Goal: Task Accomplishment & Management: Manage account settings

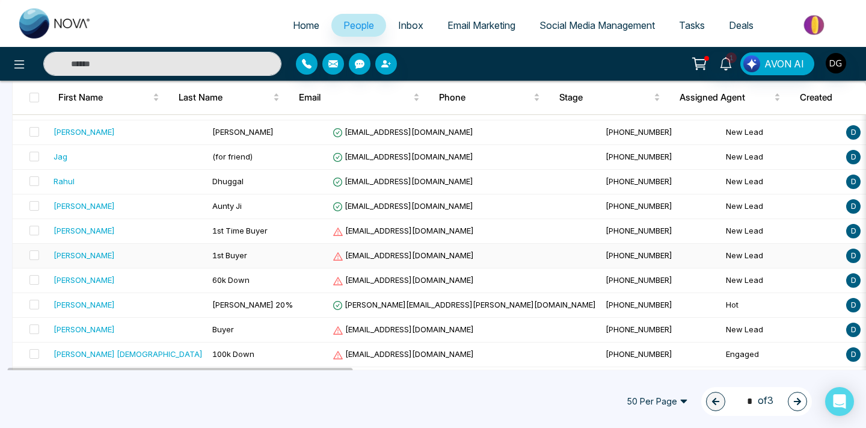
scroll to position [1109, 0]
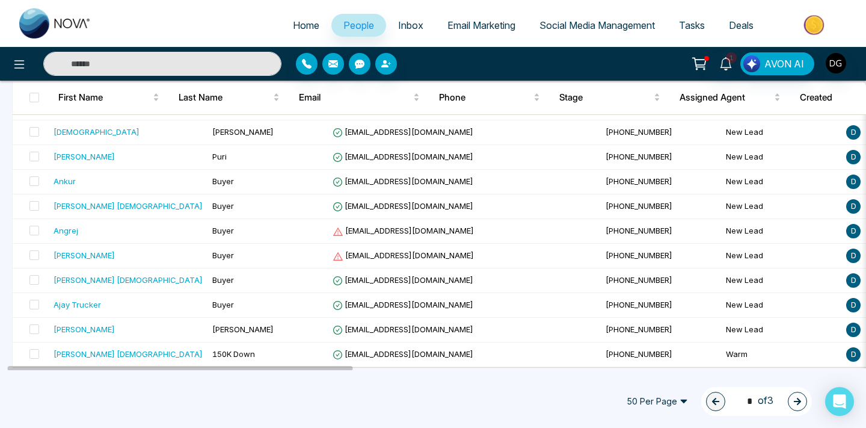
click at [790, 394] on button "button" at bounding box center [797, 400] width 19 height 19
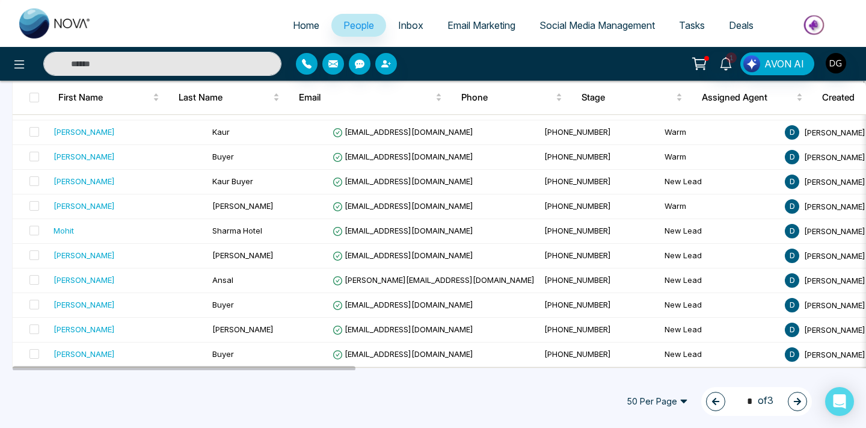
scroll to position [1106, 0]
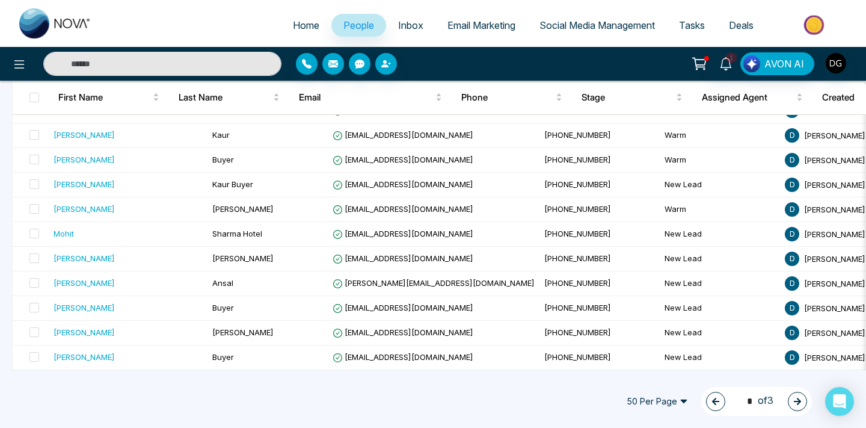
click at [712, 400] on icon "button" at bounding box center [715, 401] width 8 height 8
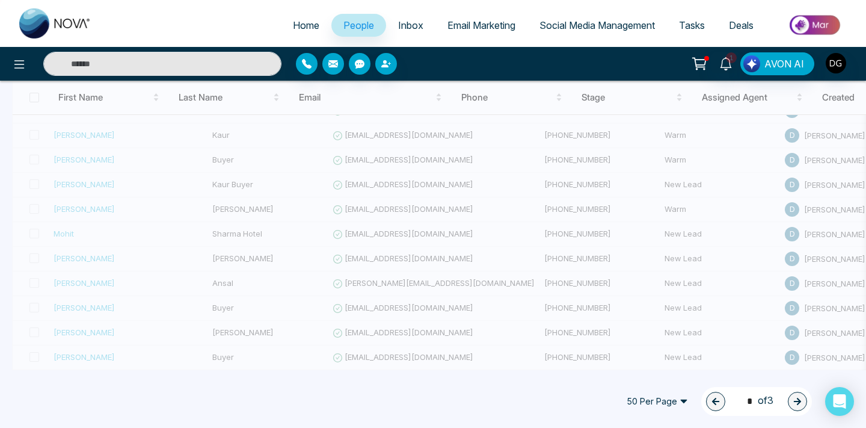
type input "*"
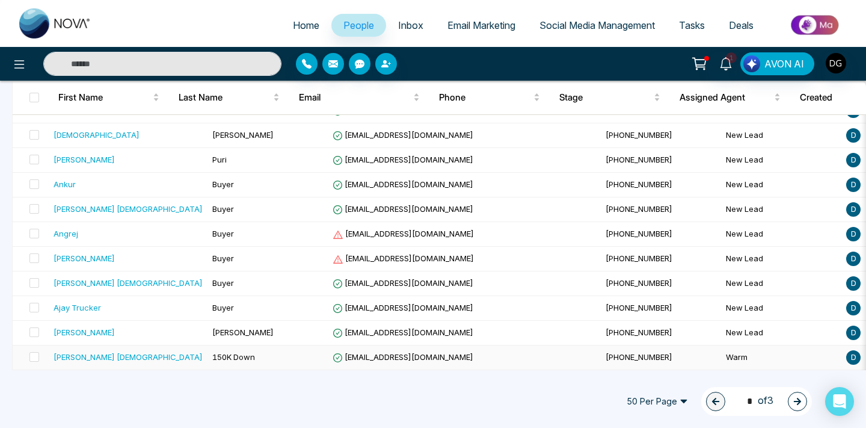
click at [212, 354] on span "150K Down" at bounding box center [233, 357] width 43 height 10
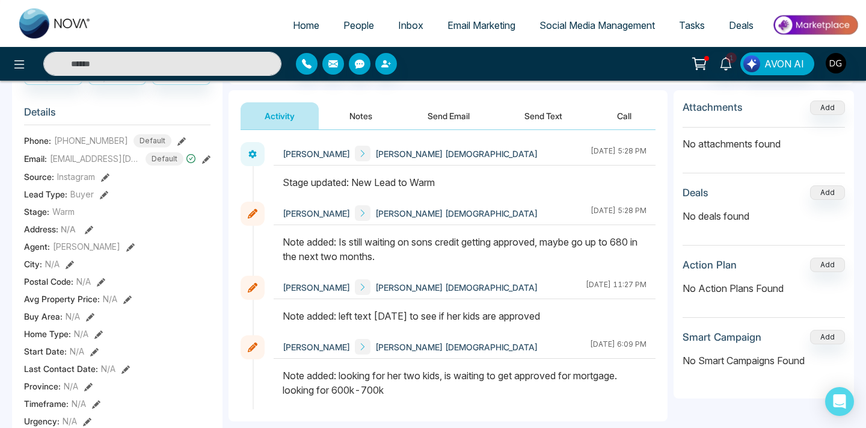
scroll to position [140, 0]
click at [343, 19] on span "People" at bounding box center [358, 25] width 31 height 12
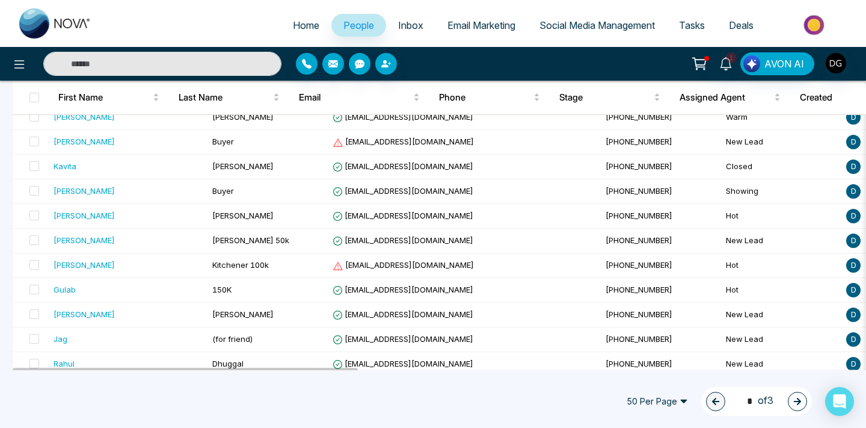
scroll to position [1109, 0]
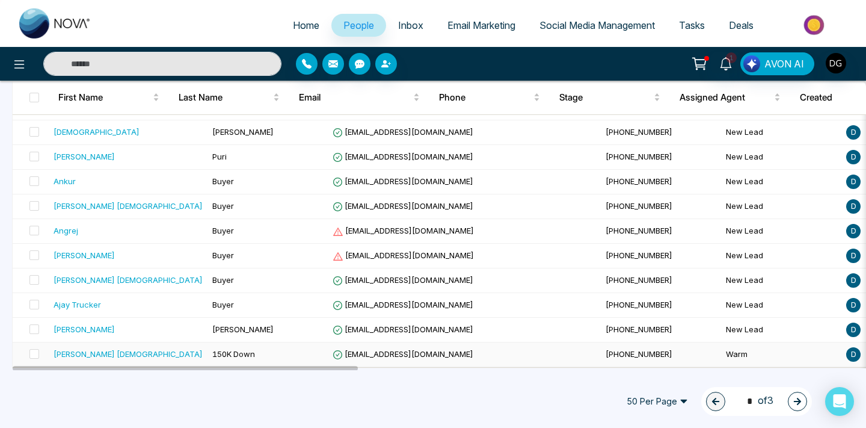
click at [158, 357] on div "Narinder Lady" at bounding box center [128, 354] width 149 height 12
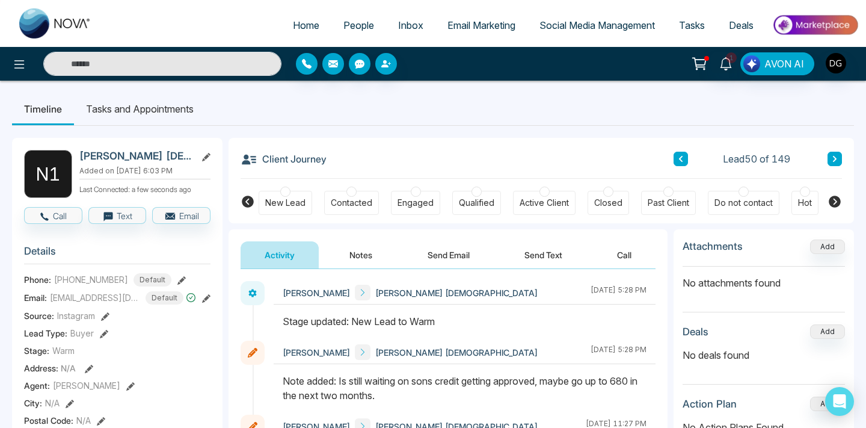
click at [354, 21] on span "People" at bounding box center [358, 25] width 31 height 12
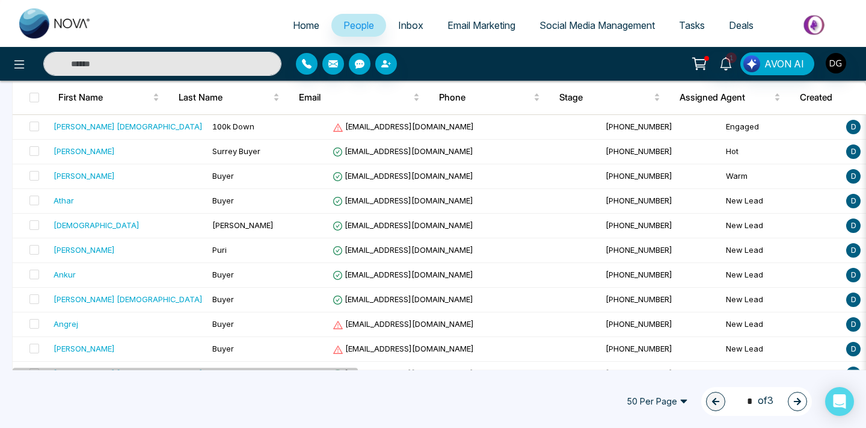
scroll to position [1109, 0]
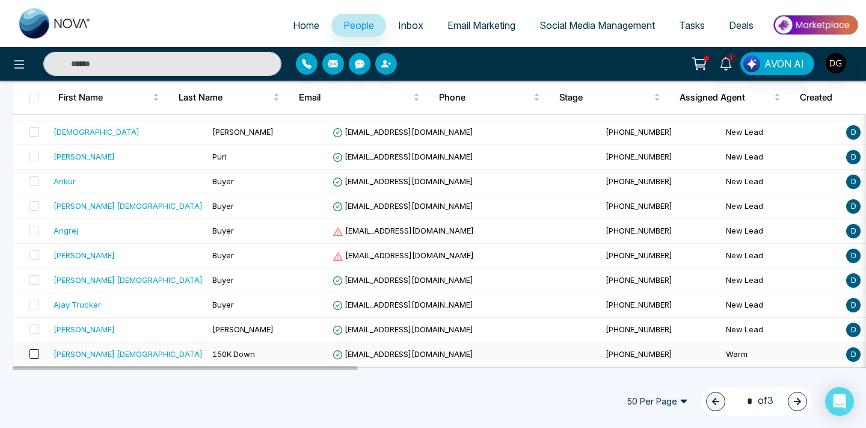
click at [33, 355] on span at bounding box center [34, 354] width 10 height 10
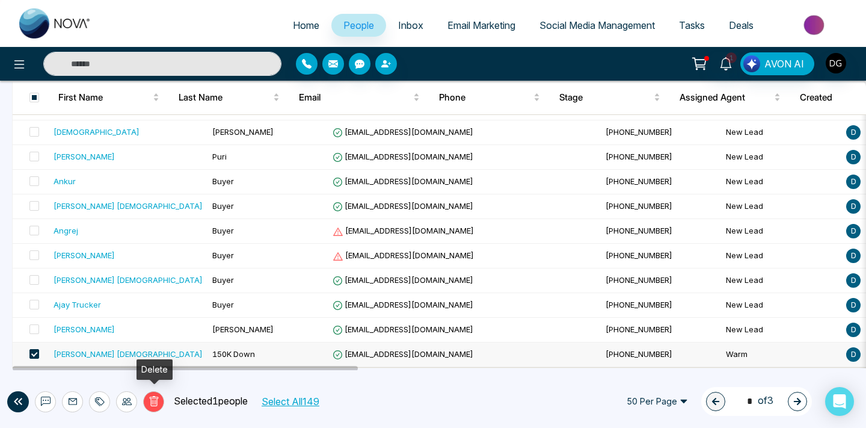
click at [150, 397] on icon at bounding box center [153, 401] width 9 height 10
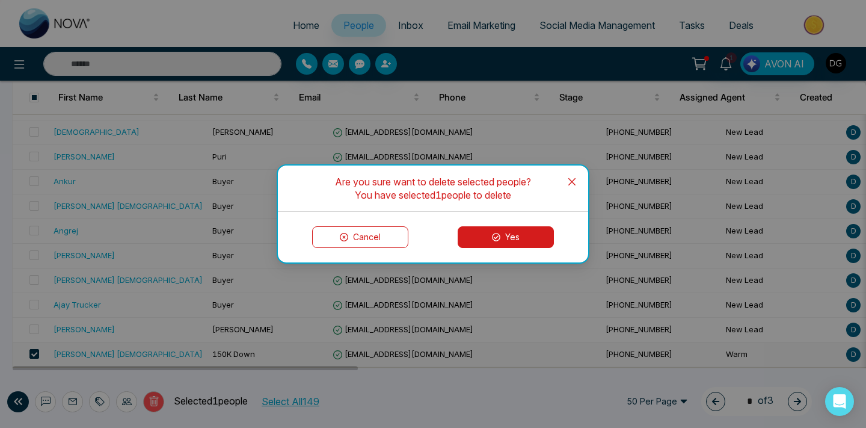
click at [490, 243] on button "Yes" at bounding box center [506, 237] width 96 height 22
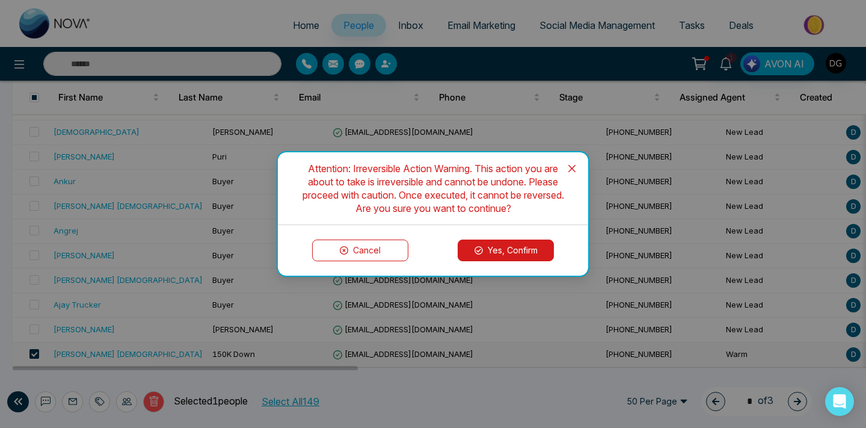
click at [476, 243] on button "Yes, Confirm" at bounding box center [506, 250] width 96 height 22
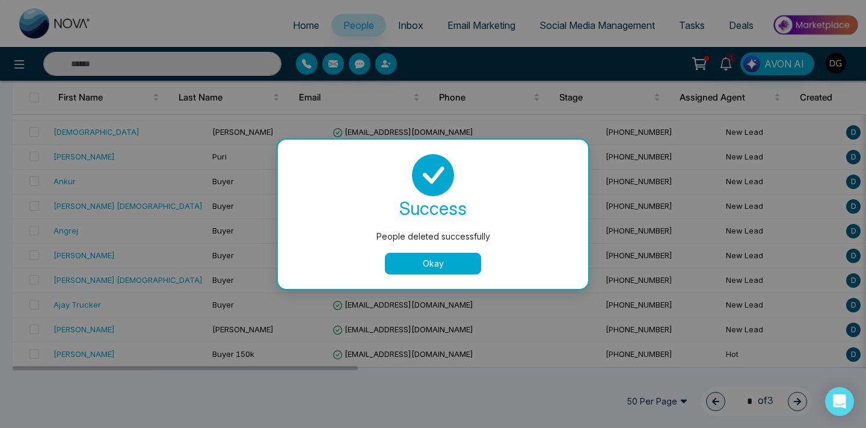
click at [403, 264] on button "Okay" at bounding box center [433, 264] width 96 height 22
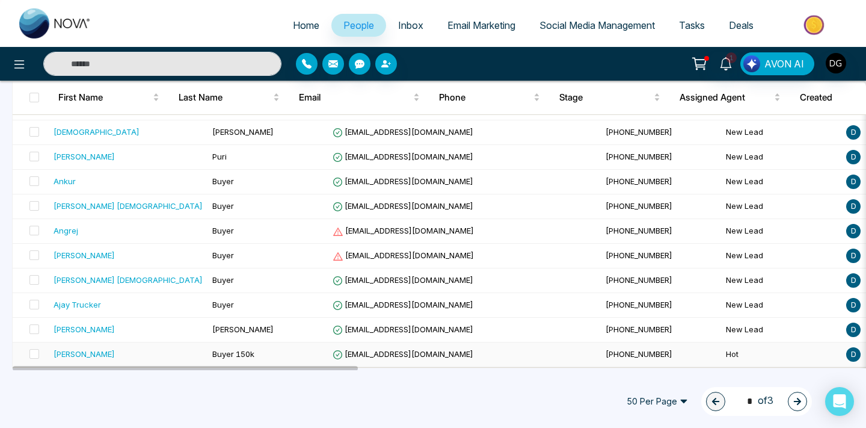
click at [132, 351] on div "[PERSON_NAME]" at bounding box center [128, 354] width 149 height 12
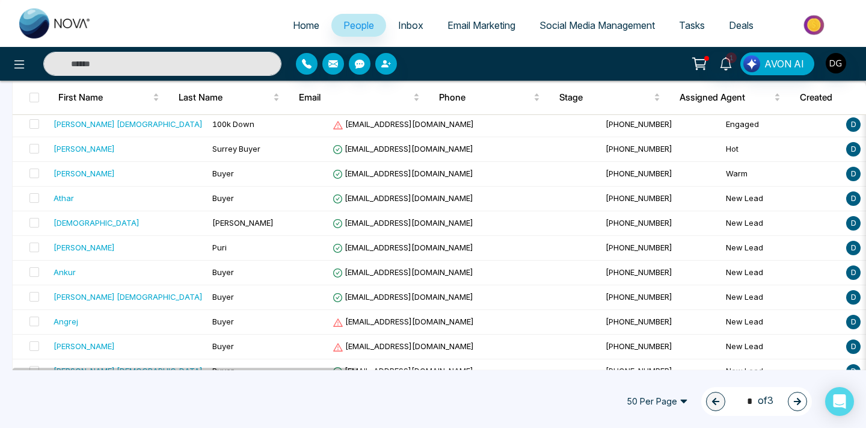
scroll to position [1109, 0]
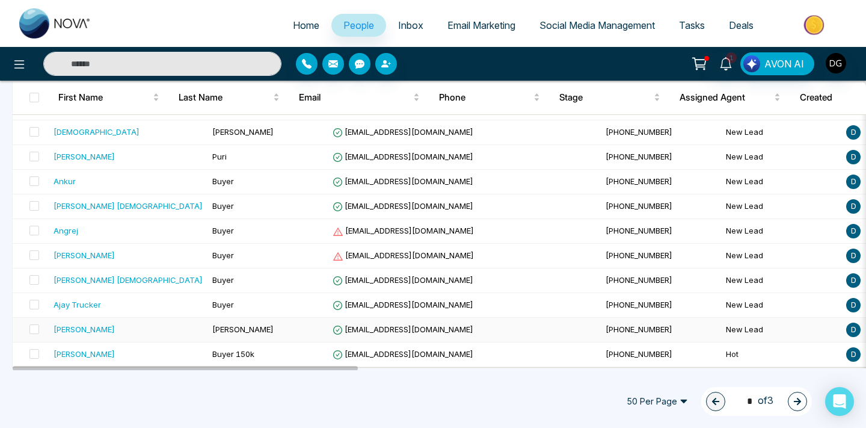
click at [212, 324] on span "[PERSON_NAME]" at bounding box center [242, 329] width 61 height 10
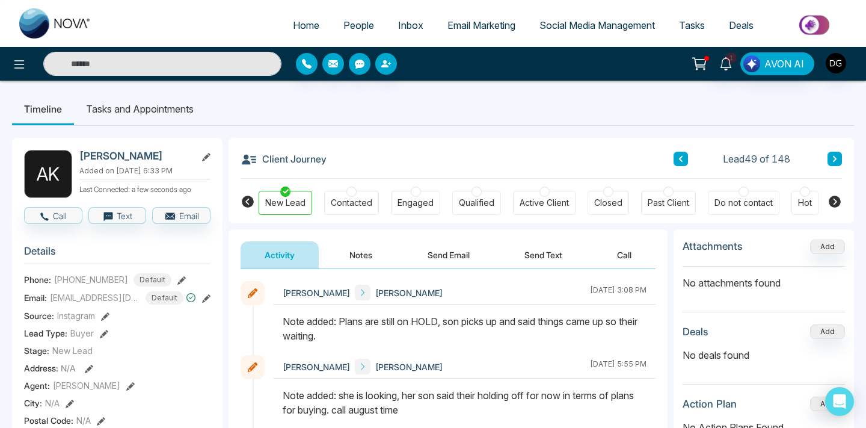
click at [355, 22] on span "People" at bounding box center [358, 25] width 31 height 12
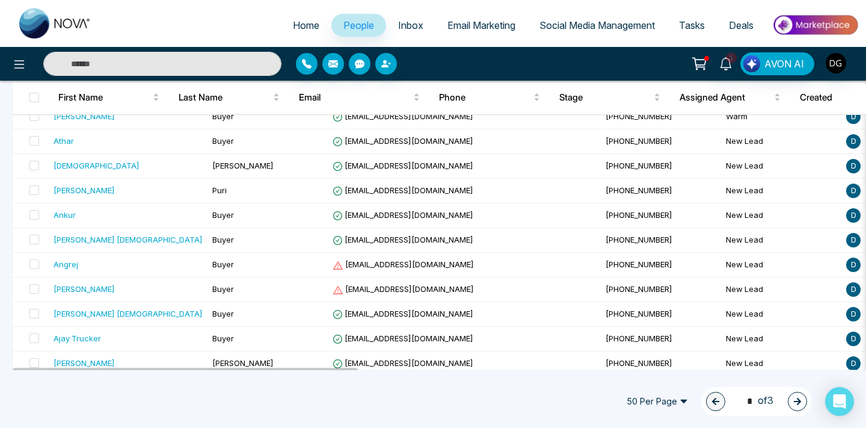
scroll to position [1109, 0]
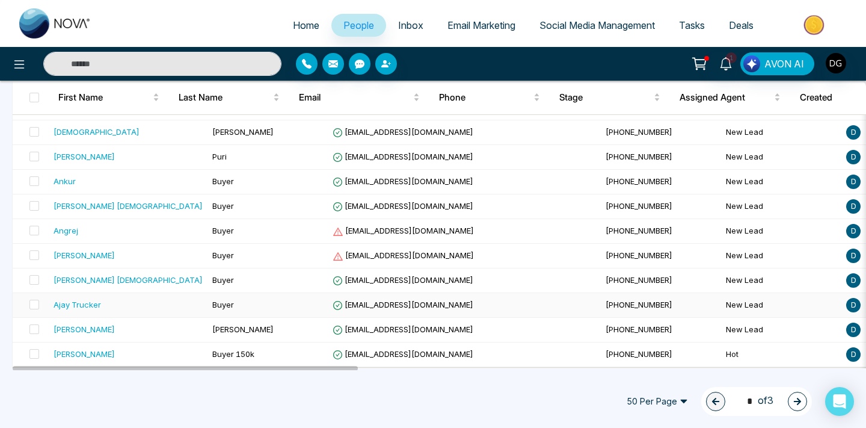
click at [128, 300] on div "Ajay Trucker" at bounding box center [128, 304] width 149 height 12
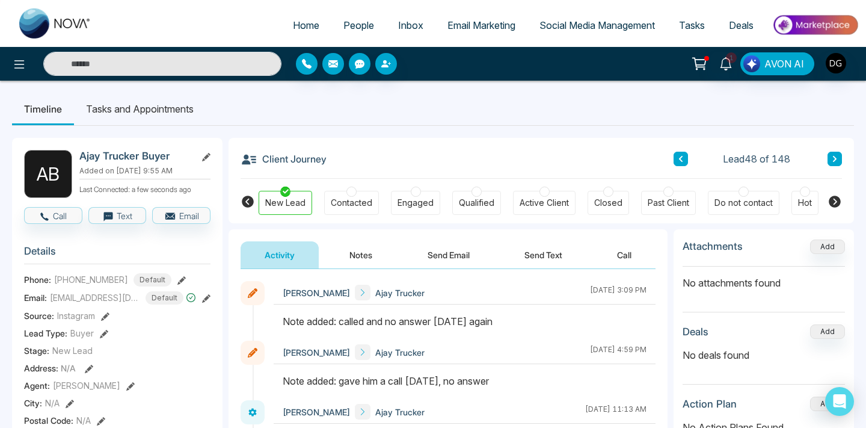
click at [360, 248] on button "Notes" at bounding box center [360, 254] width 71 height 27
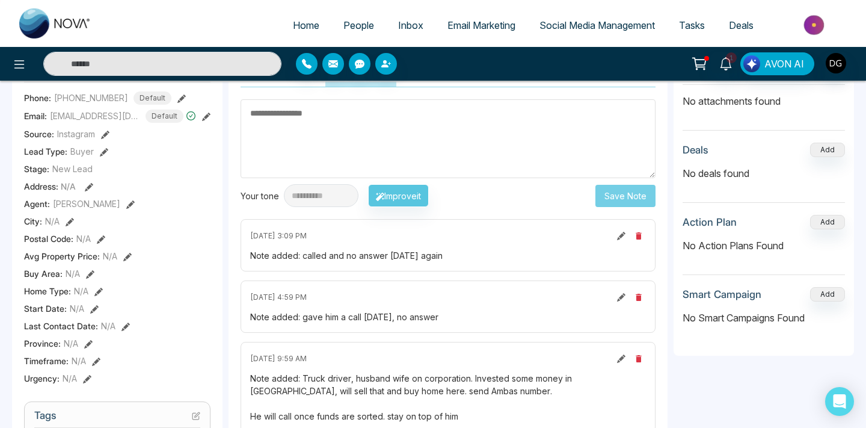
scroll to position [188, 0]
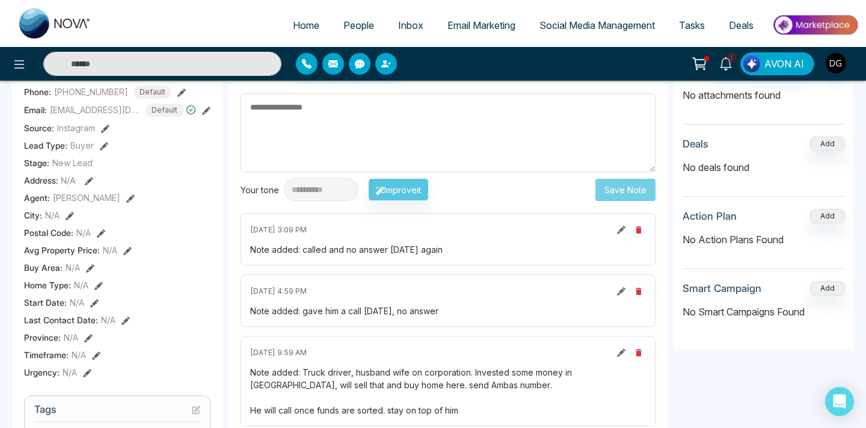
click at [351, 27] on span "People" at bounding box center [358, 25] width 31 height 12
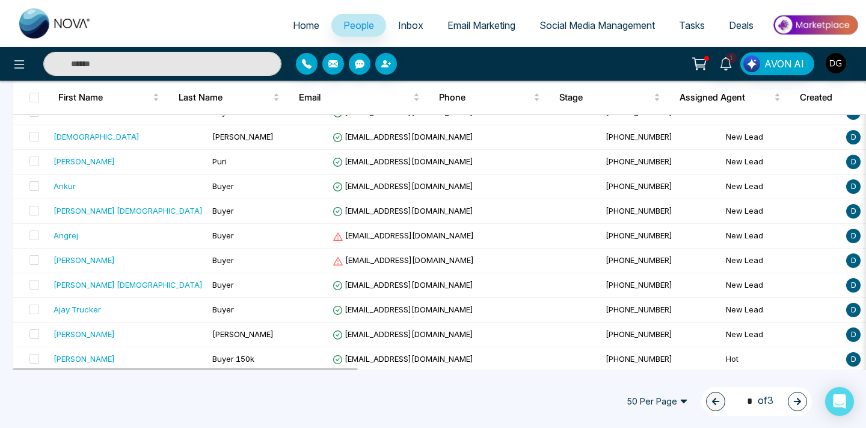
scroll to position [1109, 0]
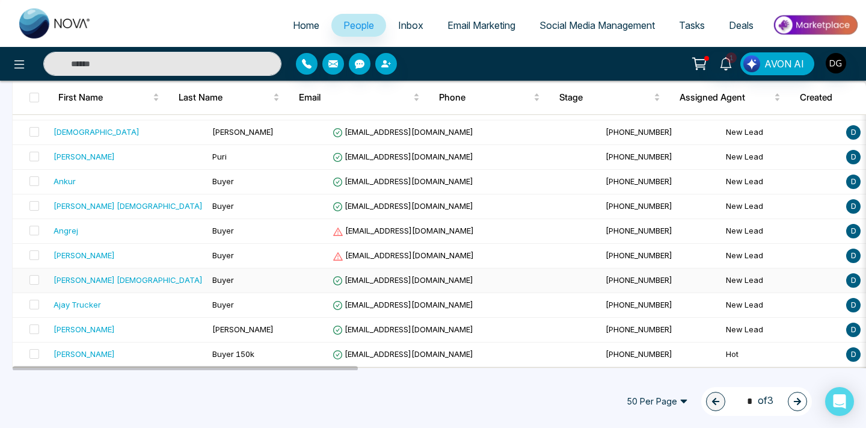
click at [135, 278] on div "[PERSON_NAME] [DEMOGRAPHIC_DATA]" at bounding box center [128, 280] width 149 height 12
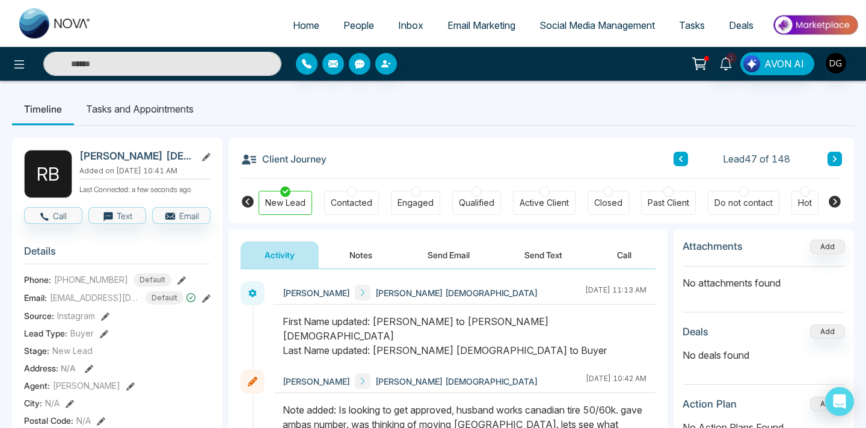
click at [364, 256] on button "Notes" at bounding box center [360, 254] width 71 height 27
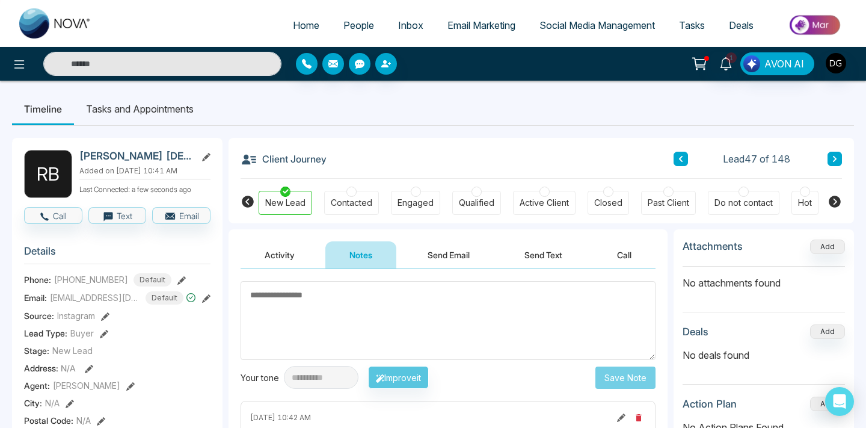
click at [274, 248] on button "Activity" at bounding box center [280, 254] width 78 height 27
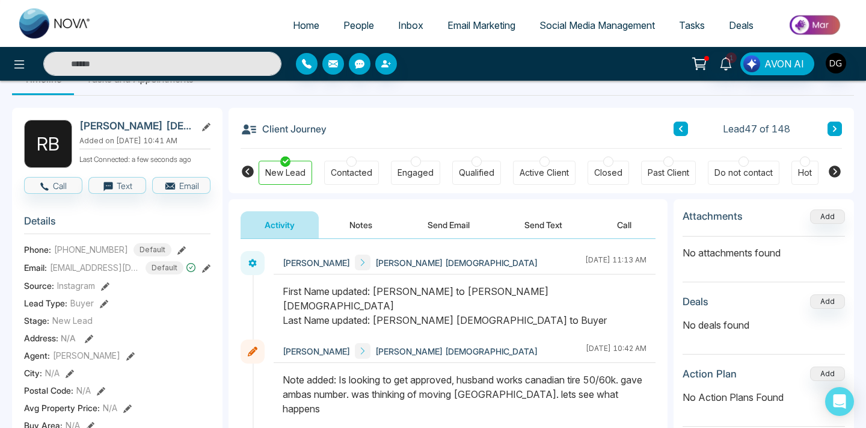
scroll to position [36, 0]
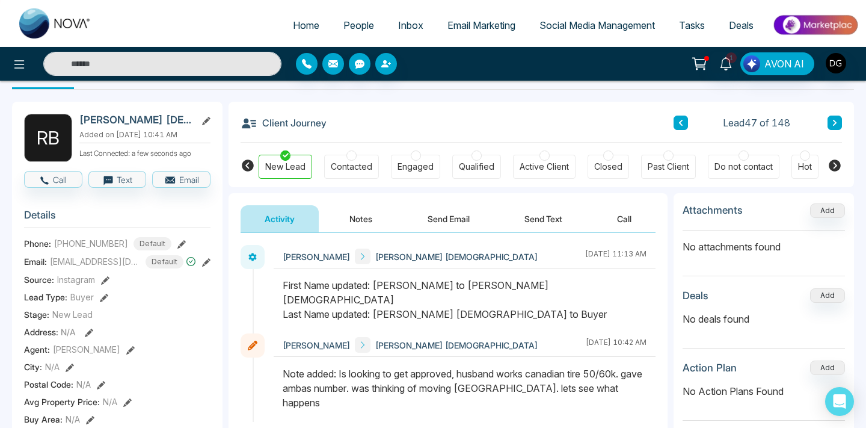
click at [351, 28] on span "People" at bounding box center [358, 25] width 31 height 12
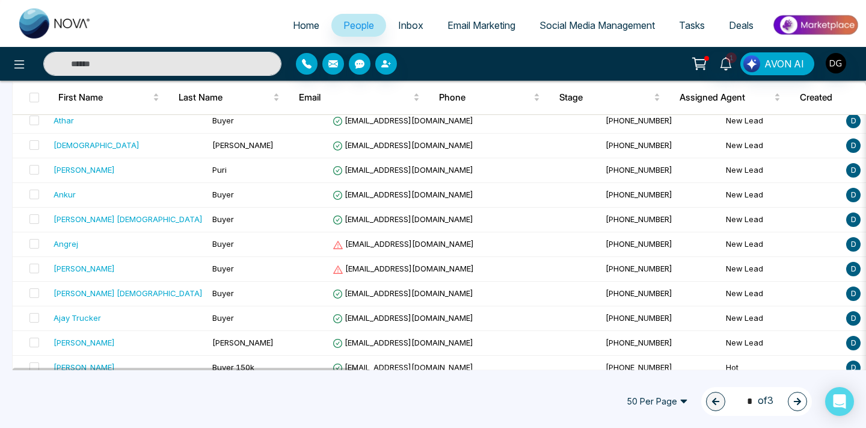
scroll to position [1109, 0]
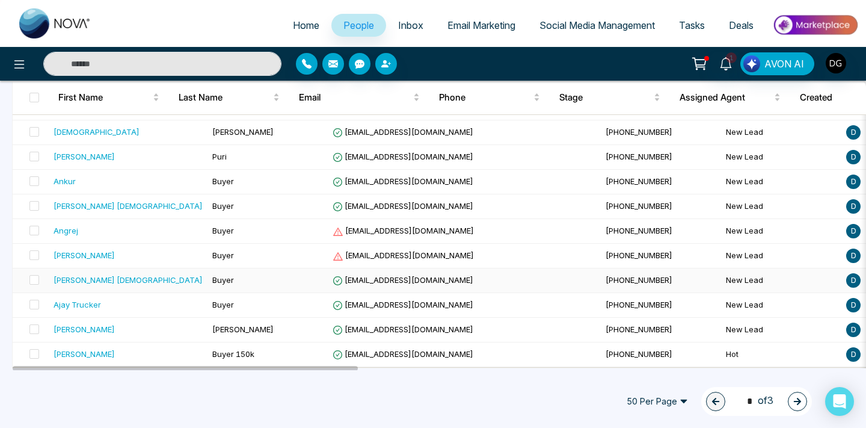
click at [212, 278] on span "Buyer" at bounding box center [223, 280] width 22 height 10
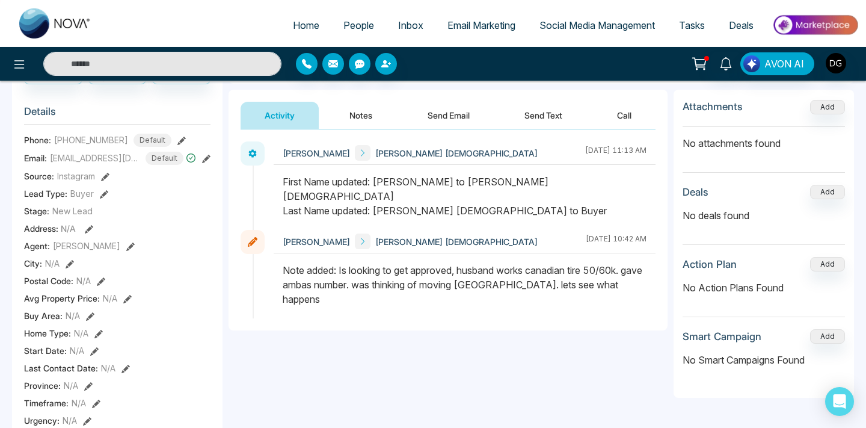
scroll to position [186, 0]
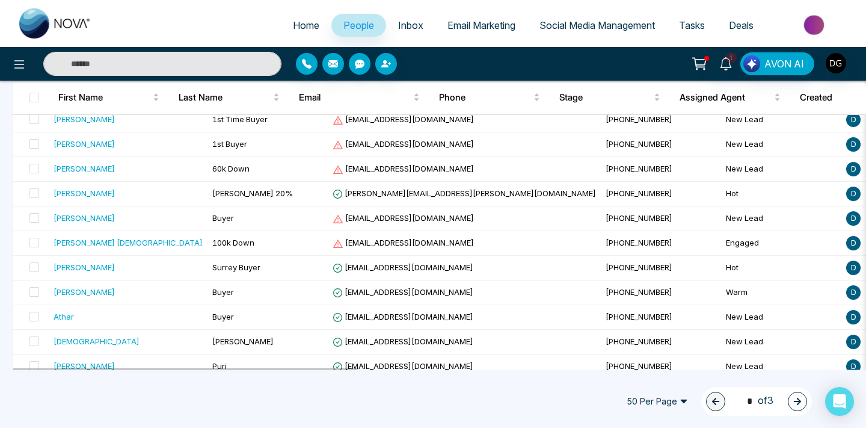
scroll to position [1109, 0]
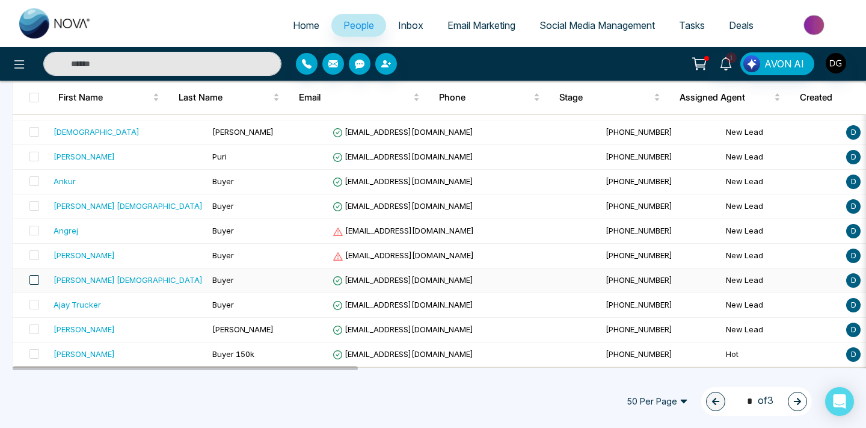
click at [33, 281] on span at bounding box center [34, 280] width 10 height 10
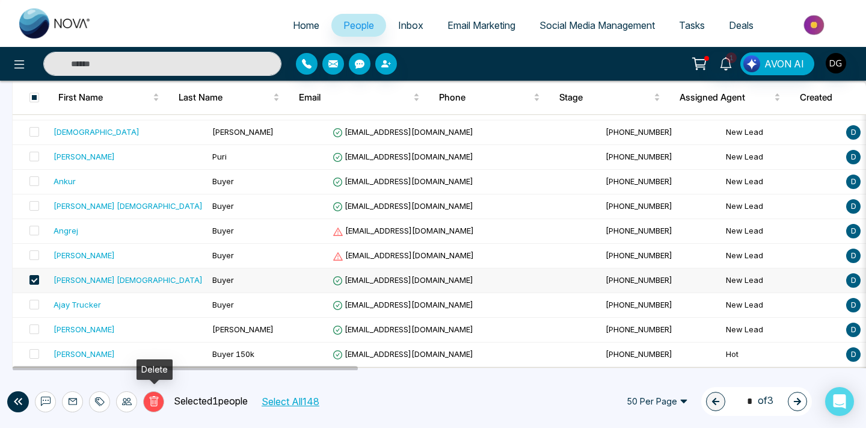
click at [149, 405] on icon at bounding box center [154, 401] width 11 height 11
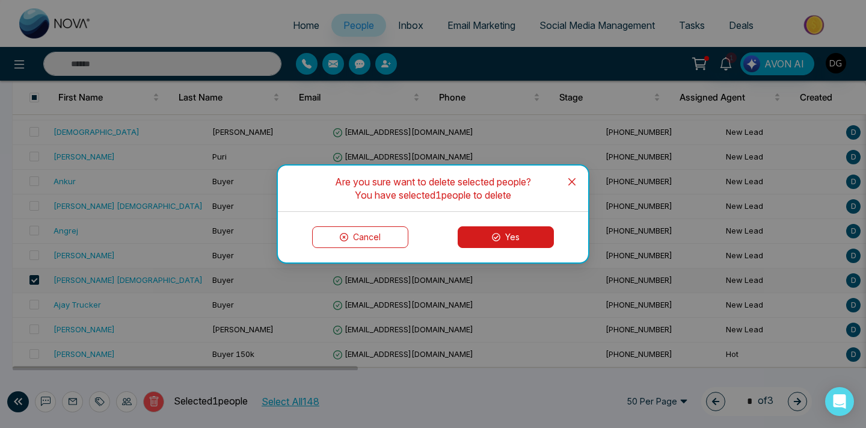
click at [494, 232] on button "Yes" at bounding box center [506, 237] width 96 height 22
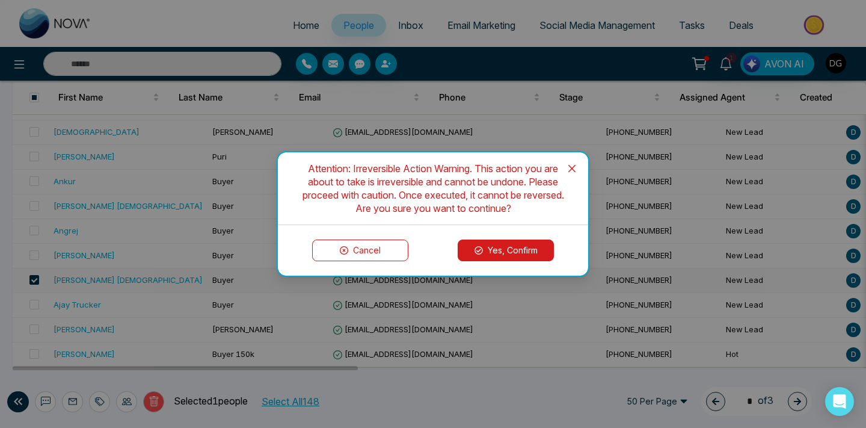
click at [500, 256] on button "Yes, Confirm" at bounding box center [506, 250] width 96 height 22
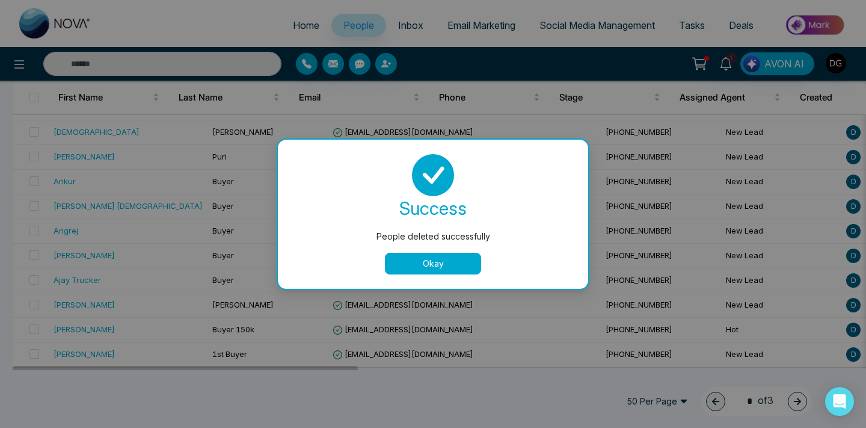
click at [416, 260] on button "Okay" at bounding box center [433, 264] width 96 height 22
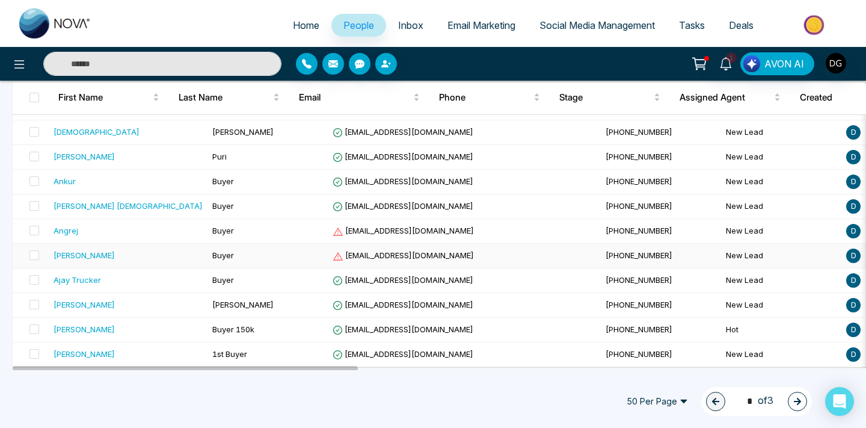
click at [111, 253] on div "[PERSON_NAME]" at bounding box center [128, 255] width 149 height 12
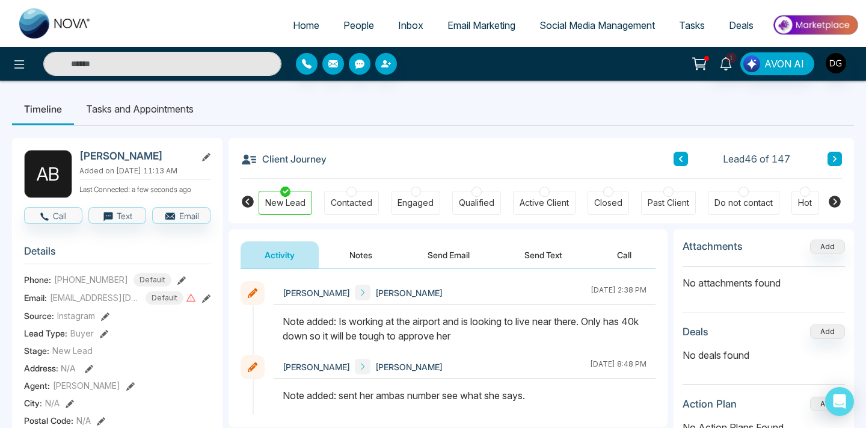
click at [352, 19] on span "People" at bounding box center [358, 25] width 31 height 12
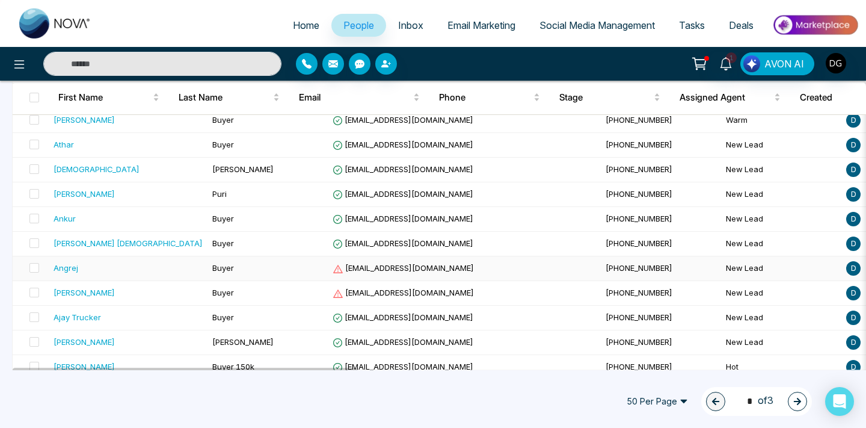
scroll to position [1069, 0]
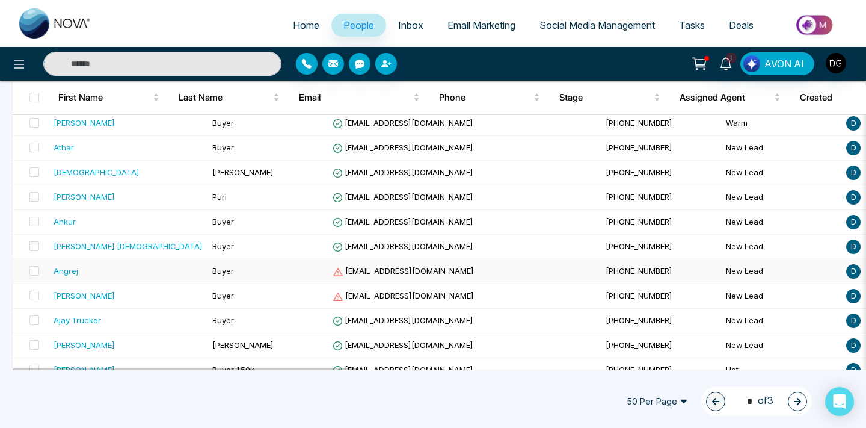
click at [134, 265] on div "Angrej" at bounding box center [128, 271] width 149 height 12
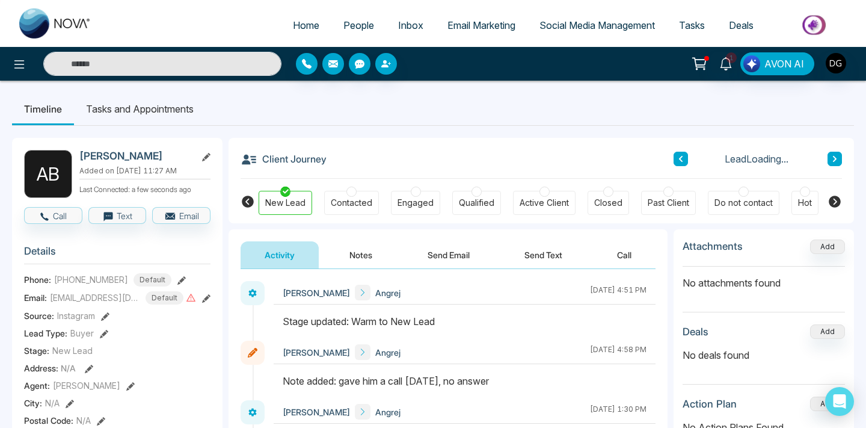
click at [361, 251] on button "Notes" at bounding box center [360, 254] width 71 height 27
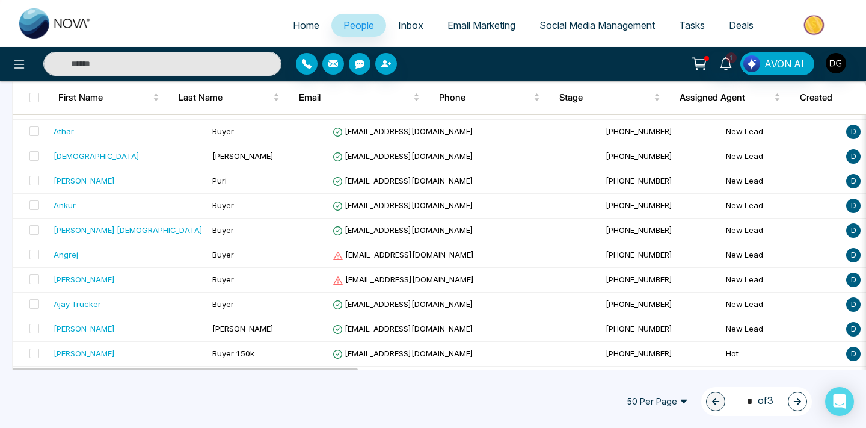
scroll to position [1109, 0]
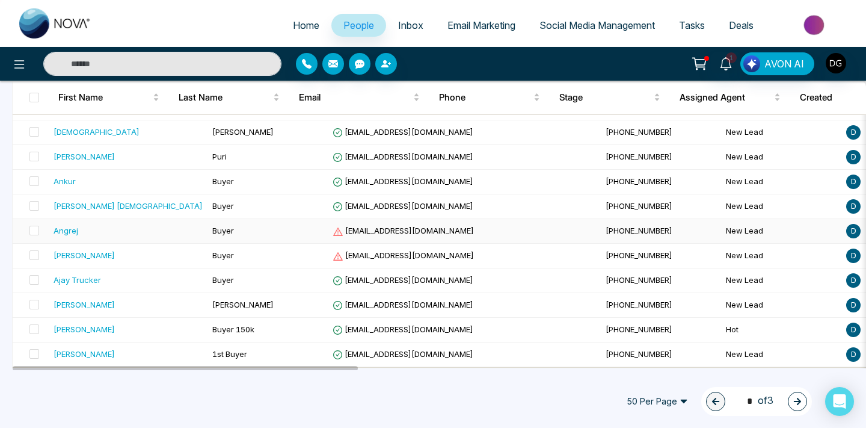
click at [128, 226] on div "Angrej" at bounding box center [128, 230] width 149 height 12
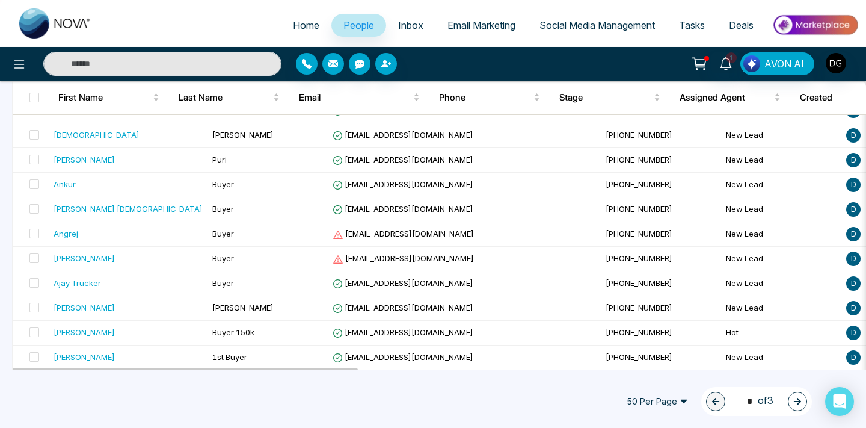
scroll to position [1109, 0]
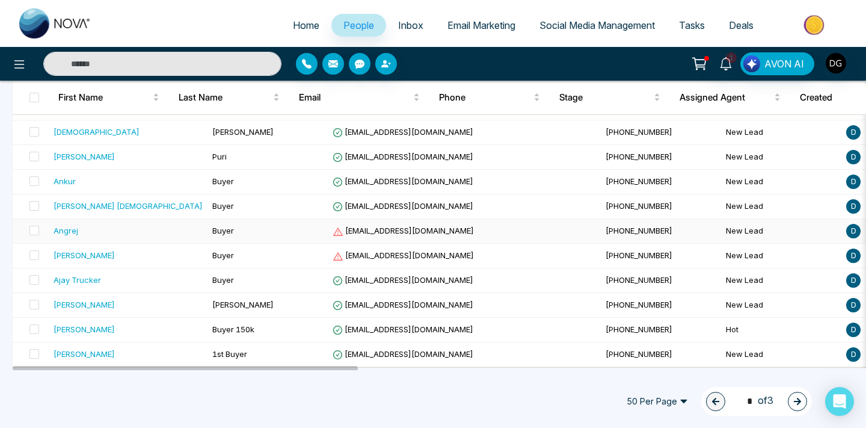
click at [129, 225] on div "Angrej" at bounding box center [128, 230] width 149 height 12
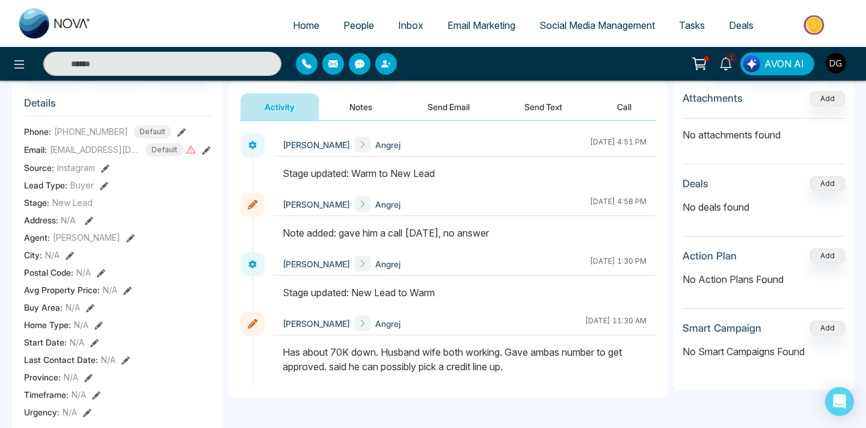
scroll to position [149, 0]
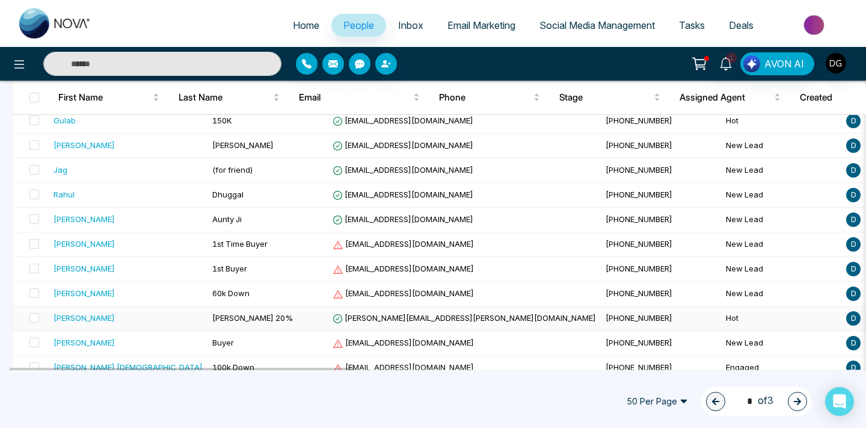
scroll to position [1109, 0]
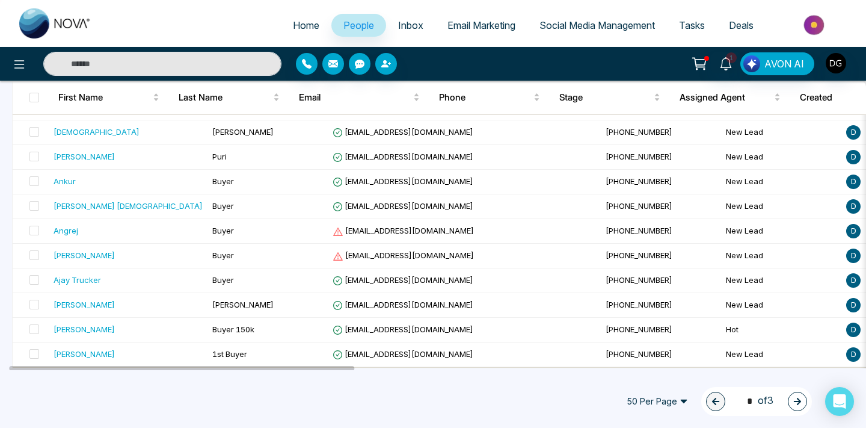
click at [797, 402] on icon "button" at bounding box center [797, 400] width 7 height 7
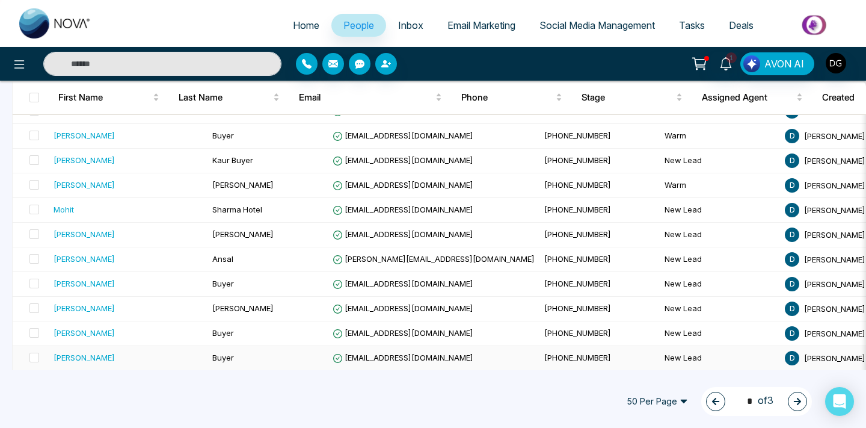
scroll to position [1106, 0]
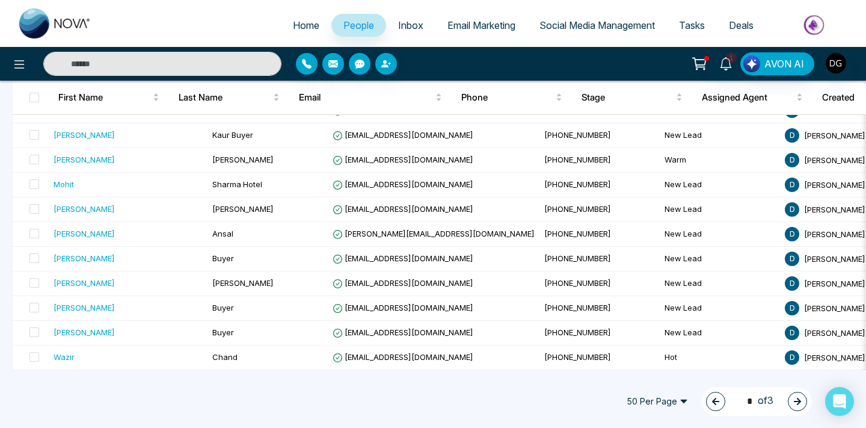
click at [711, 403] on icon "button" at bounding box center [715, 401] width 8 height 8
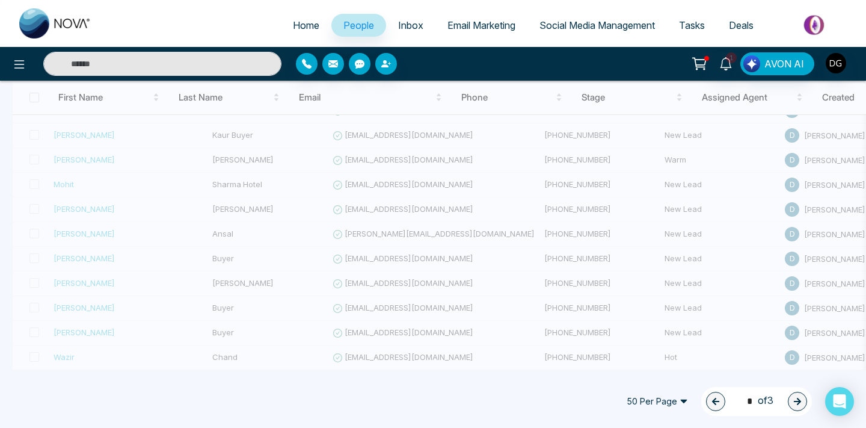
type input "*"
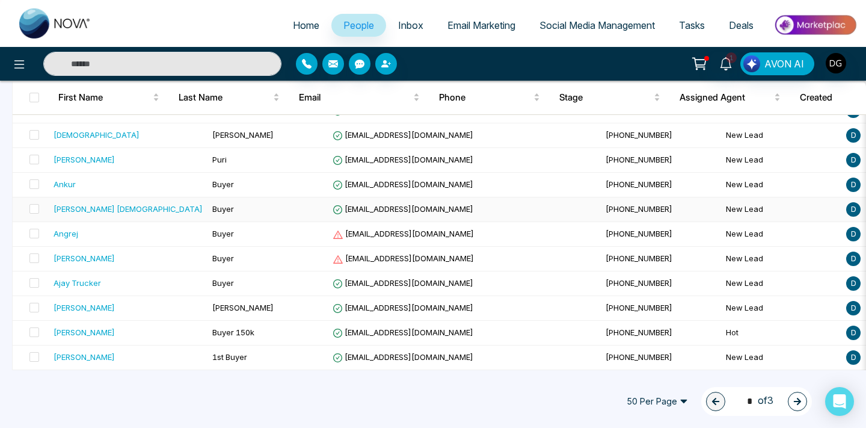
click at [150, 211] on div "[PERSON_NAME] [DEMOGRAPHIC_DATA]" at bounding box center [128, 209] width 149 height 12
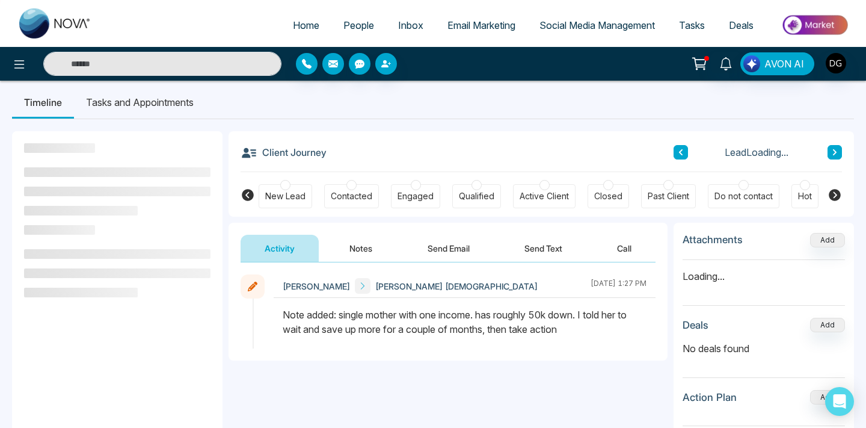
scroll to position [22, 0]
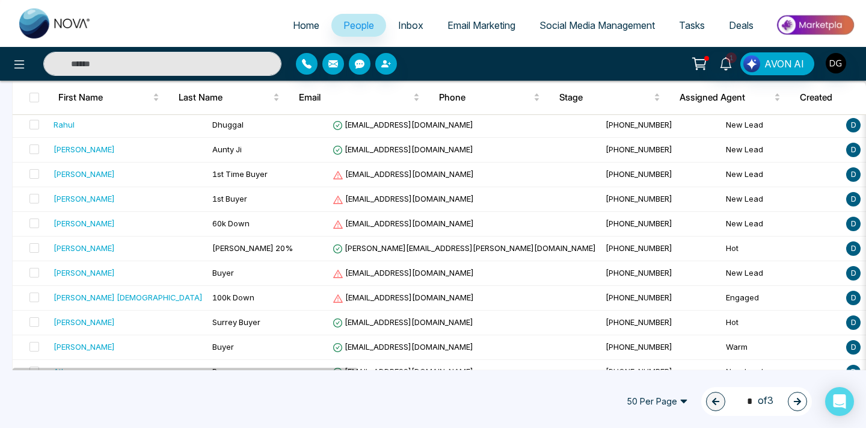
scroll to position [1109, 0]
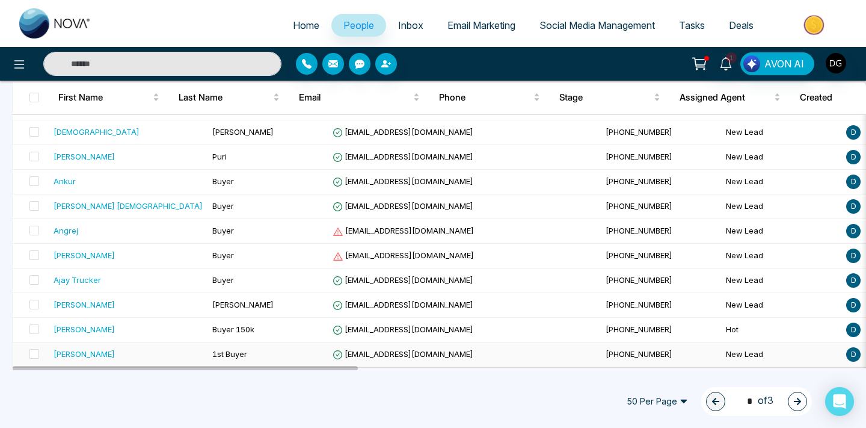
click at [118, 349] on div "[PERSON_NAME]" at bounding box center [128, 354] width 149 height 12
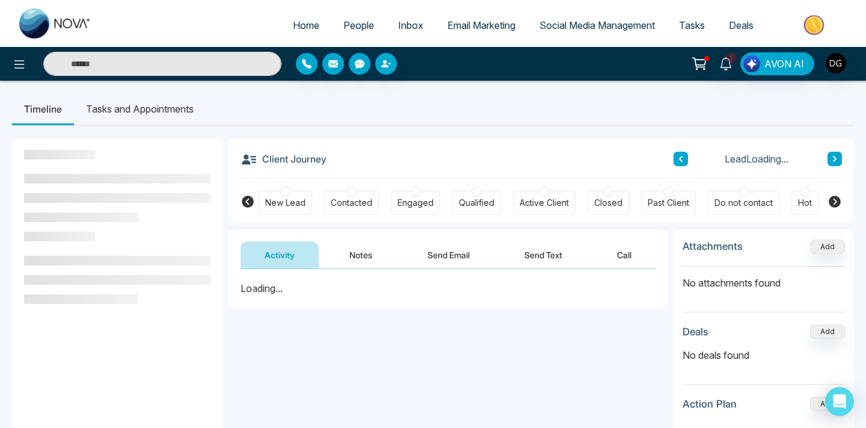
click at [365, 261] on button "Notes" at bounding box center [360, 254] width 71 height 27
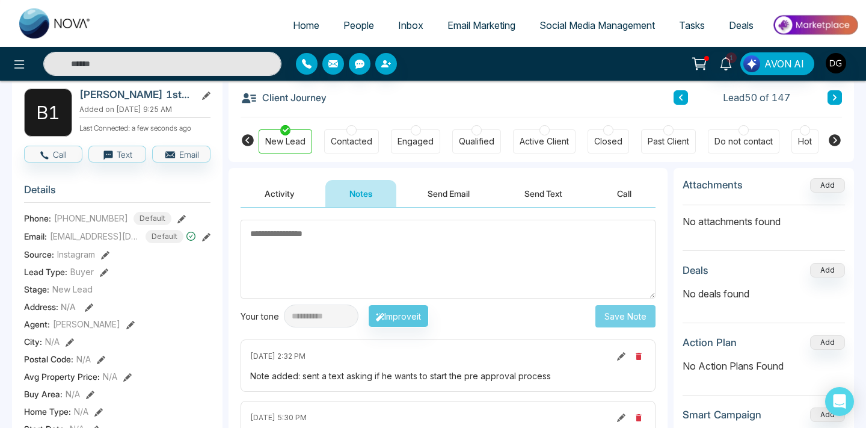
scroll to position [54, 0]
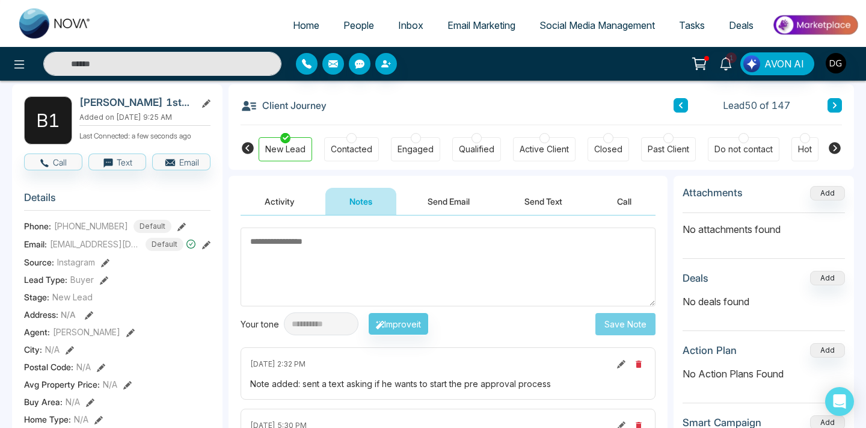
click at [346, 32] on link "People" at bounding box center [358, 25] width 55 height 23
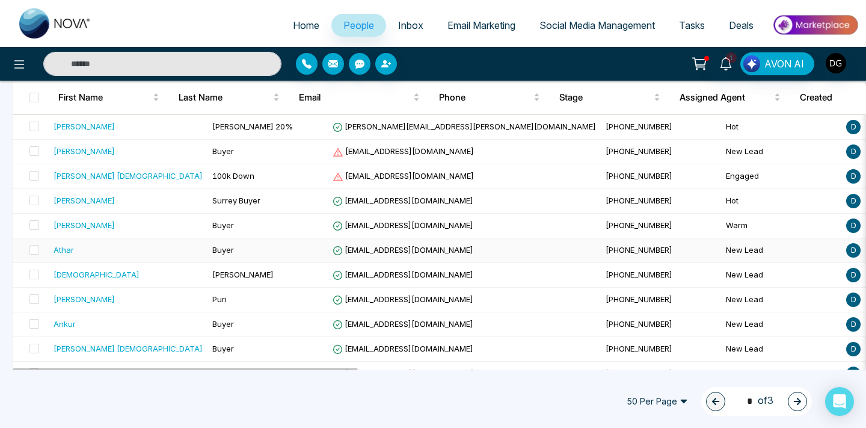
scroll to position [966, 0]
click at [112, 224] on div "[PERSON_NAME]" at bounding box center [128, 225] width 149 height 12
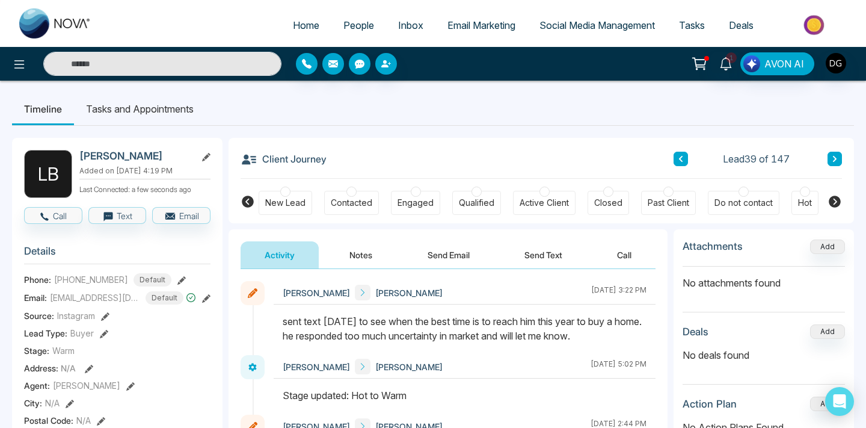
click at [358, 26] on span "People" at bounding box center [358, 25] width 31 height 12
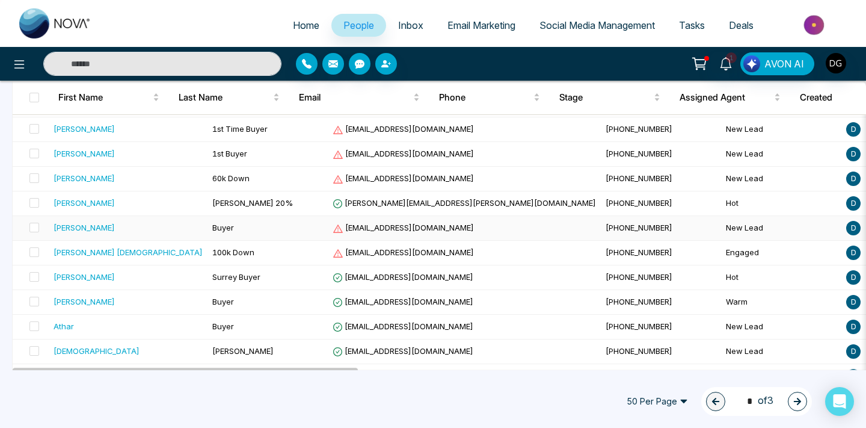
scroll to position [885, 0]
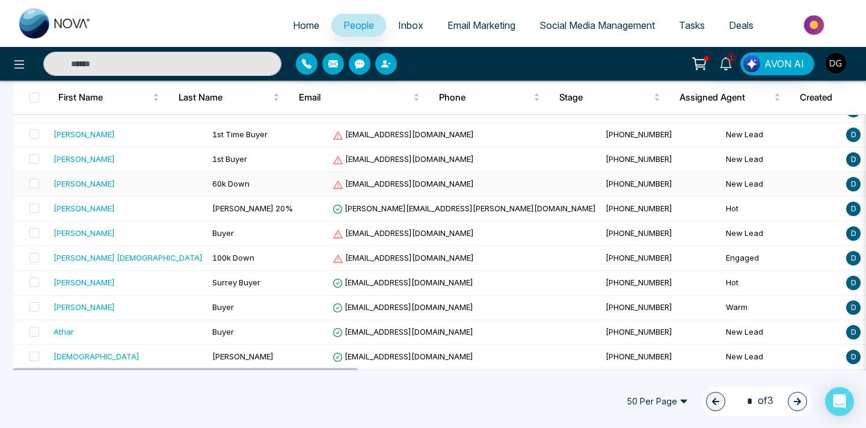
click at [135, 185] on div "[PERSON_NAME]" at bounding box center [128, 183] width 149 height 12
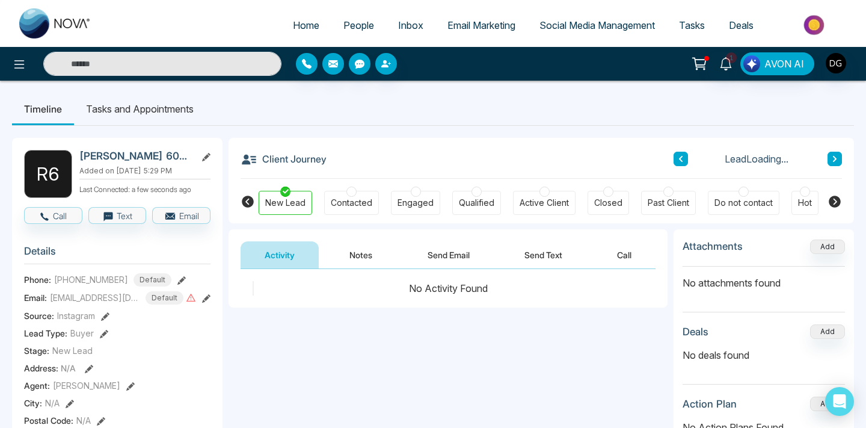
click at [362, 252] on button "Notes" at bounding box center [360, 254] width 71 height 27
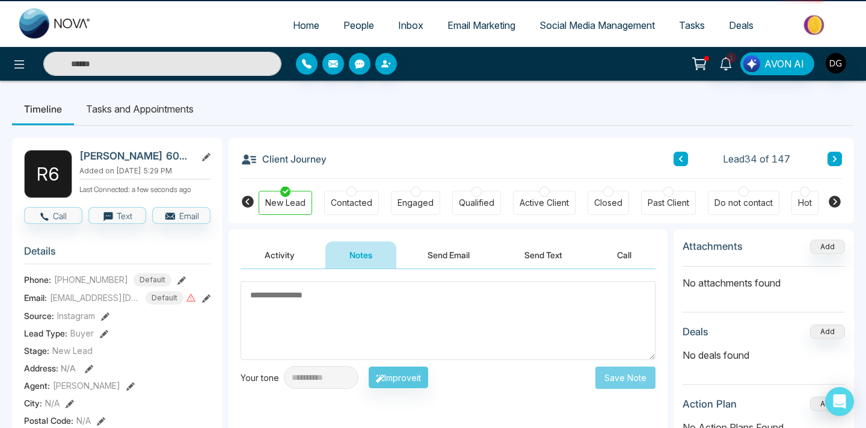
click at [362, 252] on button "Notes" at bounding box center [360, 254] width 71 height 27
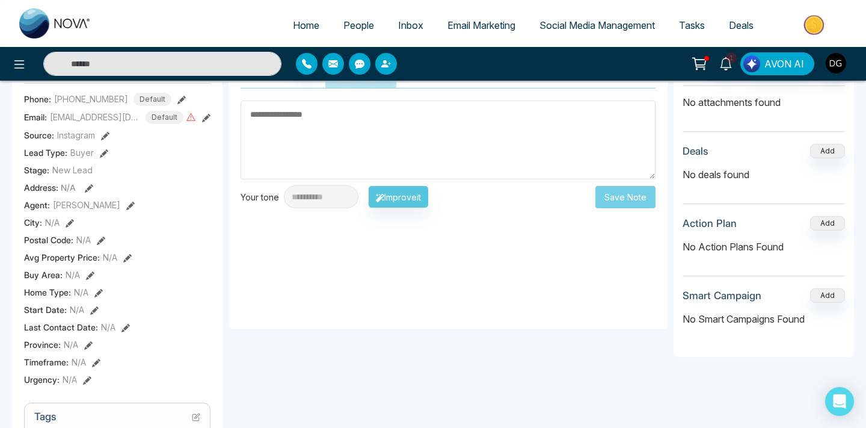
scroll to position [191, 0]
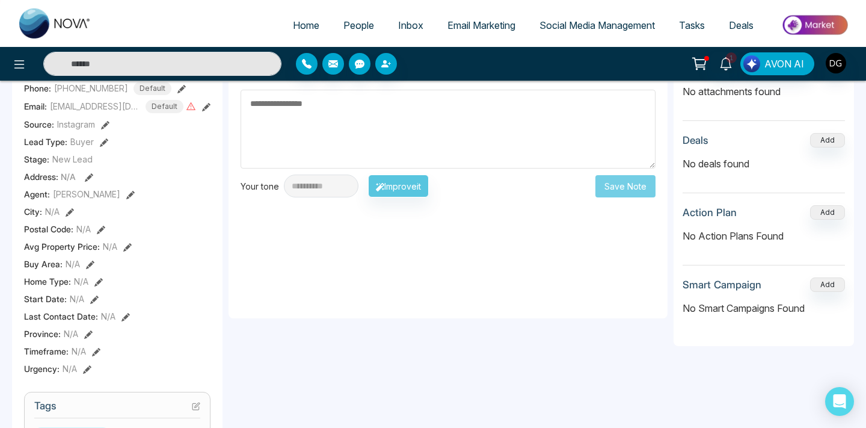
click at [346, 28] on span "People" at bounding box center [358, 25] width 31 height 12
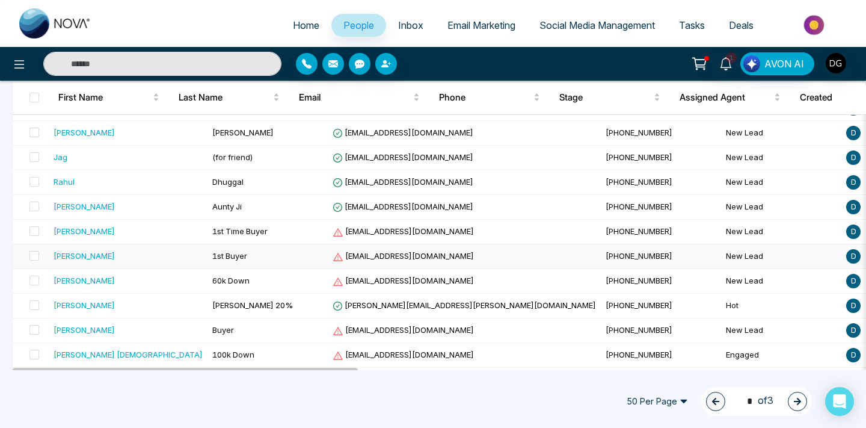
scroll to position [787, 0]
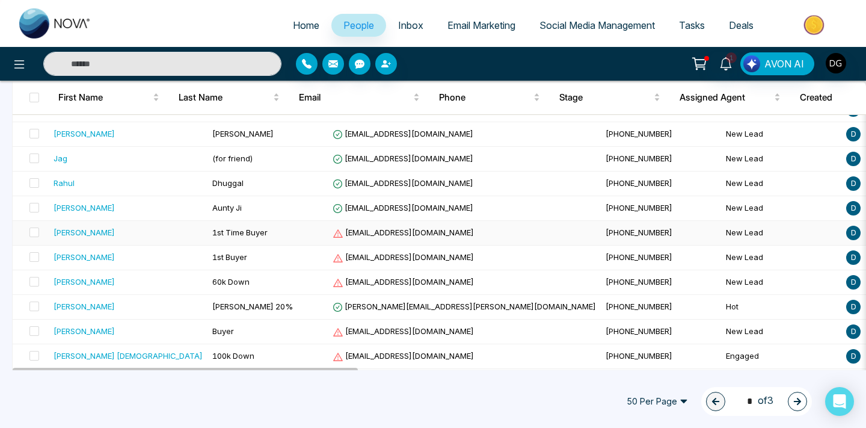
click at [133, 234] on div "[PERSON_NAME]" at bounding box center [128, 232] width 149 height 12
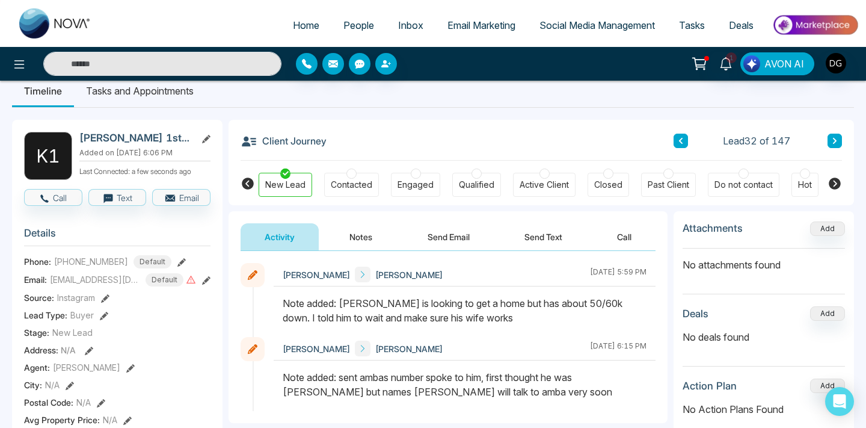
scroll to position [25, 0]
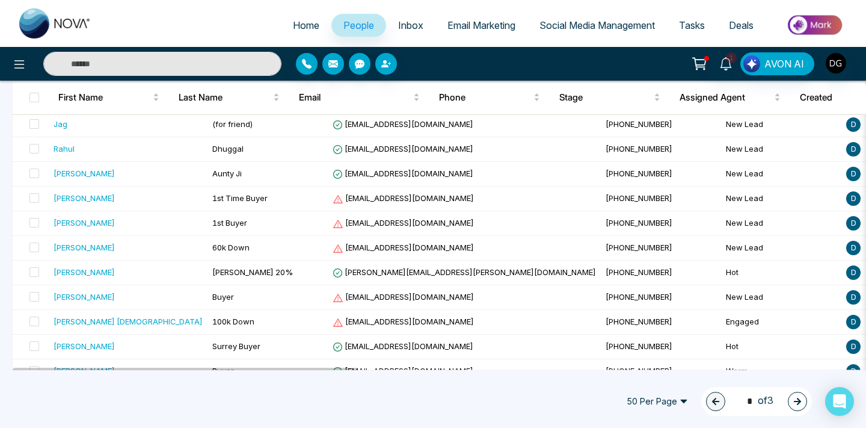
scroll to position [1109, 0]
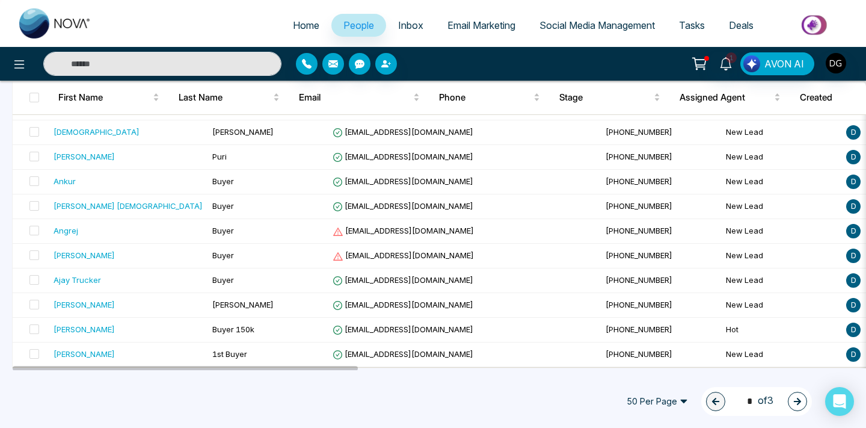
click at [562, 60] on div "1 AVON AI" at bounding box center [685, 63] width 346 height 23
click at [140, 330] on div "[PERSON_NAME]" at bounding box center [128, 329] width 149 height 12
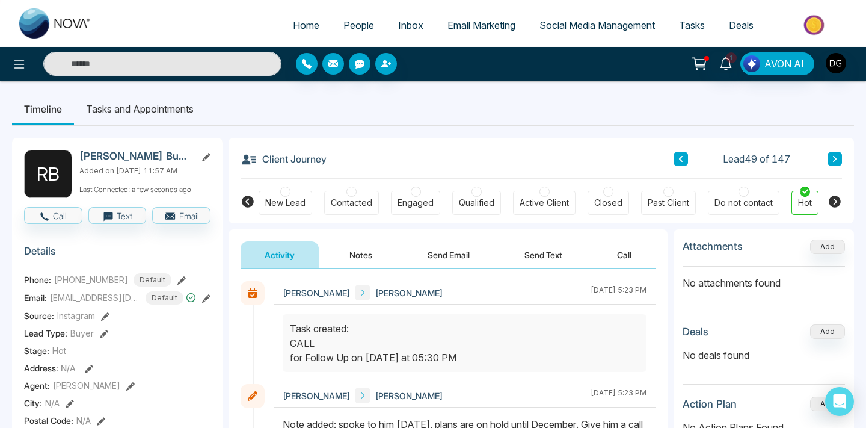
click at [347, 22] on span "People" at bounding box center [358, 25] width 31 height 12
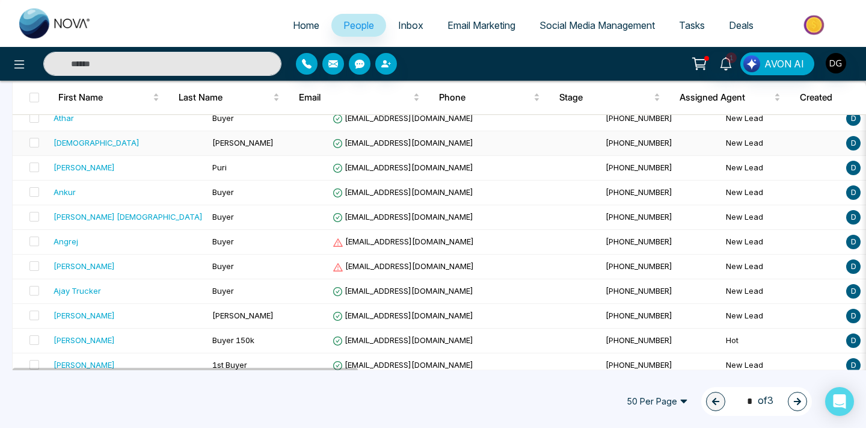
scroll to position [1109, 0]
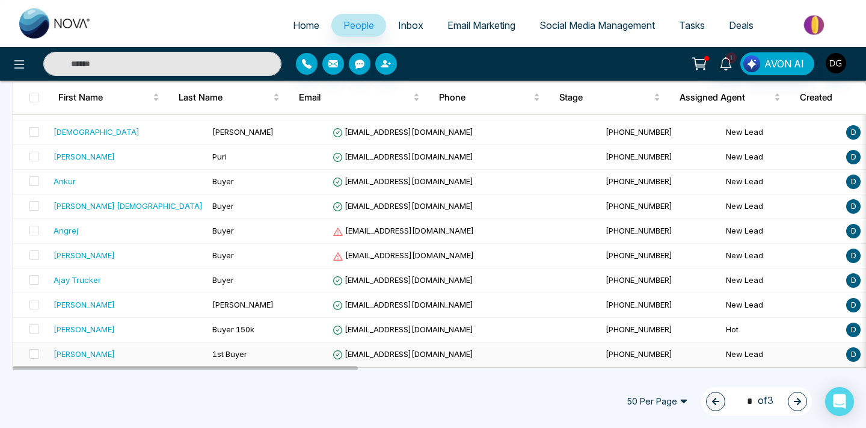
click at [217, 355] on td "1st Buyer" at bounding box center [267, 354] width 120 height 25
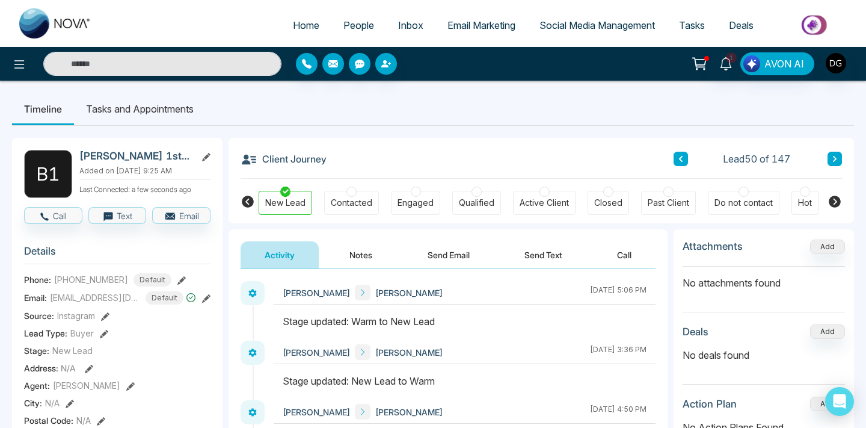
click at [356, 250] on button "Notes" at bounding box center [360, 254] width 71 height 27
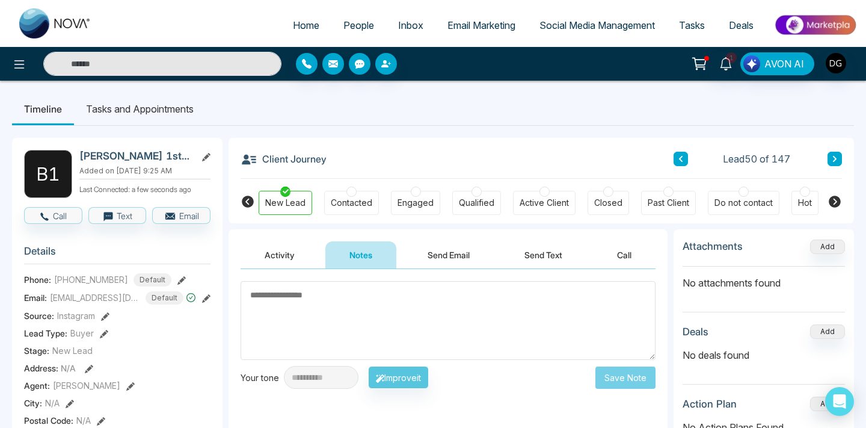
type textarea "*"
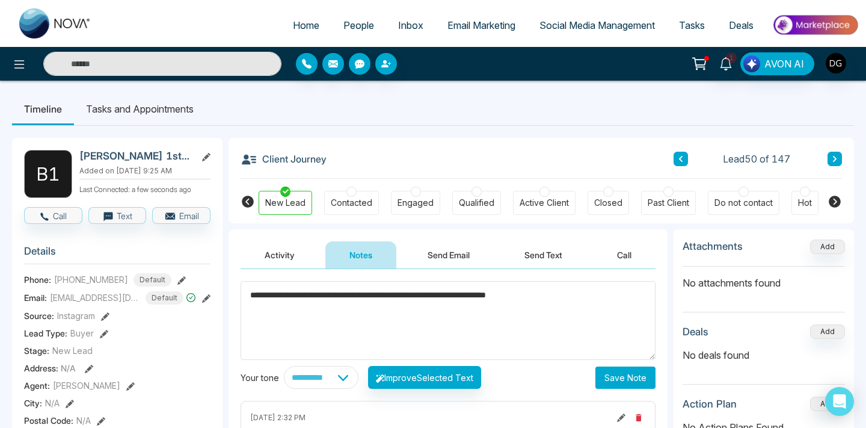
type textarea "**********"
click at [617, 378] on button "Save Note" at bounding box center [625, 377] width 60 height 22
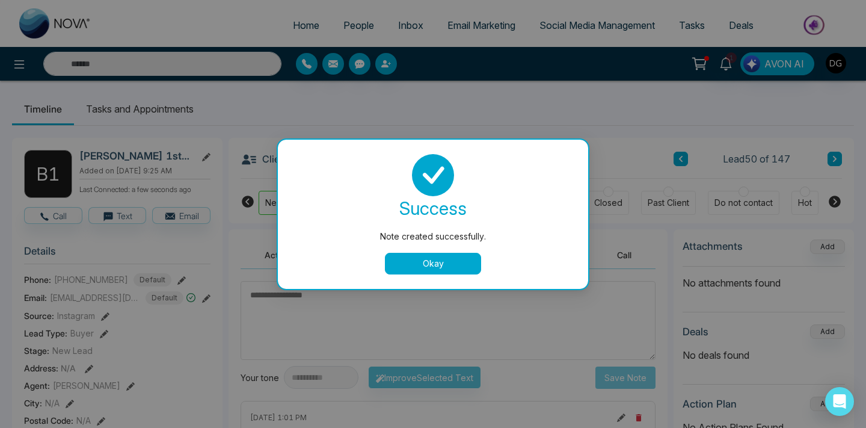
click at [432, 272] on button "Okay" at bounding box center [433, 264] width 96 height 22
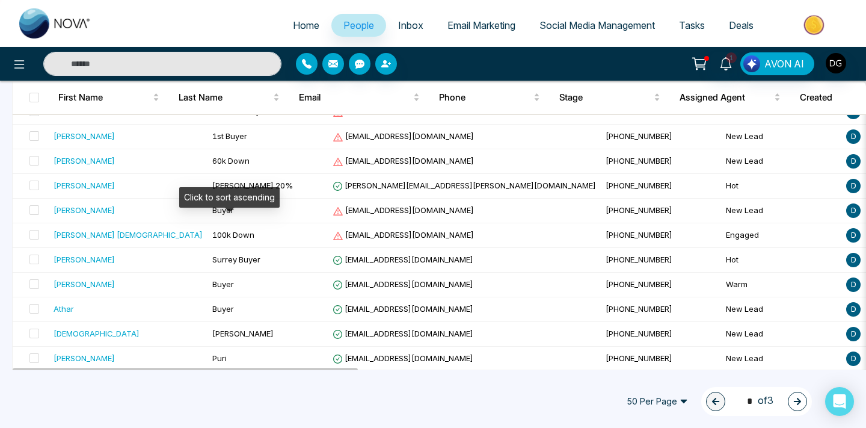
scroll to position [1109, 0]
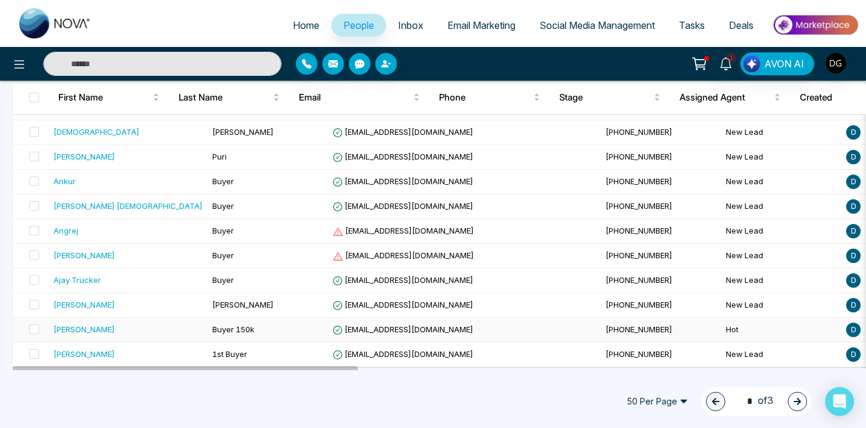
click at [121, 326] on div "[PERSON_NAME]" at bounding box center [128, 329] width 149 height 12
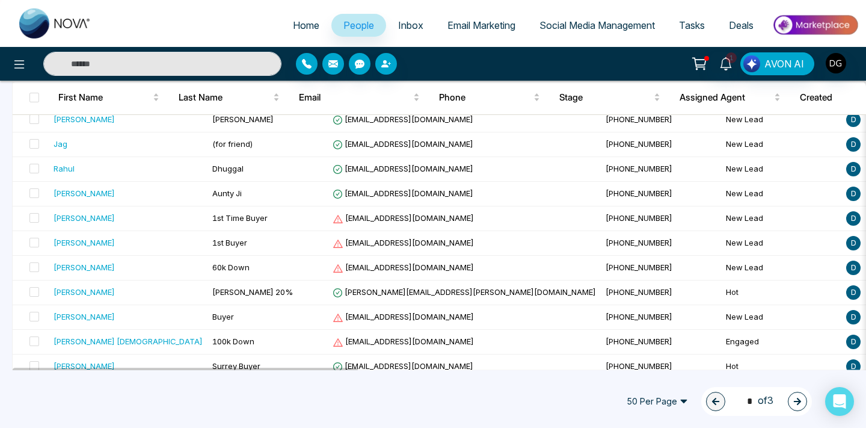
scroll to position [1109, 0]
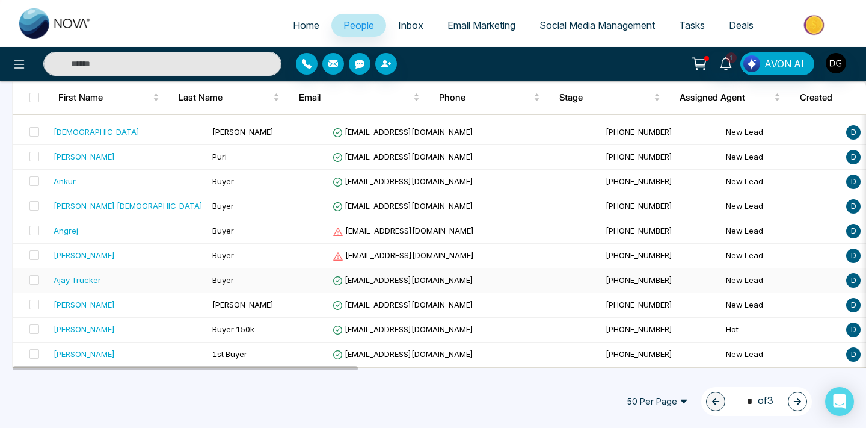
click at [124, 280] on div "Ajay Trucker" at bounding box center [128, 280] width 149 height 12
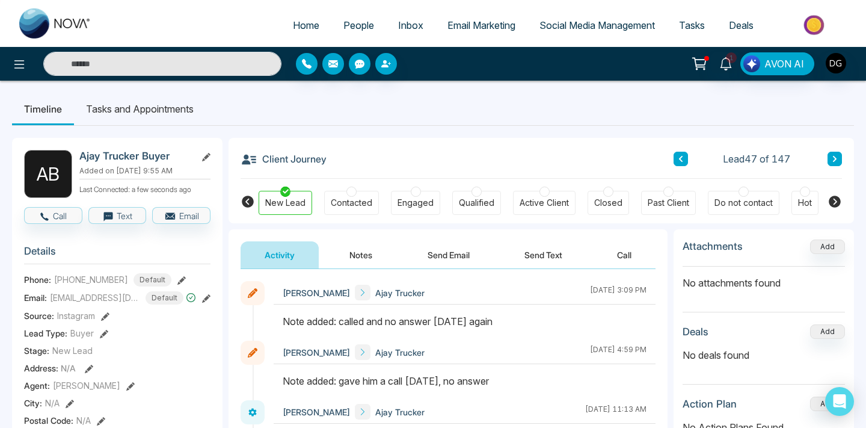
click at [349, 254] on button "Notes" at bounding box center [360, 254] width 71 height 27
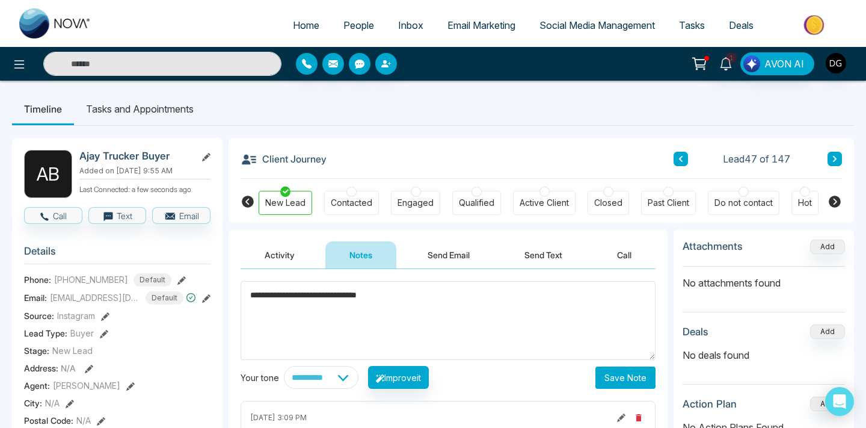
type textarea "**********"
click at [626, 376] on button "Save Note" at bounding box center [625, 377] width 60 height 22
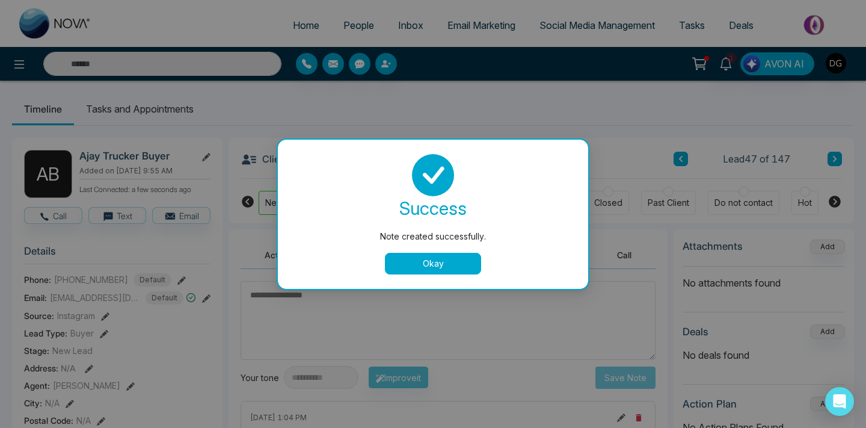
click at [434, 257] on button "Okay" at bounding box center [433, 264] width 96 height 22
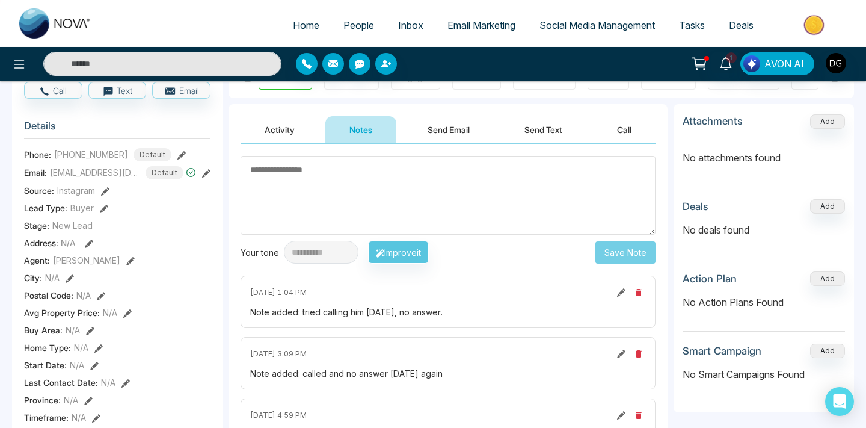
scroll to position [146, 0]
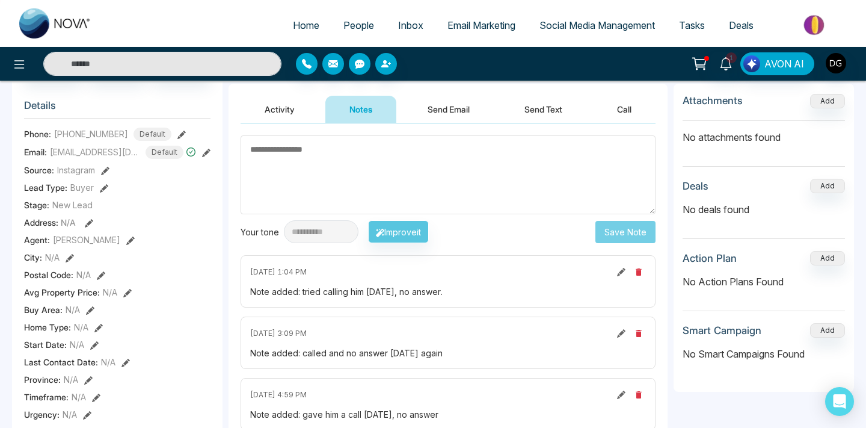
click at [351, 21] on span "People" at bounding box center [358, 25] width 31 height 12
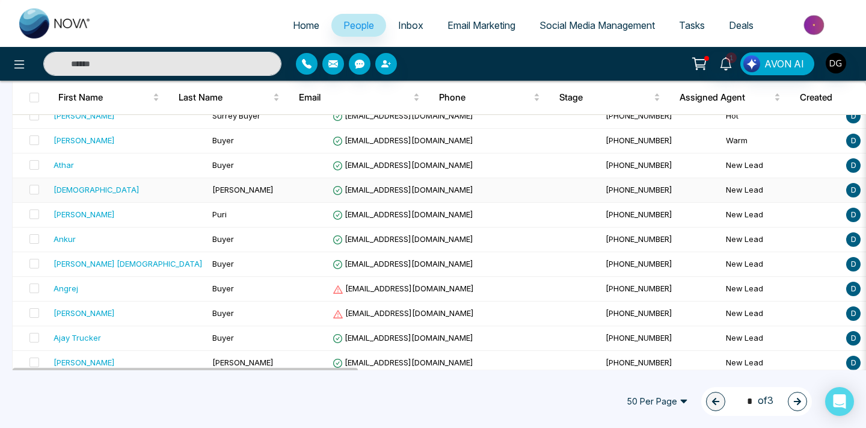
scroll to position [1109, 0]
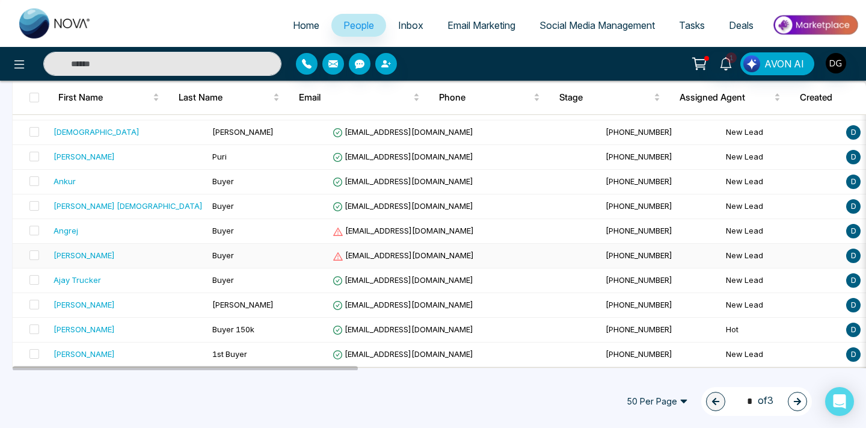
click at [147, 256] on div "[PERSON_NAME]" at bounding box center [128, 255] width 149 height 12
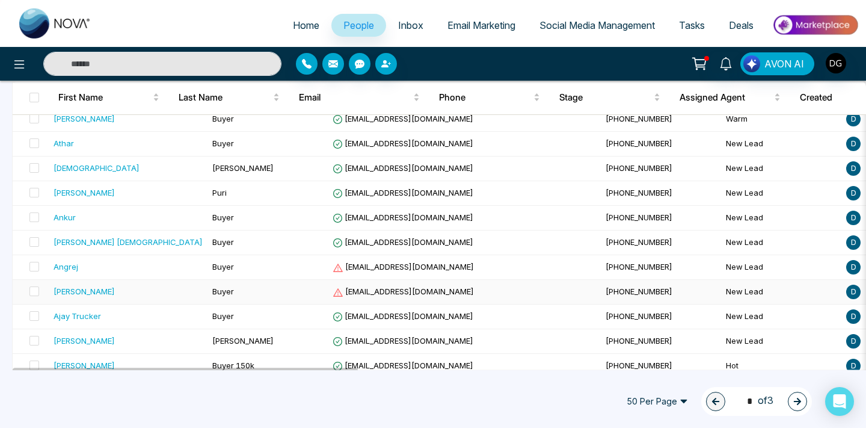
scroll to position [1071, 0]
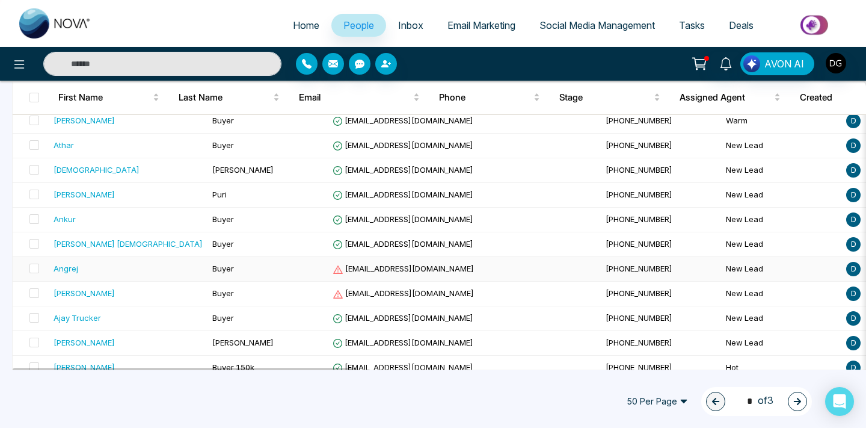
click at [115, 270] on div "Angrej" at bounding box center [128, 268] width 149 height 12
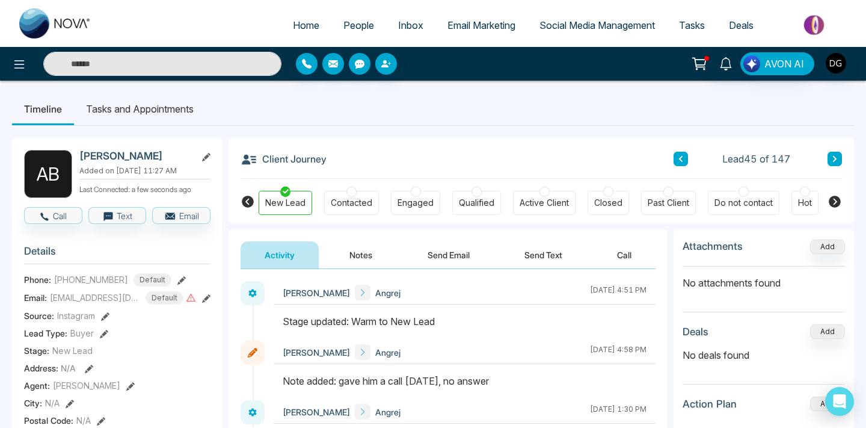
click at [361, 252] on button "Notes" at bounding box center [360, 254] width 71 height 27
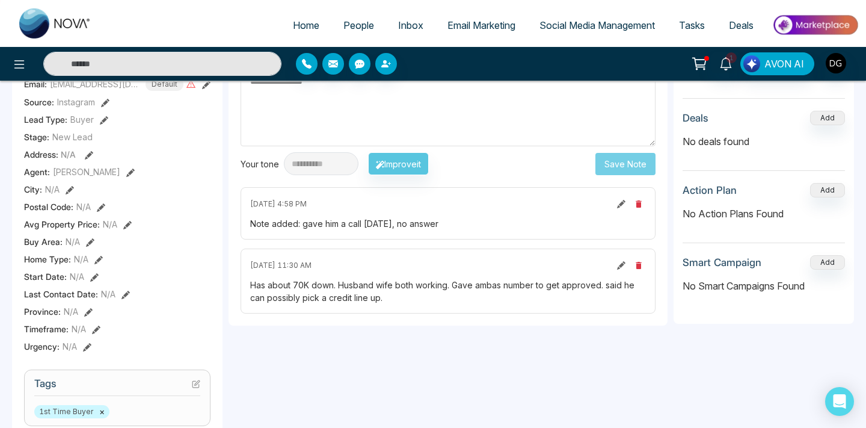
scroll to position [126, 0]
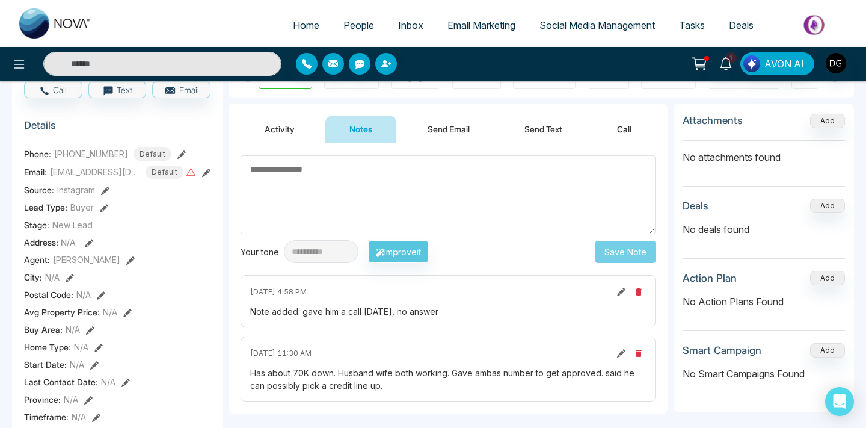
click at [339, 163] on textarea at bounding box center [448, 194] width 415 height 79
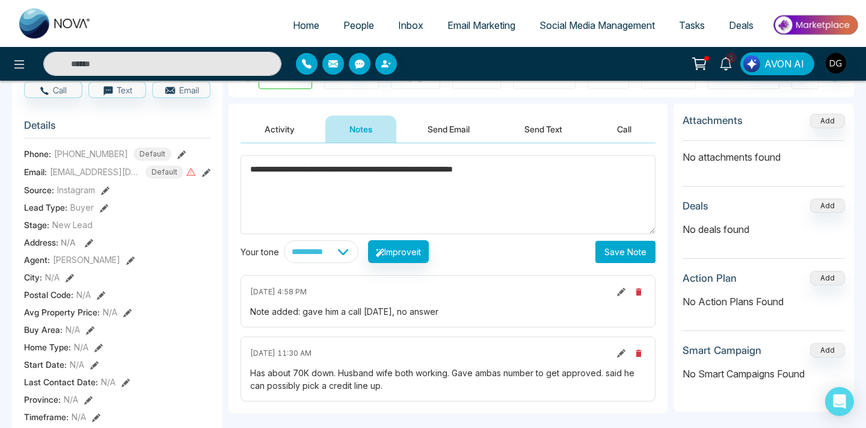
type textarea "**********"
click at [637, 252] on button "Save Note" at bounding box center [625, 252] width 60 height 22
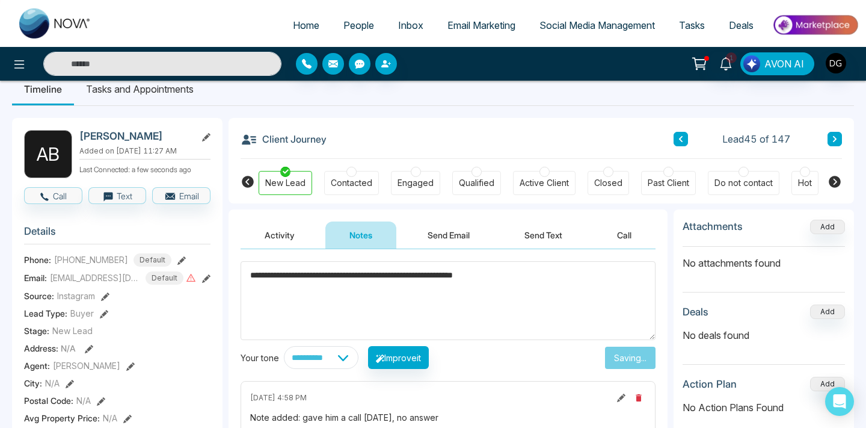
scroll to position [44, 0]
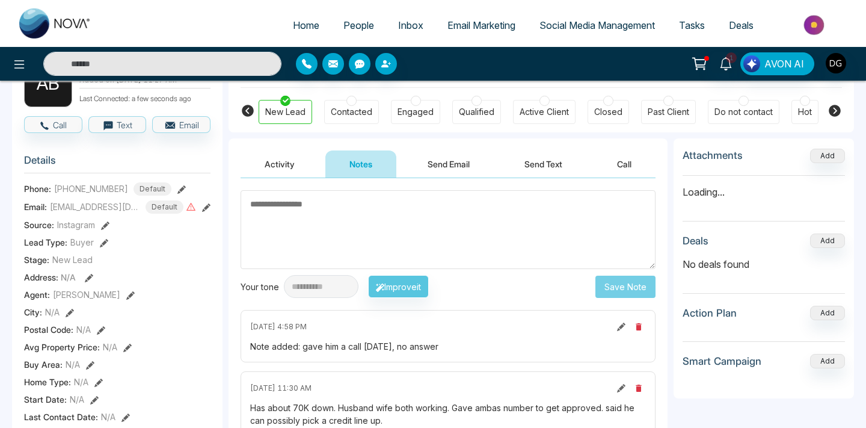
scroll to position [63, 0]
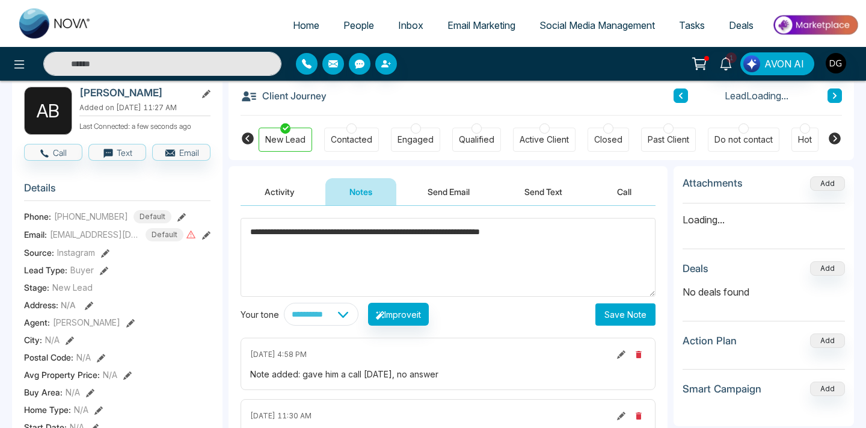
click at [623, 317] on button "Save Note" at bounding box center [625, 314] width 60 height 22
click at [424, 278] on textarea "**********" at bounding box center [448, 257] width 415 height 79
click at [415, 313] on button "Improve it" at bounding box center [398, 313] width 61 height 23
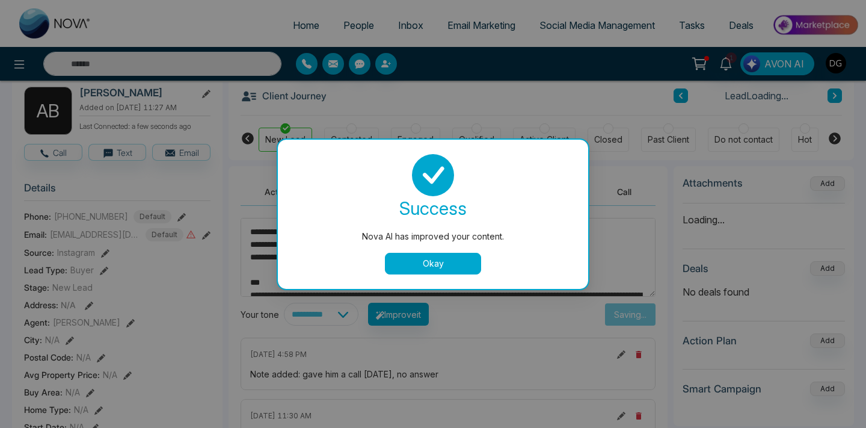
click at [434, 271] on button "Okay" at bounding box center [433, 264] width 96 height 22
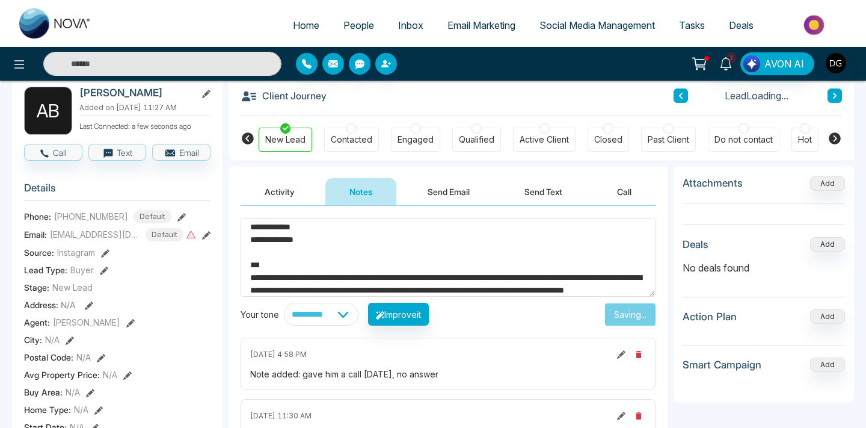
scroll to position [28, 0]
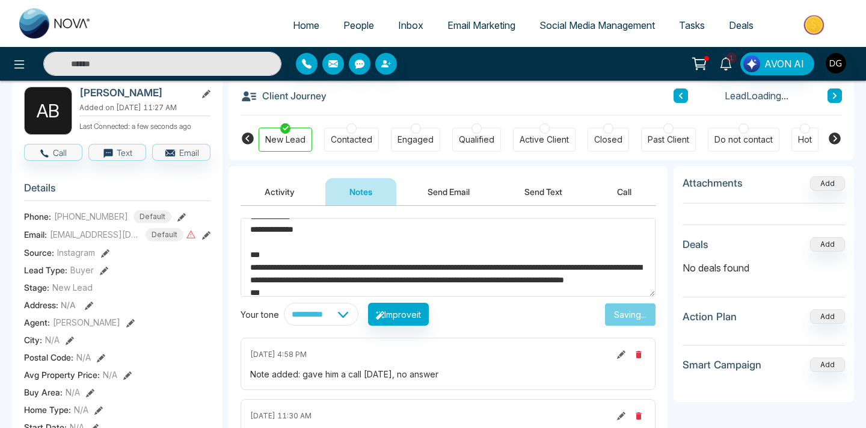
drag, startPoint x: 247, startPoint y: 233, endPoint x: 459, endPoint y: 253, distance: 213.2
click at [459, 253] on textarea "**********" at bounding box center [448, 257] width 415 height 79
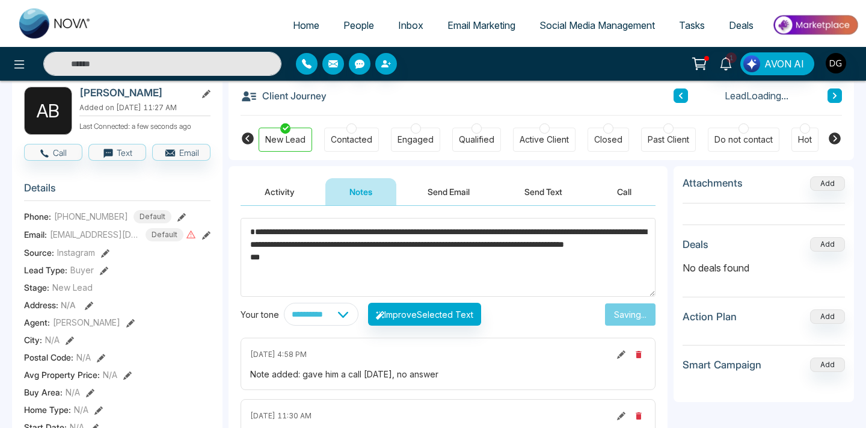
scroll to position [0, 0]
click at [251, 247] on textarea "**********" at bounding box center [448, 257] width 415 height 79
type textarea "**********"
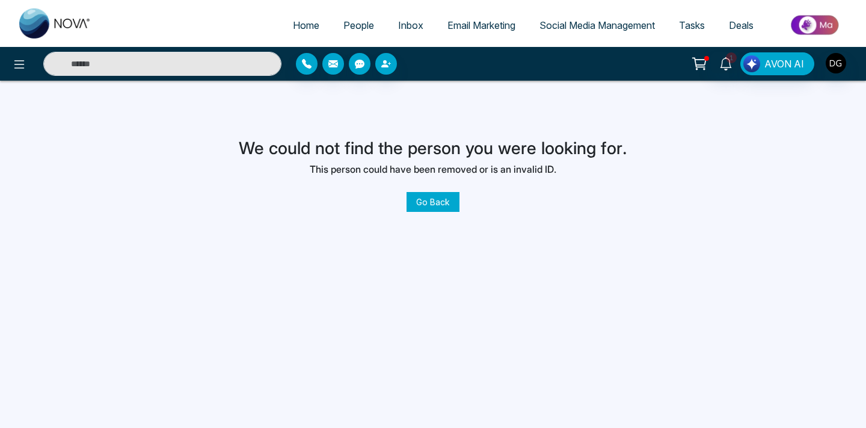
click at [445, 206] on link "Go Back" at bounding box center [432, 202] width 53 height 20
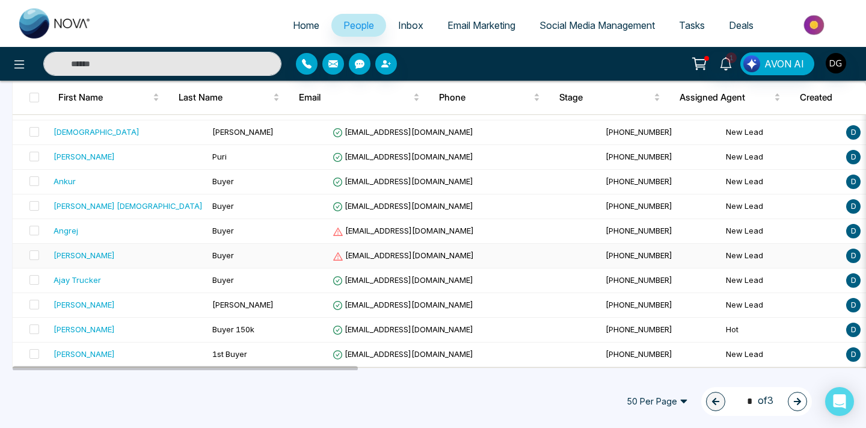
scroll to position [1081, 0]
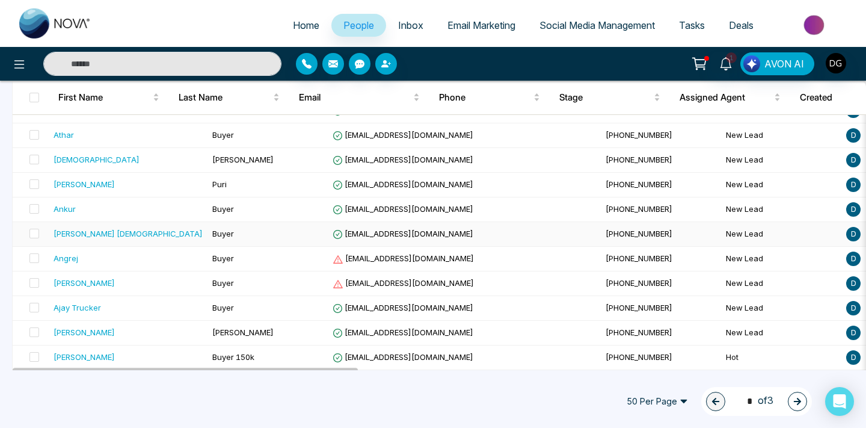
click at [136, 233] on div "[PERSON_NAME] [DEMOGRAPHIC_DATA]" at bounding box center [128, 233] width 149 height 12
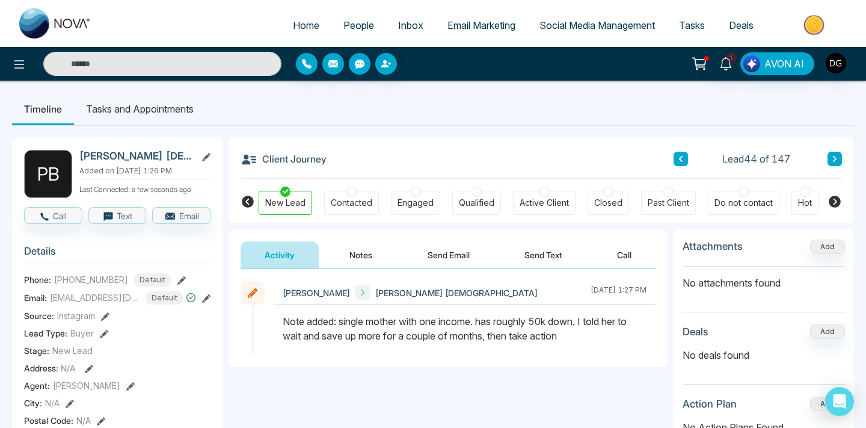
click at [360, 251] on button "Notes" at bounding box center [360, 254] width 71 height 27
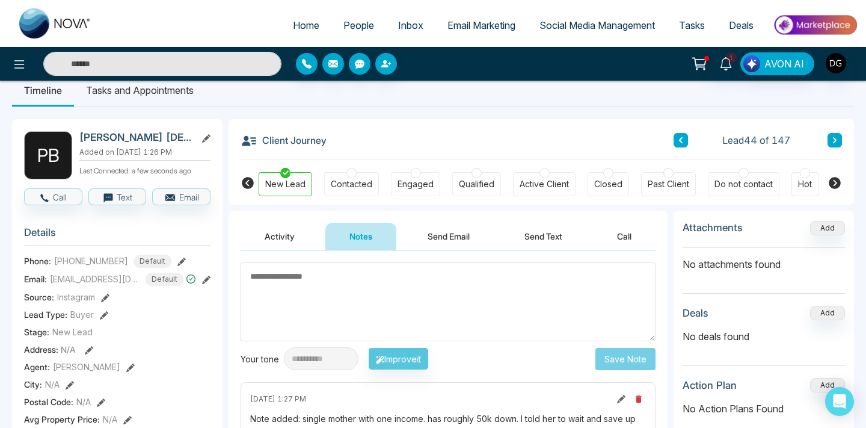
scroll to position [33, 0]
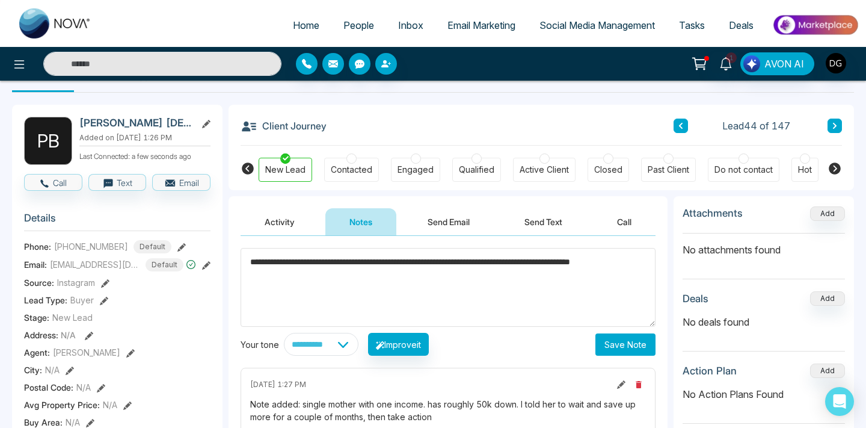
type textarea "**********"
click at [625, 348] on button "Save Note" at bounding box center [625, 344] width 60 height 22
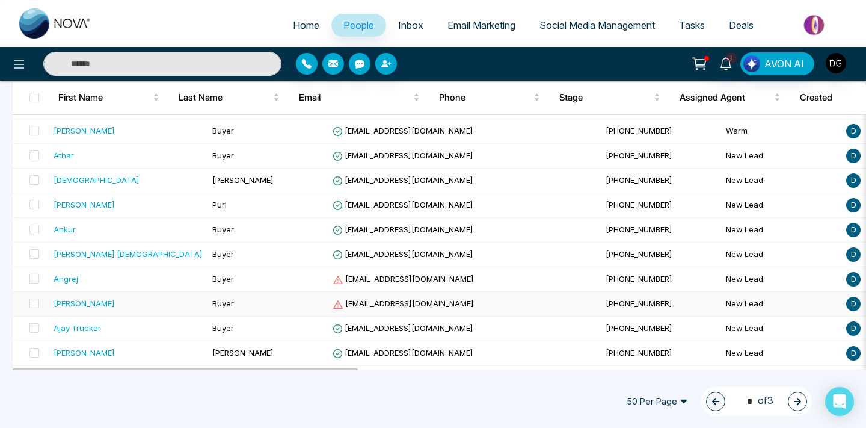
scroll to position [1059, 0]
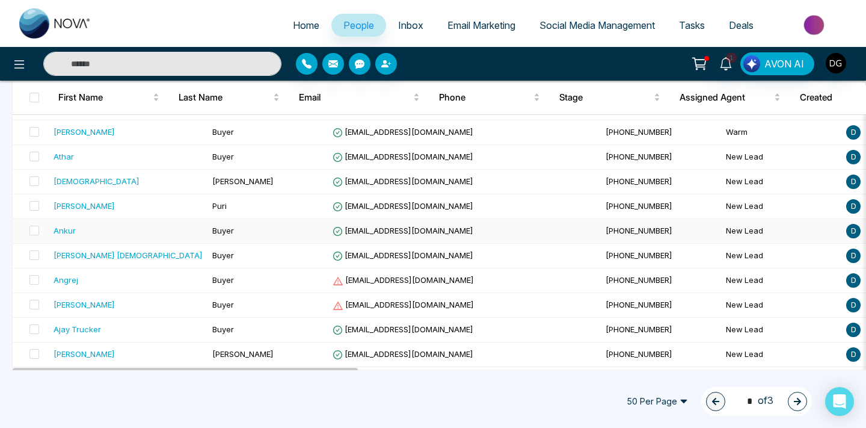
click at [207, 233] on td "Buyer" at bounding box center [267, 231] width 120 height 25
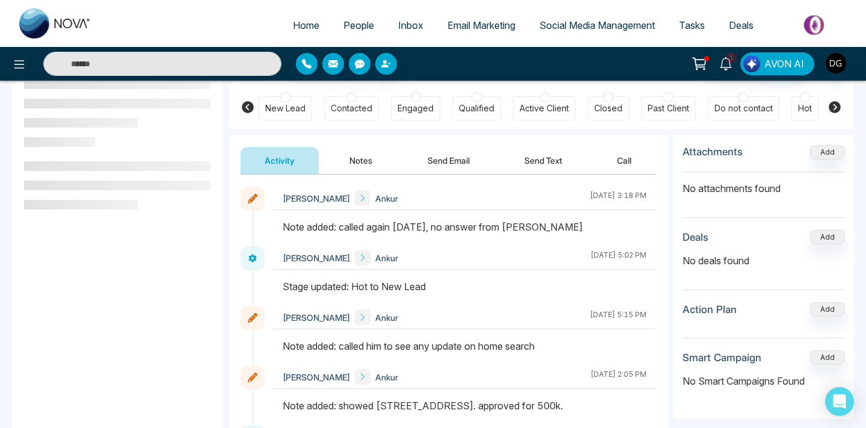
scroll to position [96, 0]
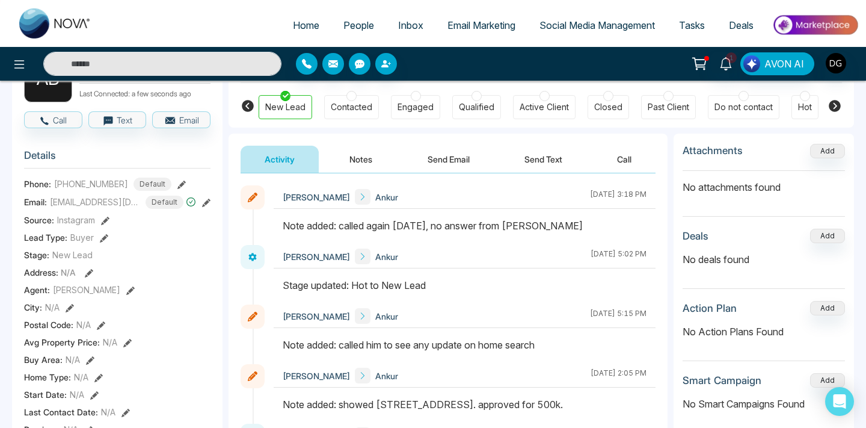
click at [364, 152] on button "Notes" at bounding box center [360, 159] width 71 height 27
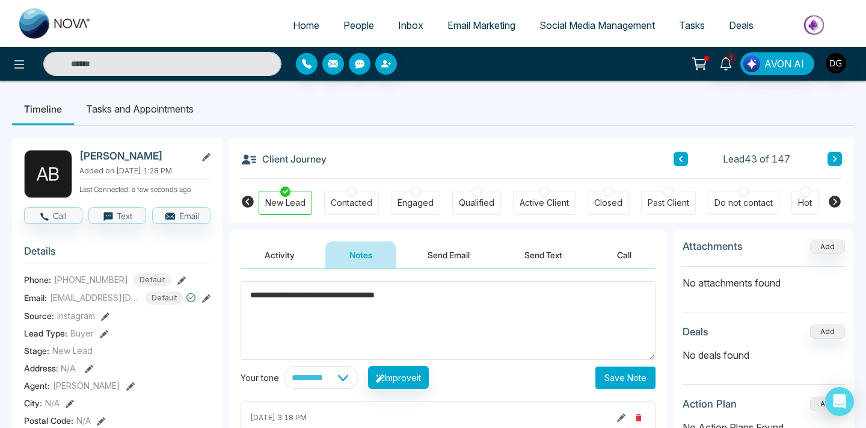
type textarea "**********"
click at [603, 372] on button "Save Note" at bounding box center [625, 377] width 60 height 22
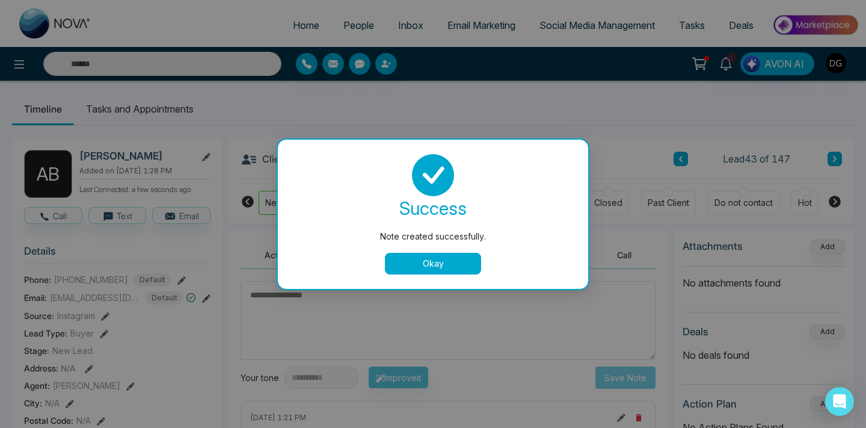
click at [399, 256] on button "Okay" at bounding box center [433, 264] width 96 height 22
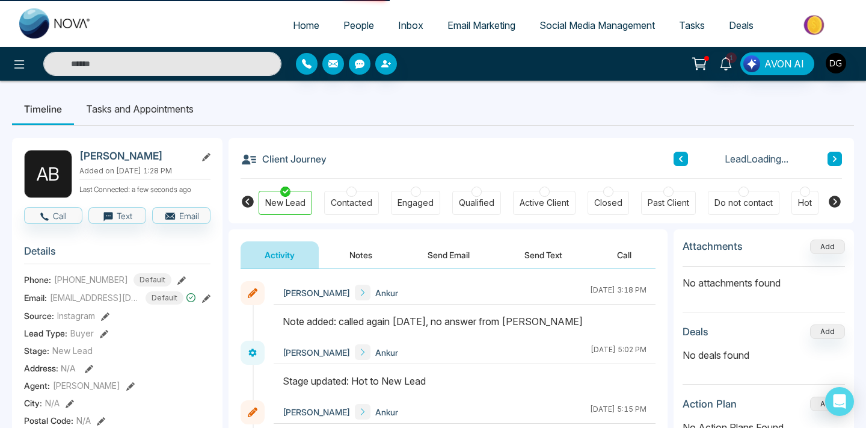
scroll to position [7, 0]
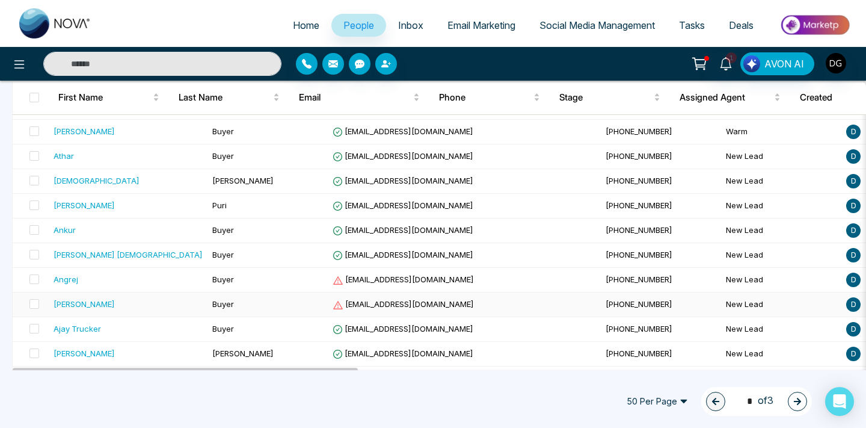
scroll to position [1031, 0]
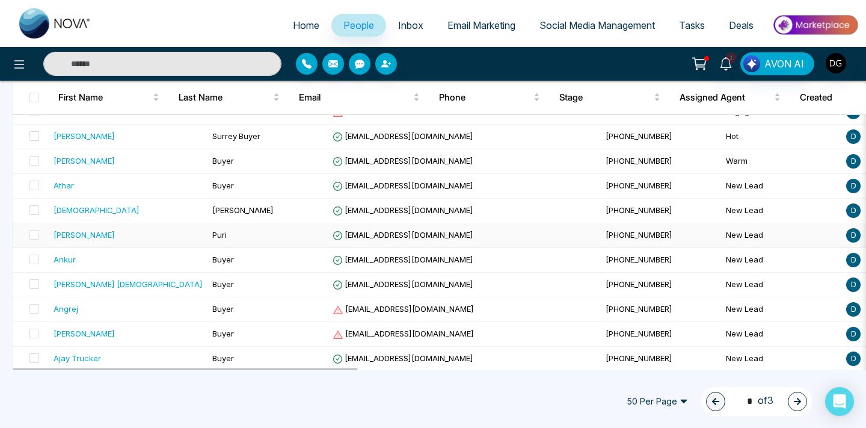
click at [212, 236] on span "Puri" at bounding box center [219, 235] width 14 height 10
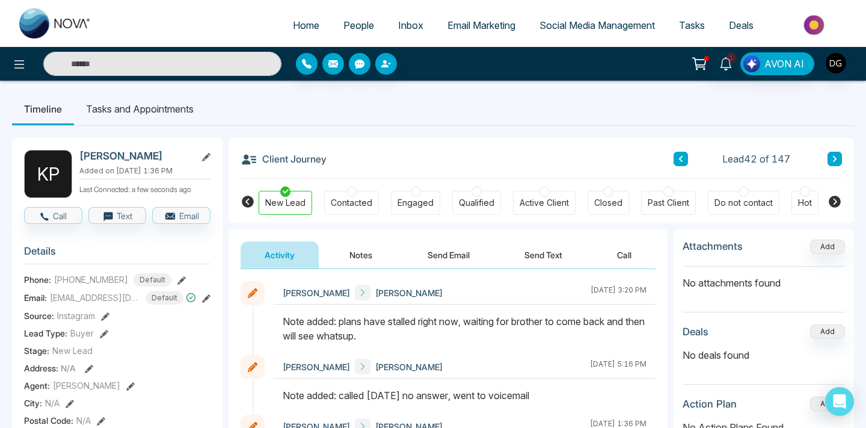
click at [362, 259] on button "Notes" at bounding box center [360, 254] width 71 height 27
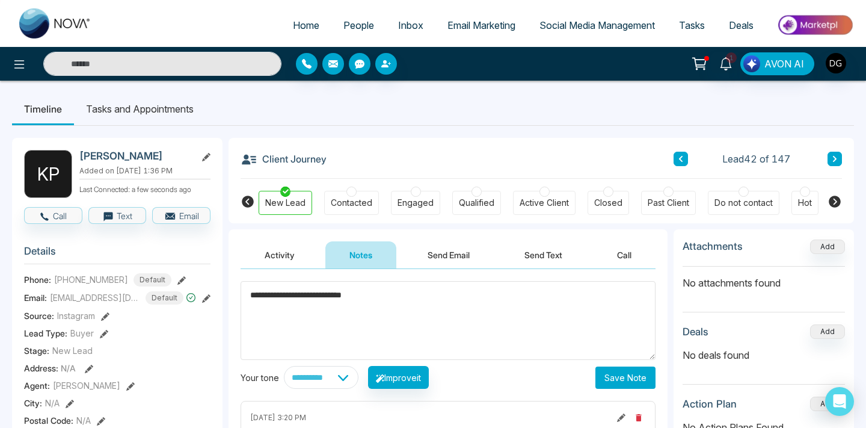
type textarea "**********"
click at [617, 376] on button "Save Note" at bounding box center [625, 377] width 60 height 22
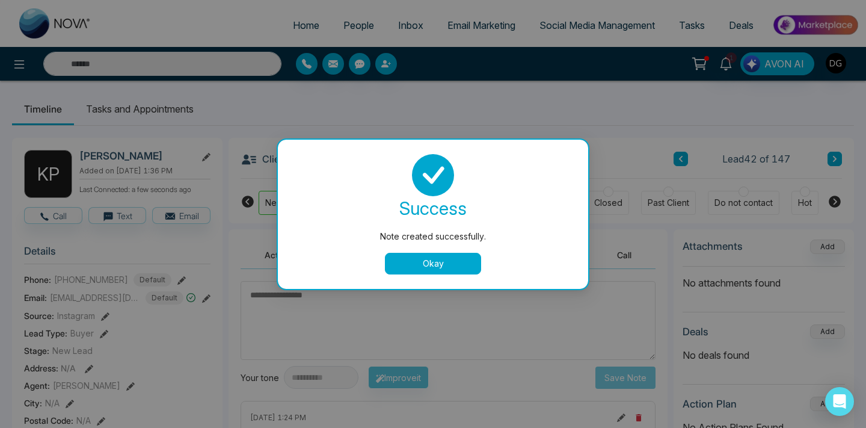
click at [427, 261] on button "Okay" at bounding box center [433, 264] width 96 height 22
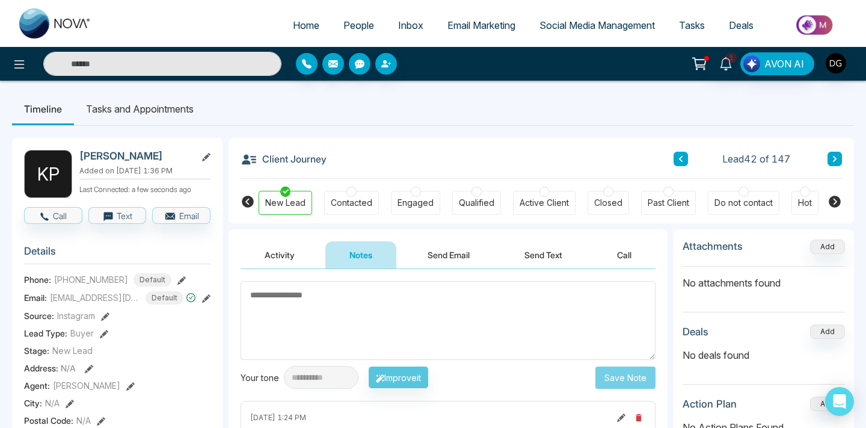
click at [355, 26] on span "People" at bounding box center [358, 25] width 31 height 12
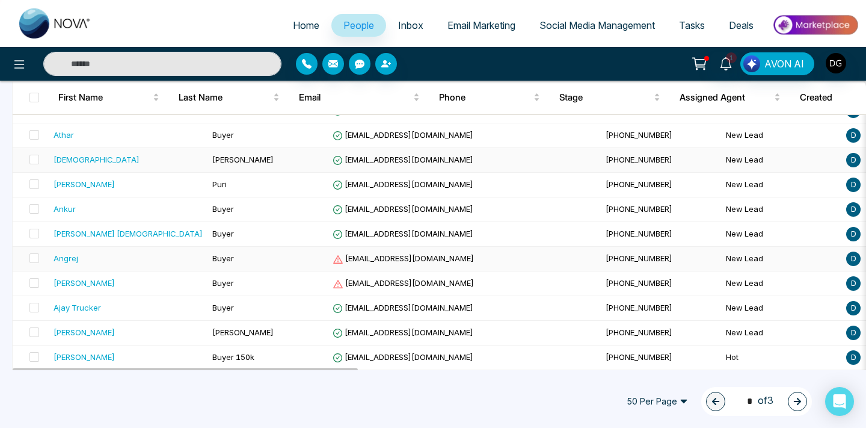
scroll to position [1078, 0]
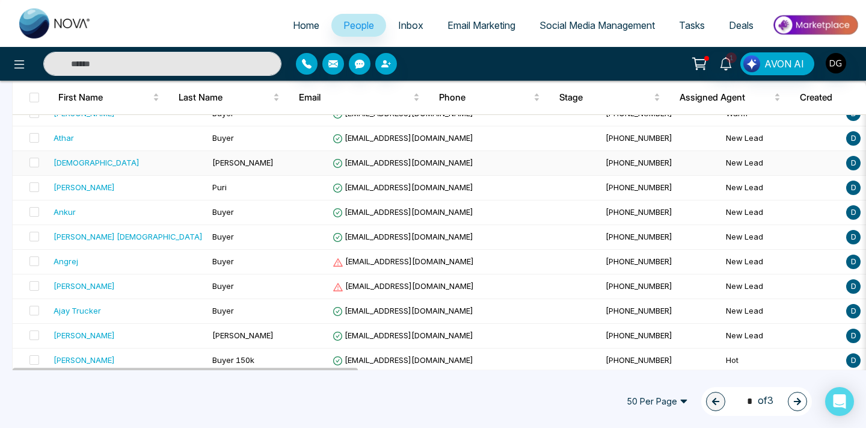
click at [117, 164] on div "[DEMOGRAPHIC_DATA]" at bounding box center [128, 162] width 149 height 12
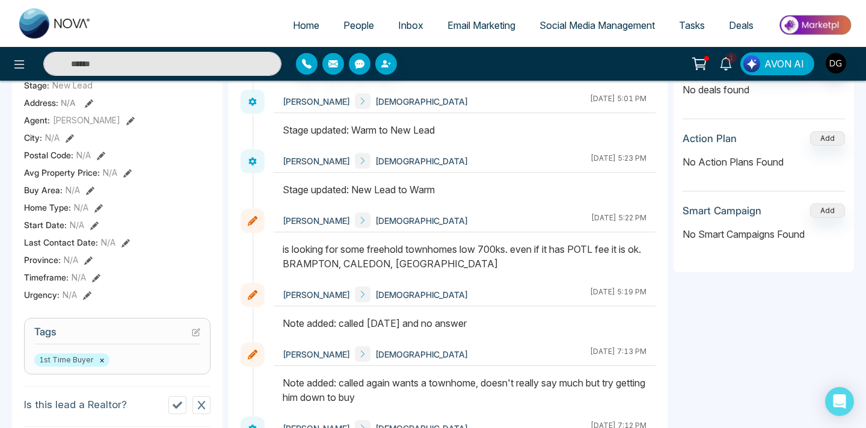
scroll to position [271, 0]
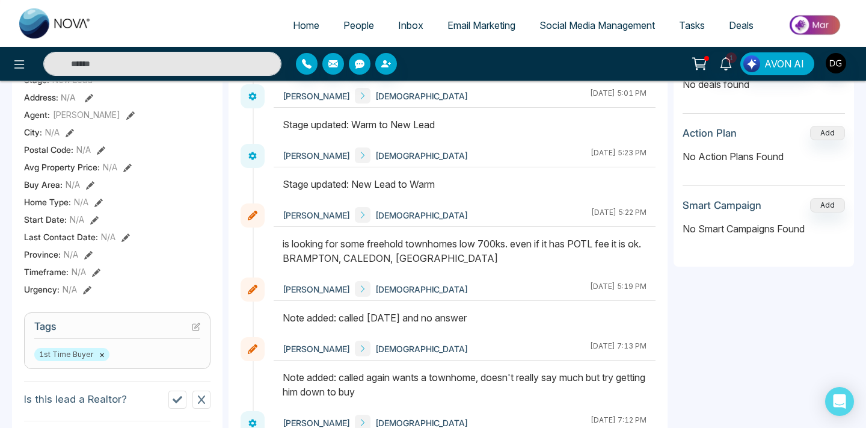
click at [370, 20] on link "People" at bounding box center [358, 25] width 55 height 23
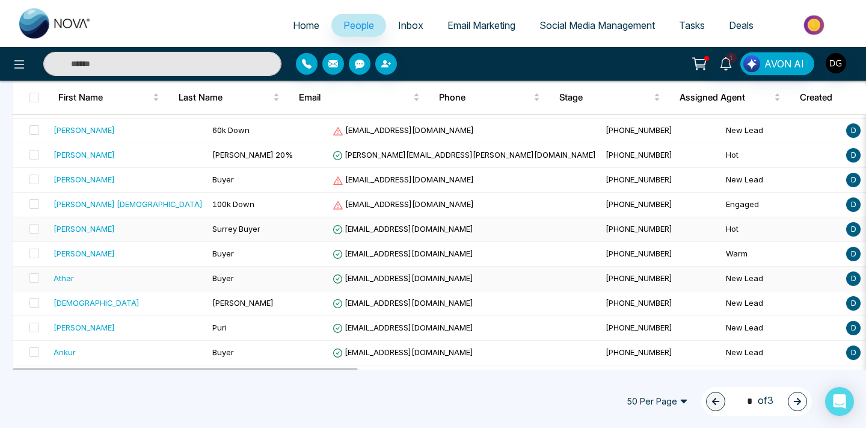
scroll to position [937, 0]
click at [149, 257] on div "[PERSON_NAME]" at bounding box center [128, 254] width 149 height 12
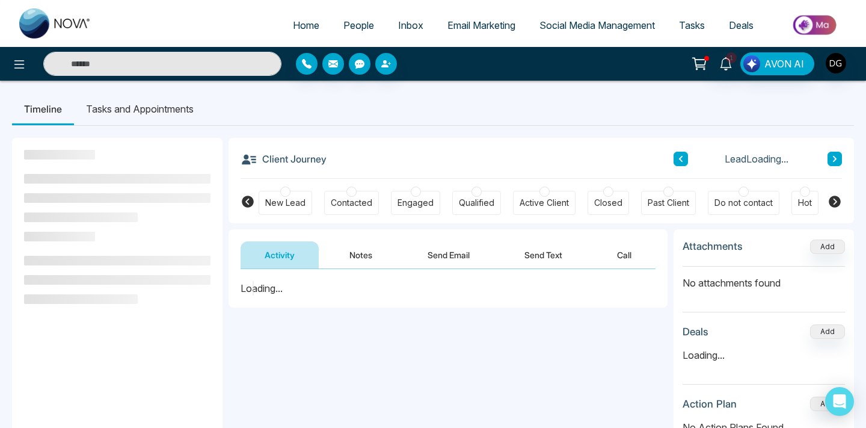
click at [362, 262] on button "Notes" at bounding box center [360, 254] width 71 height 27
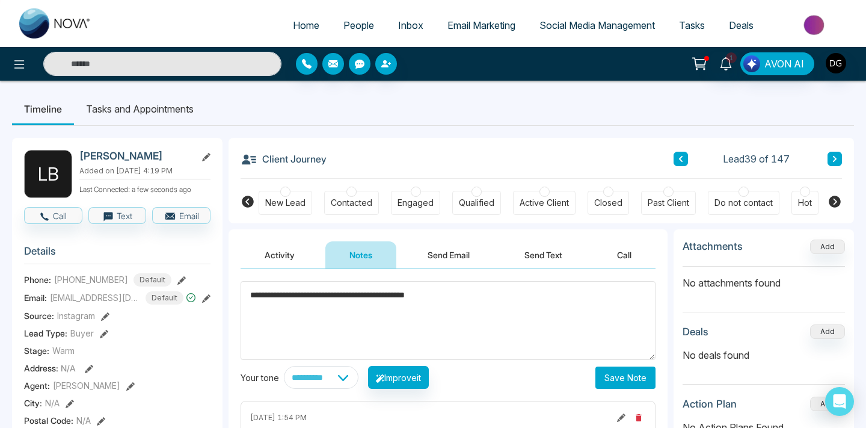
type textarea "**********"
click at [613, 373] on button "Save Note" at bounding box center [625, 377] width 60 height 22
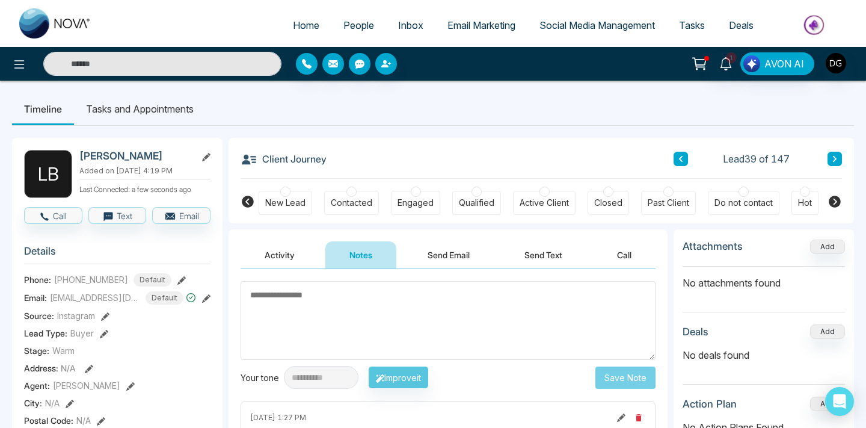
click at [464, 153] on div "Client Journey Lead 39 of 147" at bounding box center [541, 158] width 601 height 41
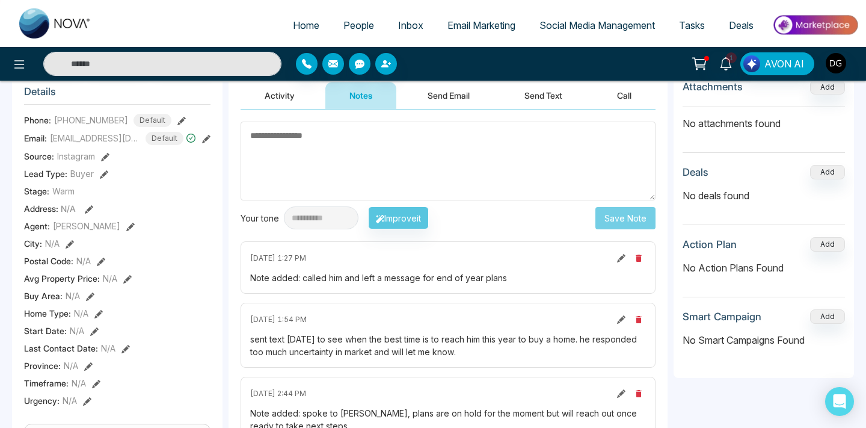
scroll to position [160, 0]
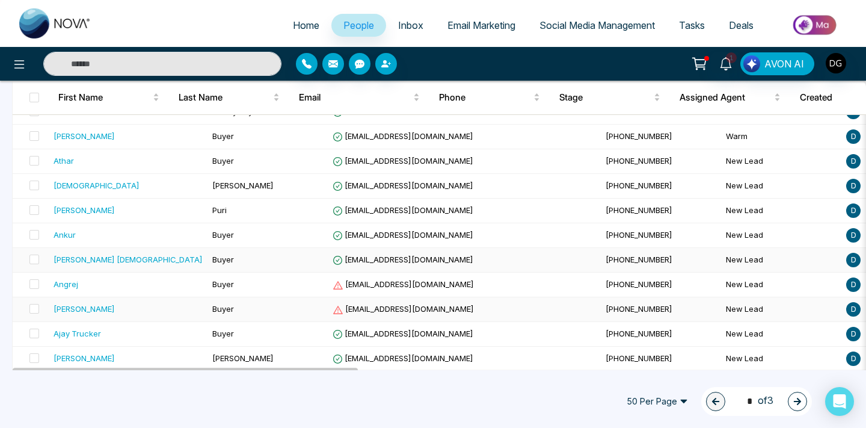
scroll to position [1052, 0]
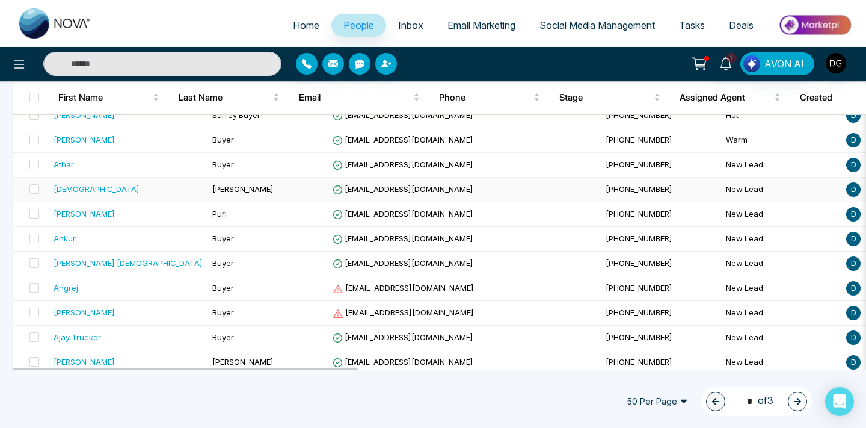
click at [129, 192] on div "[DEMOGRAPHIC_DATA]" at bounding box center [128, 189] width 149 height 12
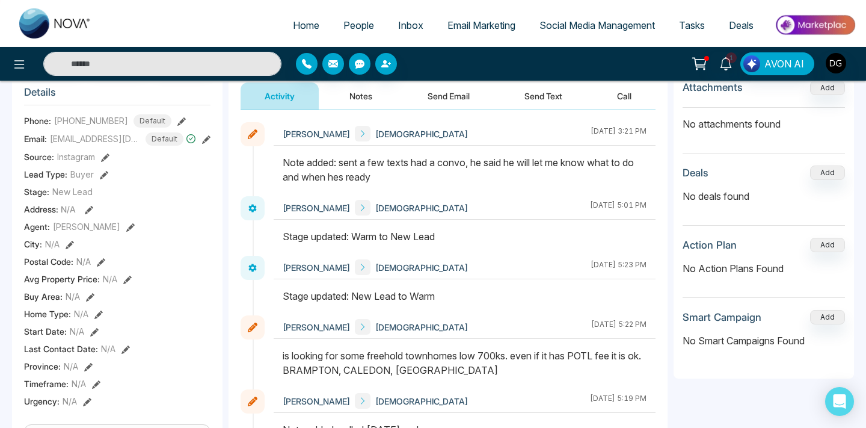
scroll to position [159, 0]
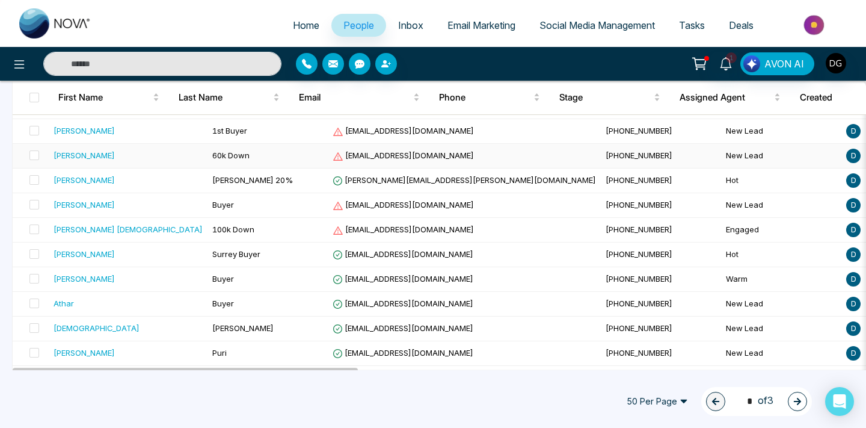
scroll to position [918, 0]
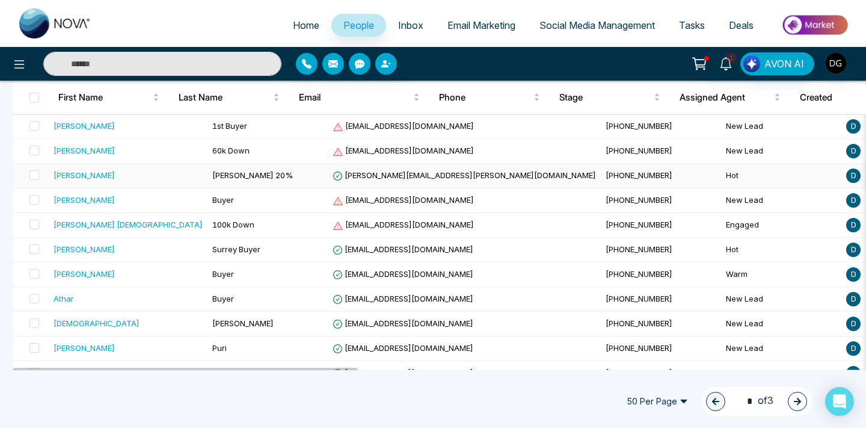
click at [207, 175] on td "[PERSON_NAME] 20%" at bounding box center [267, 176] width 120 height 25
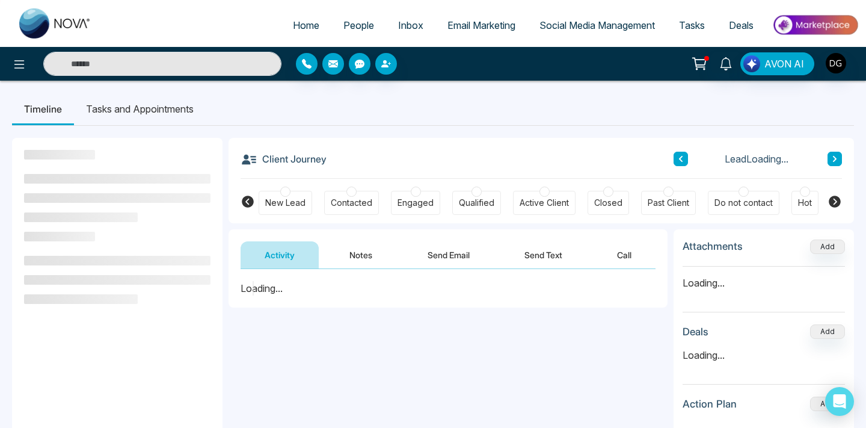
click at [350, 264] on button "Notes" at bounding box center [360, 254] width 71 height 27
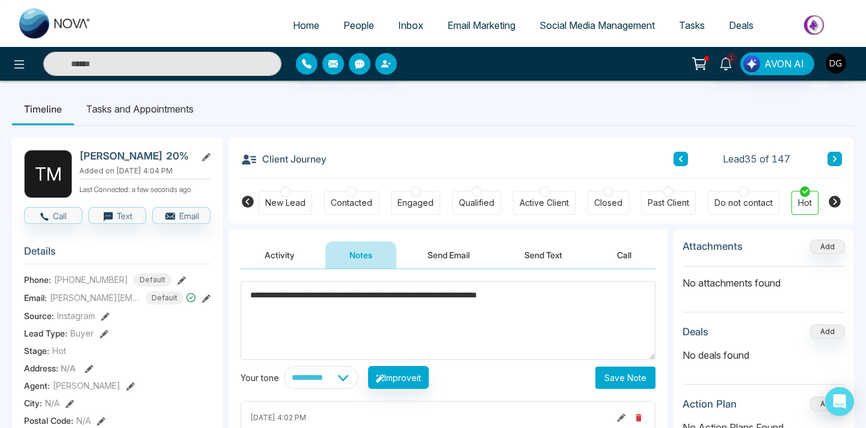
type textarea "**********"
click at [624, 377] on button "Save Note" at bounding box center [625, 377] width 60 height 22
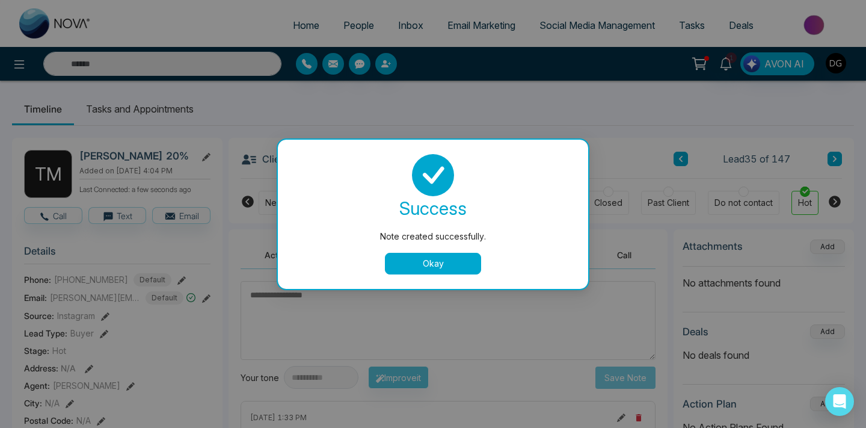
click at [428, 258] on button "Okay" at bounding box center [433, 264] width 96 height 22
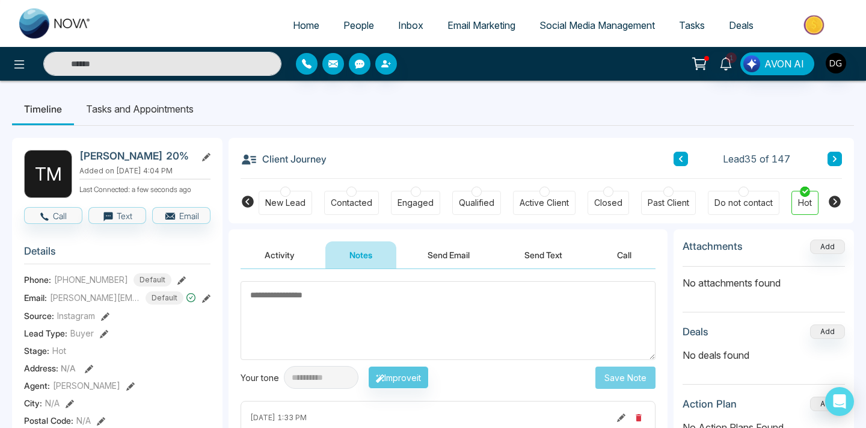
click at [328, 306] on textarea at bounding box center [448, 320] width 415 height 79
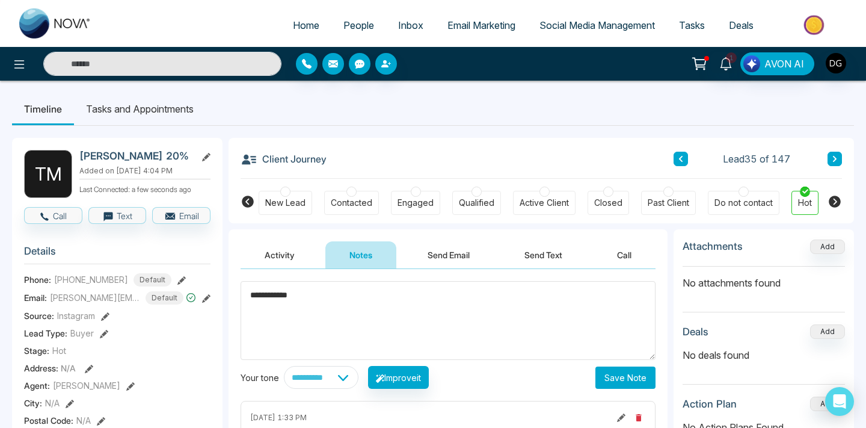
paste textarea "**********"
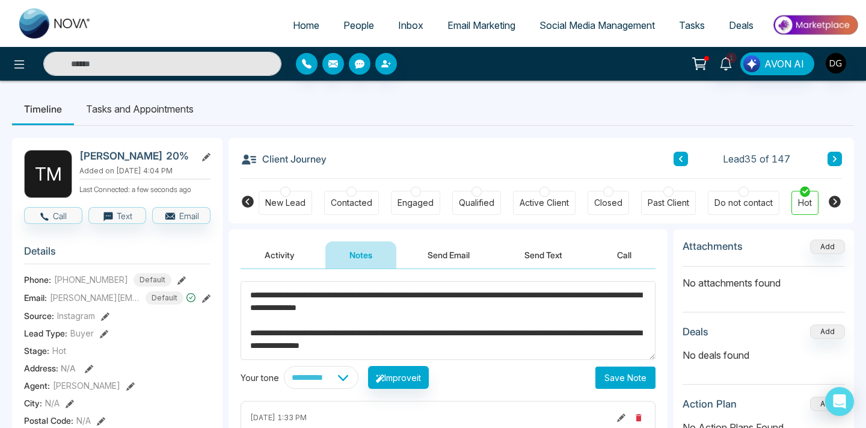
click at [291, 295] on textarea "**********" at bounding box center [448, 320] width 415 height 79
click at [483, 345] on textarea "**********" at bounding box center [448, 320] width 415 height 79
type textarea "**********"
click at [633, 372] on button "Save Note" at bounding box center [625, 377] width 60 height 22
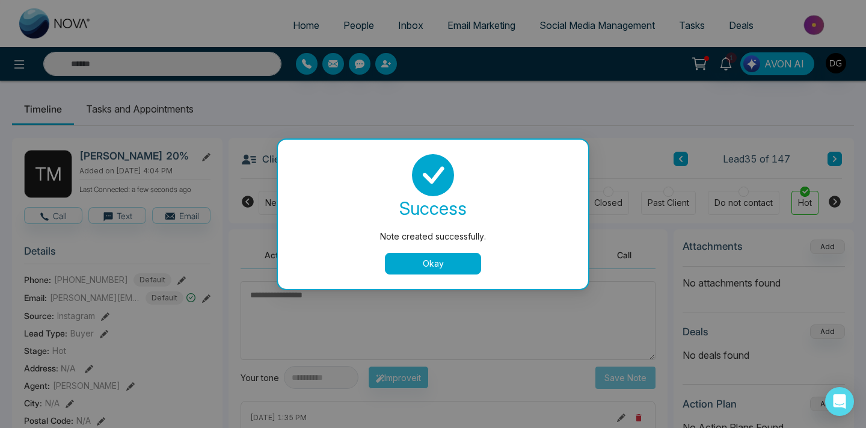
click at [438, 259] on button "Okay" at bounding box center [433, 264] width 96 height 22
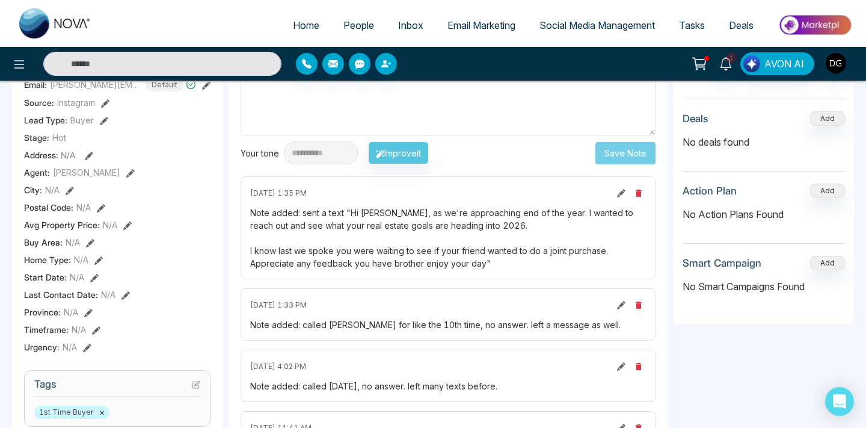
scroll to position [214, 0]
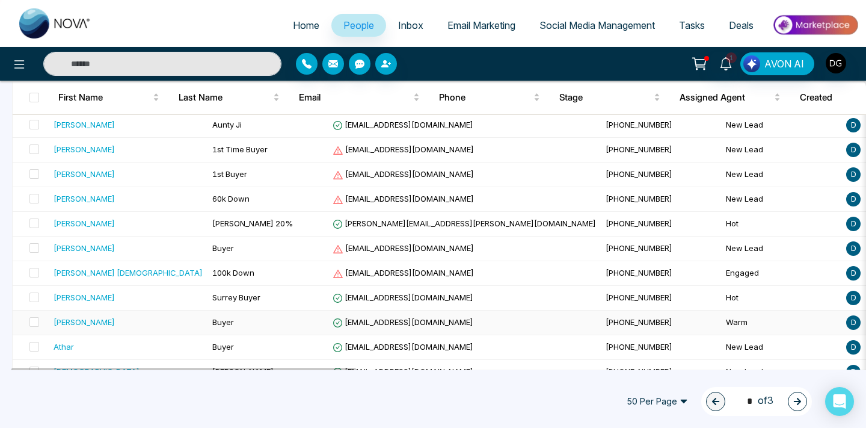
scroll to position [869, 0]
click at [119, 247] on div "[PERSON_NAME]" at bounding box center [128, 248] width 149 height 12
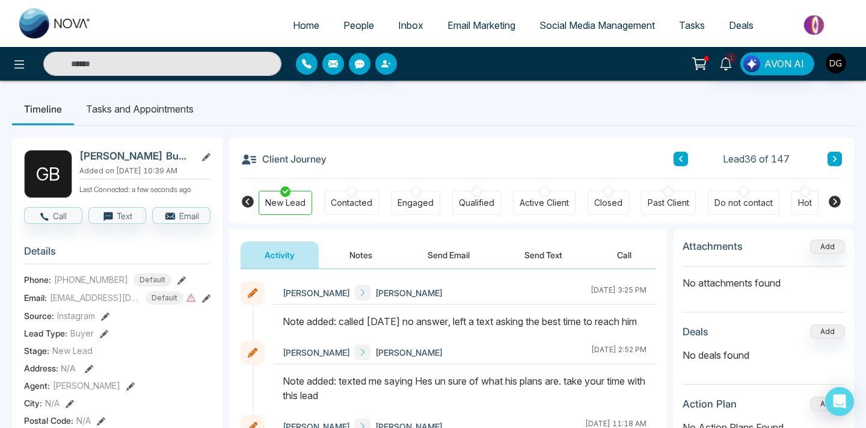
click at [358, 247] on button "Notes" at bounding box center [360, 254] width 71 height 27
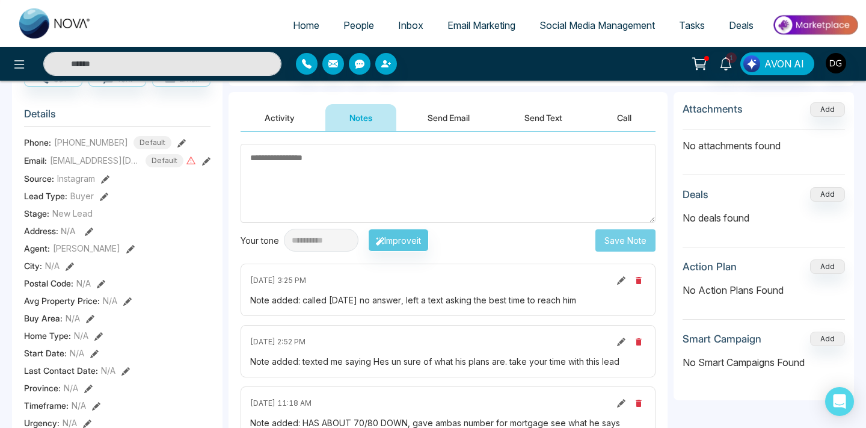
scroll to position [129, 0]
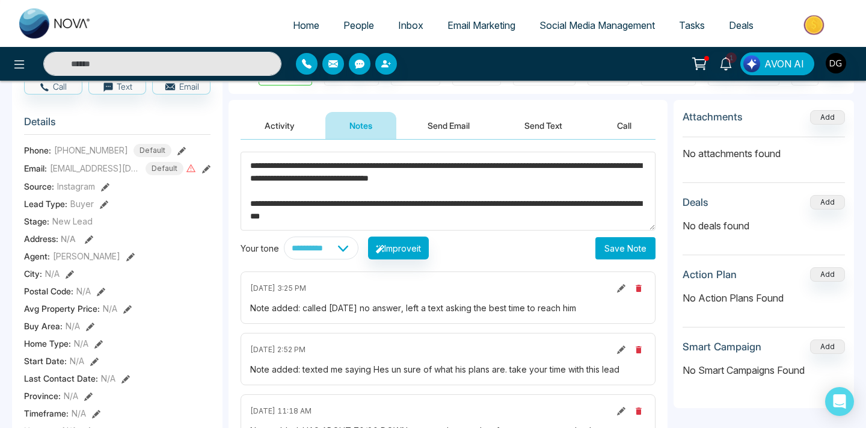
click at [355, 167] on textarea "**********" at bounding box center [448, 191] width 415 height 79
click at [420, 227] on textarea "**********" at bounding box center [448, 191] width 415 height 79
type textarea "**********"
click at [612, 249] on button "Save Note" at bounding box center [625, 248] width 60 height 22
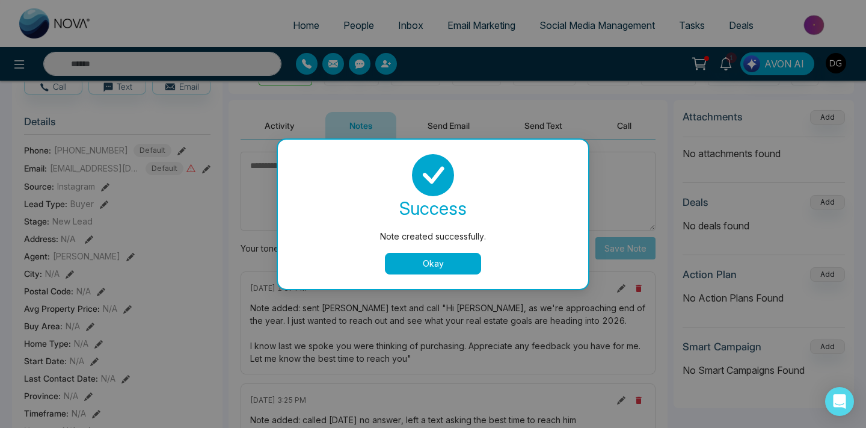
click at [444, 263] on button "Okay" at bounding box center [433, 264] width 96 height 22
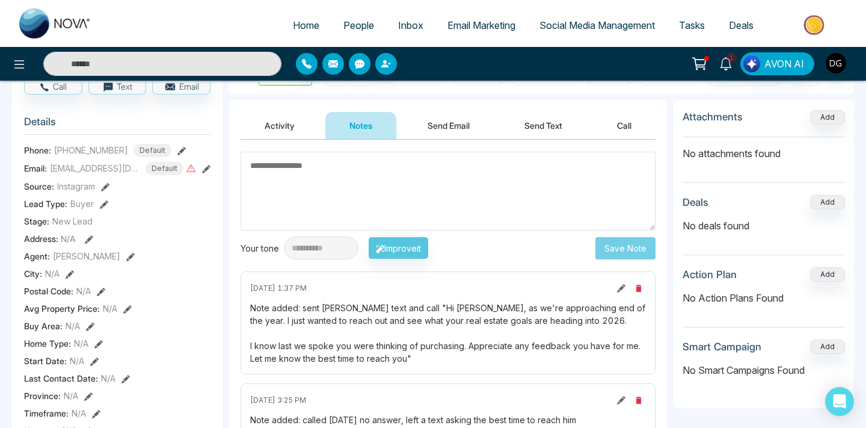
click at [349, 25] on span "People" at bounding box center [358, 25] width 31 height 12
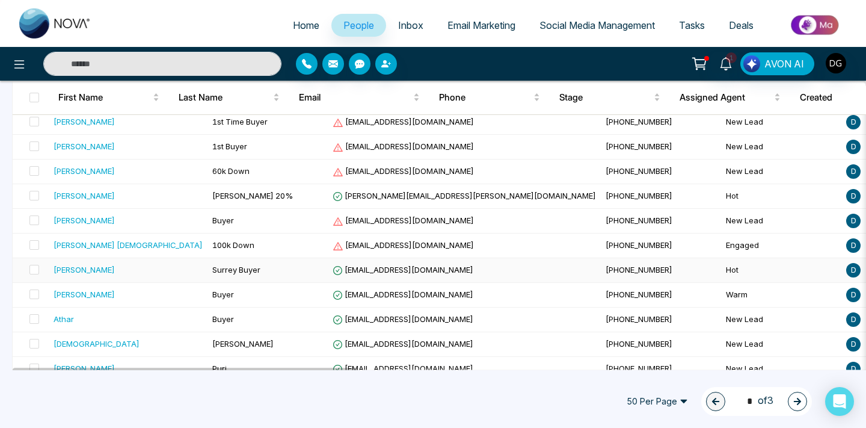
scroll to position [869, 0]
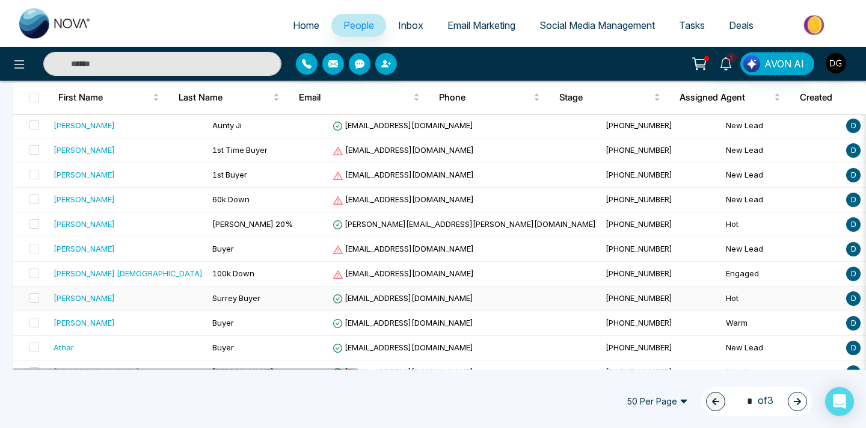
click at [162, 293] on div "[PERSON_NAME]" at bounding box center [128, 298] width 149 height 12
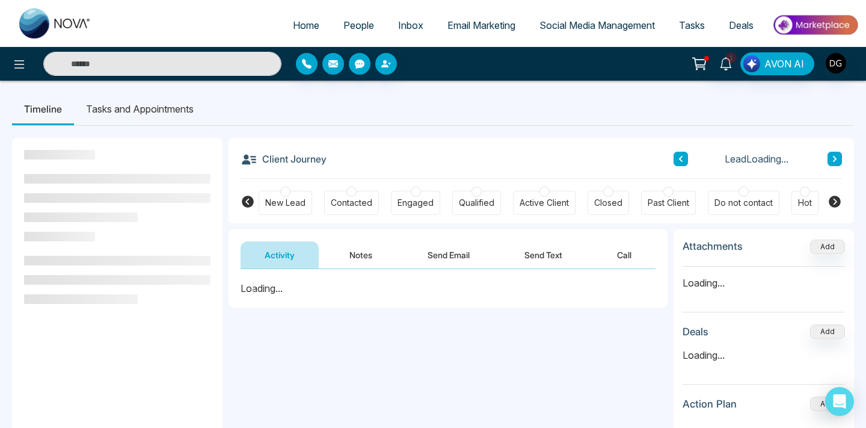
click at [361, 253] on button "Notes" at bounding box center [360, 254] width 71 height 27
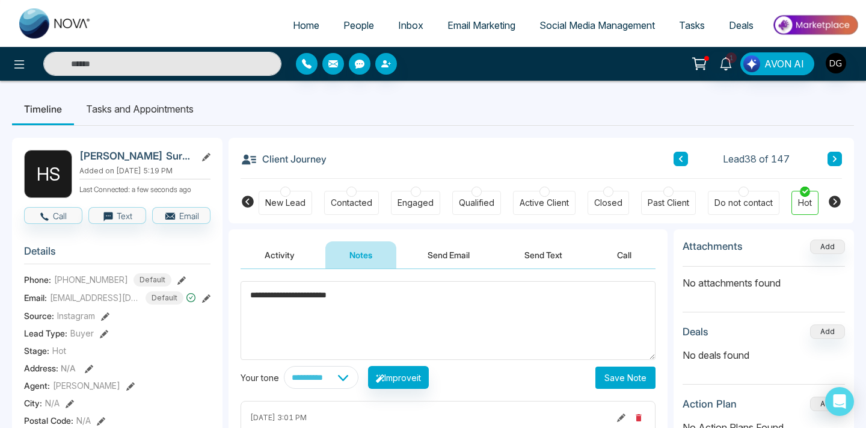
click at [273, 298] on textarea "**********" at bounding box center [448, 320] width 415 height 79
click at [295, 296] on textarea "**********" at bounding box center [448, 320] width 415 height 79
click at [360, 294] on textarea "**********" at bounding box center [448, 320] width 415 height 79
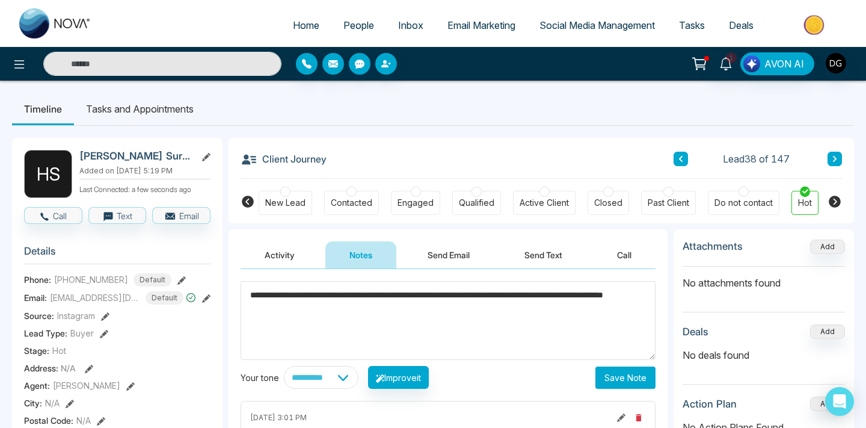
type textarea "**********"
click at [601, 372] on button "Save Note" at bounding box center [625, 377] width 60 height 22
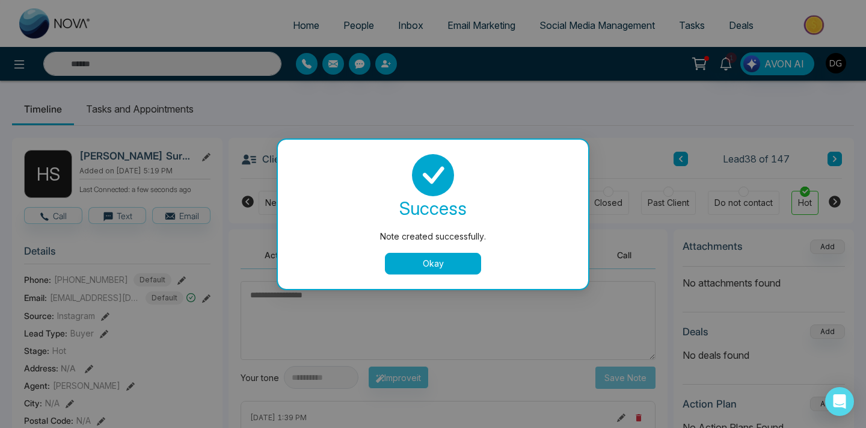
click at [422, 265] on button "Okay" at bounding box center [433, 264] width 96 height 22
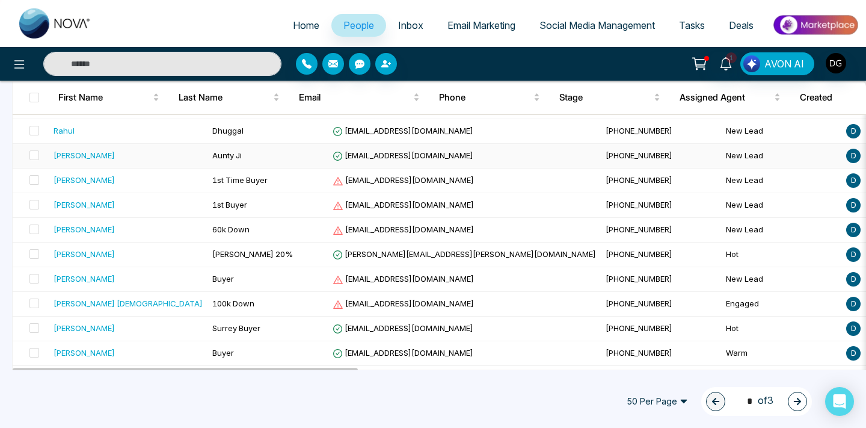
scroll to position [1109, 0]
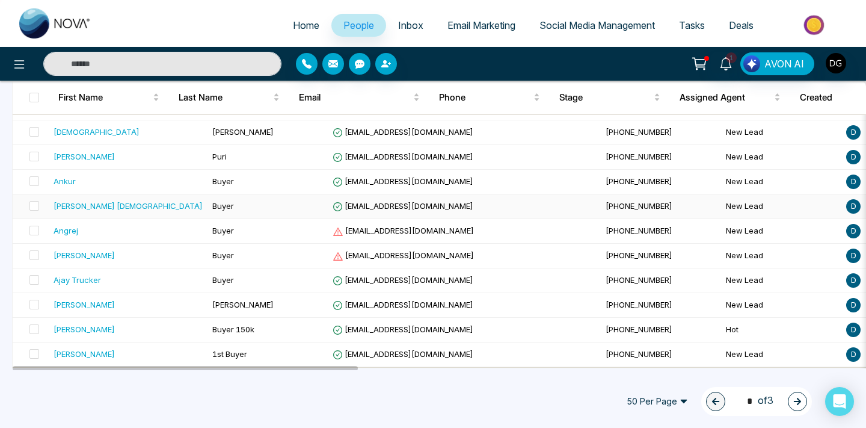
click at [224, 209] on td "Buyer" at bounding box center [267, 206] width 120 height 25
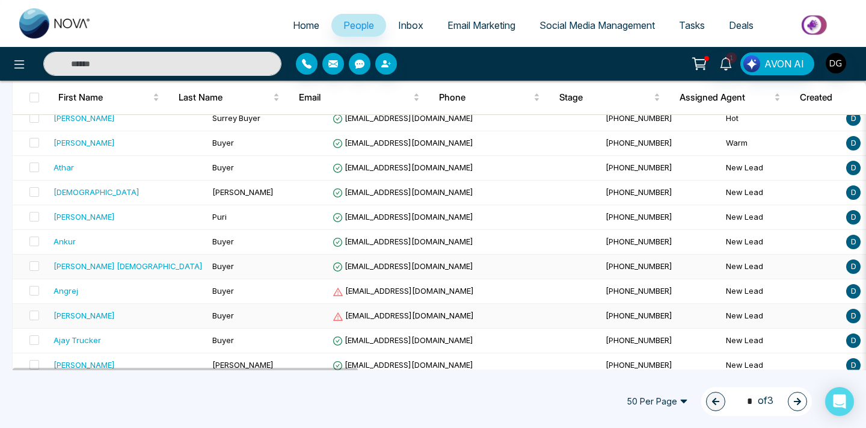
scroll to position [1031, 0]
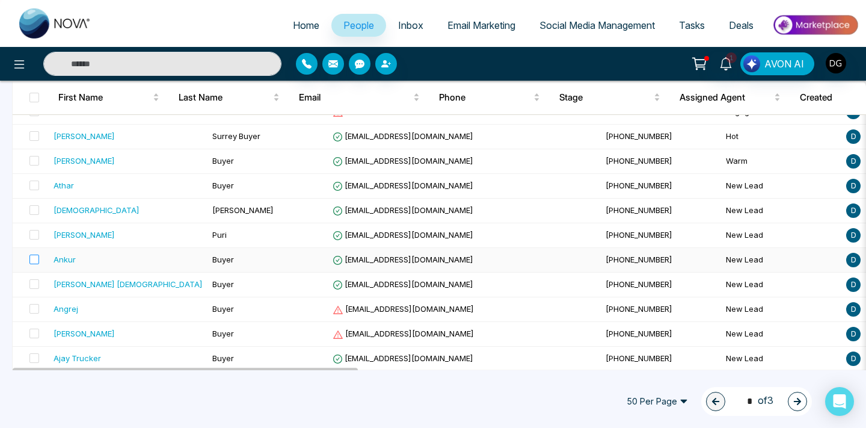
click at [33, 265] on label at bounding box center [30, 259] width 17 height 13
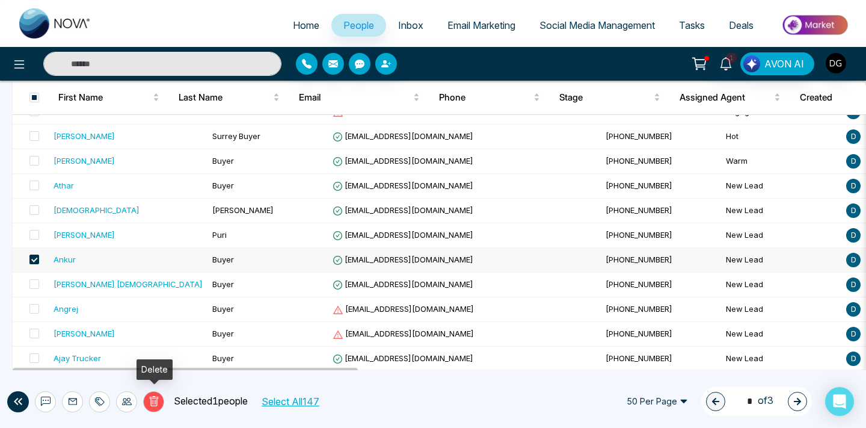
click at [155, 406] on button "Delete" at bounding box center [153, 401] width 21 height 21
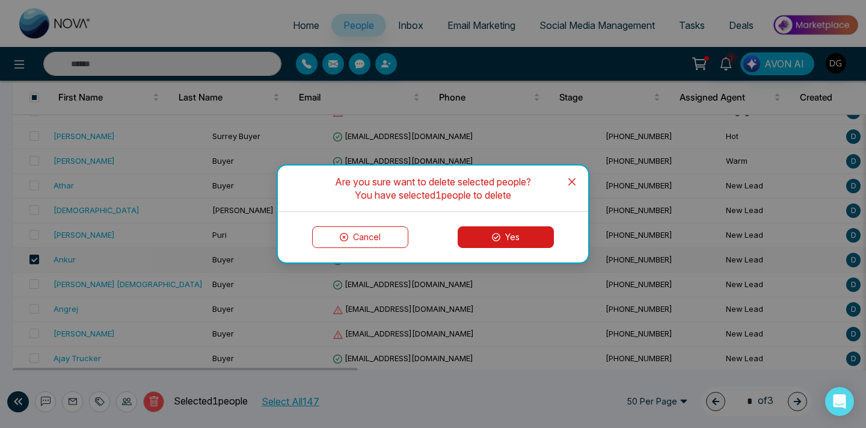
click at [494, 228] on button "Yes" at bounding box center [506, 237] width 96 height 22
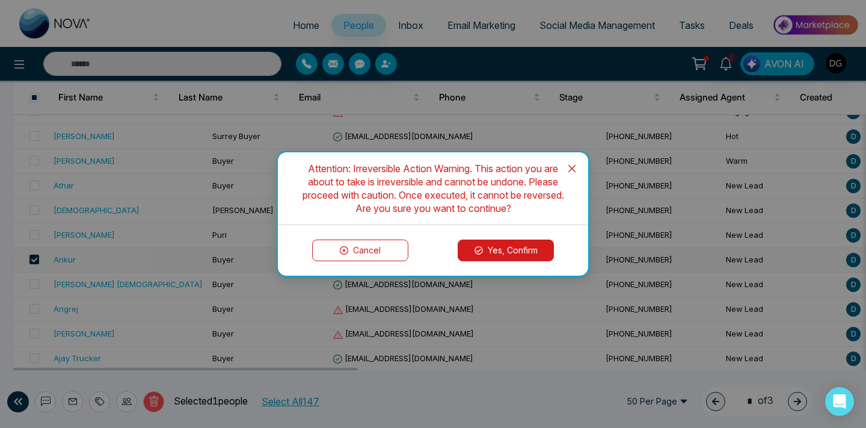
click at [486, 250] on button "Yes, Confirm" at bounding box center [506, 250] width 96 height 22
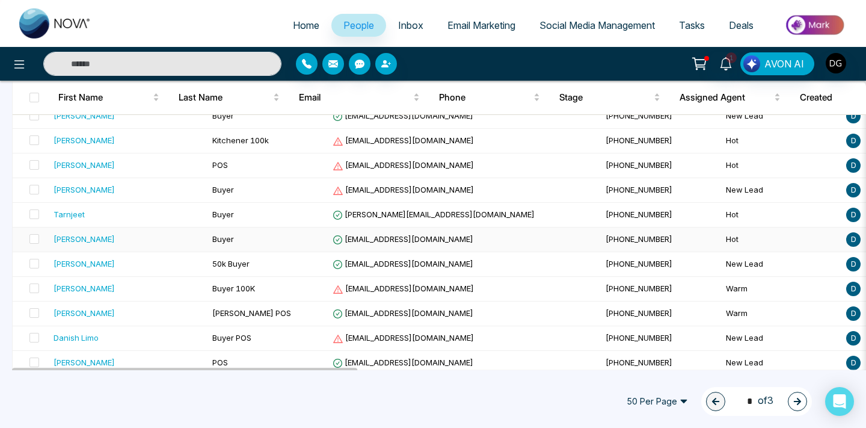
scroll to position [205, 0]
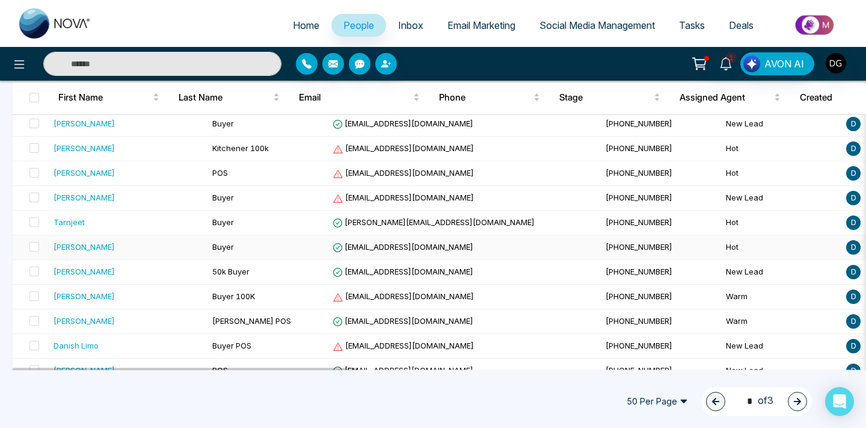
click at [123, 251] on div "[PERSON_NAME]" at bounding box center [128, 247] width 149 height 12
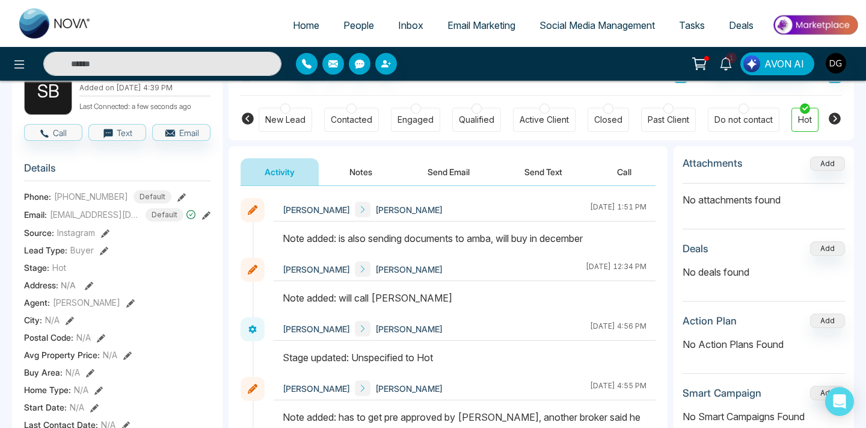
scroll to position [74, 0]
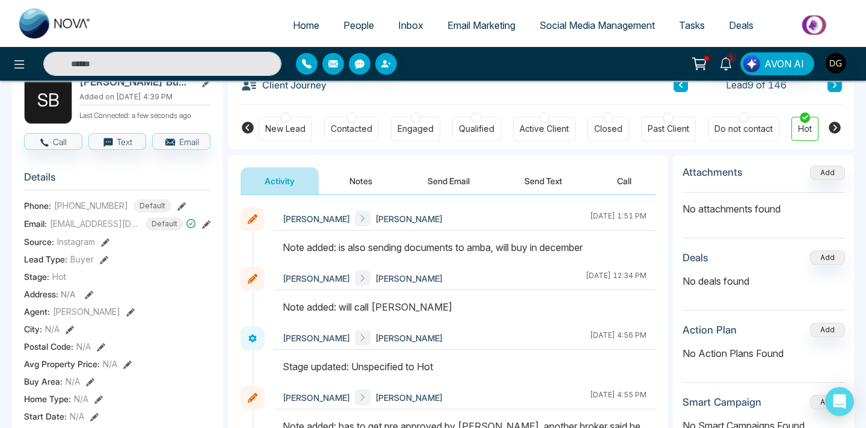
click at [377, 173] on button "Notes" at bounding box center [360, 180] width 71 height 27
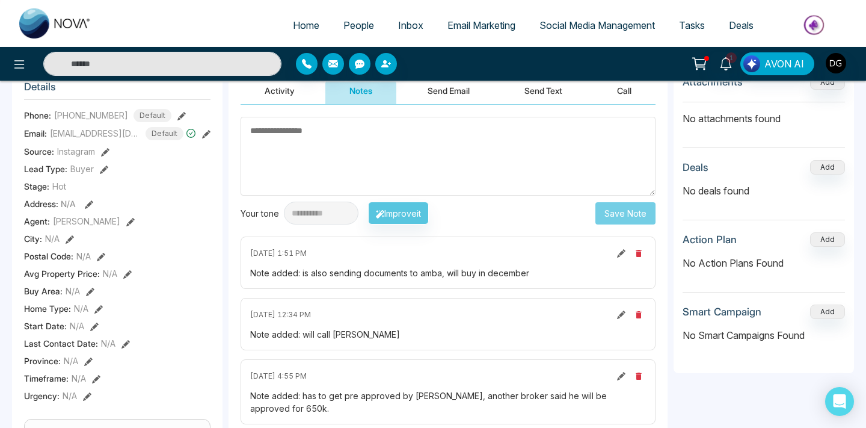
scroll to position [132, 0]
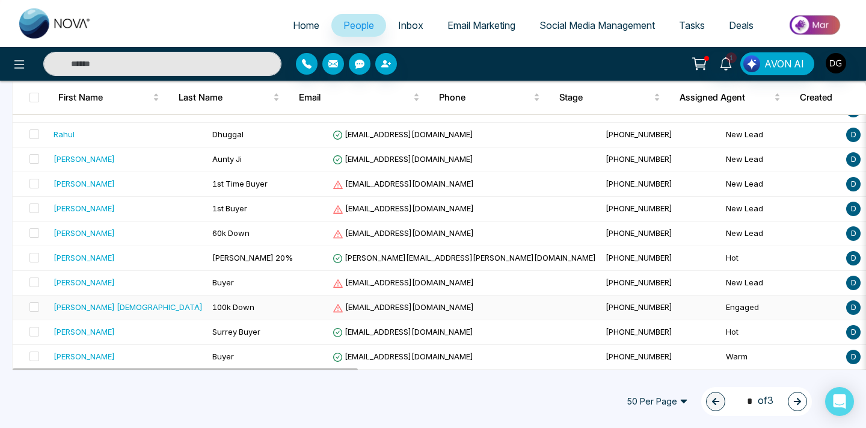
scroll to position [829, 0]
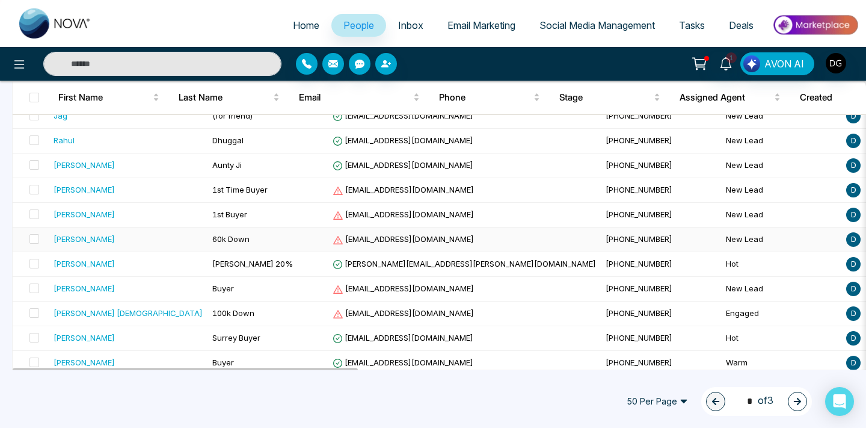
click at [207, 247] on td "60k Down" at bounding box center [267, 239] width 120 height 25
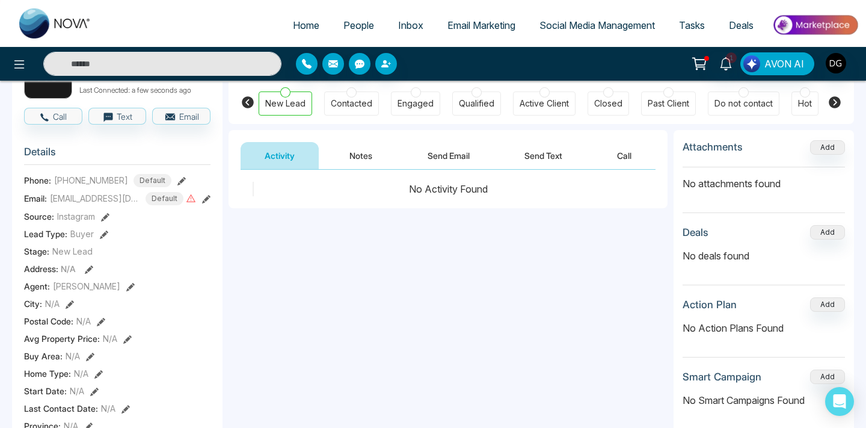
scroll to position [100, 0]
click at [356, 154] on button "Notes" at bounding box center [360, 154] width 71 height 27
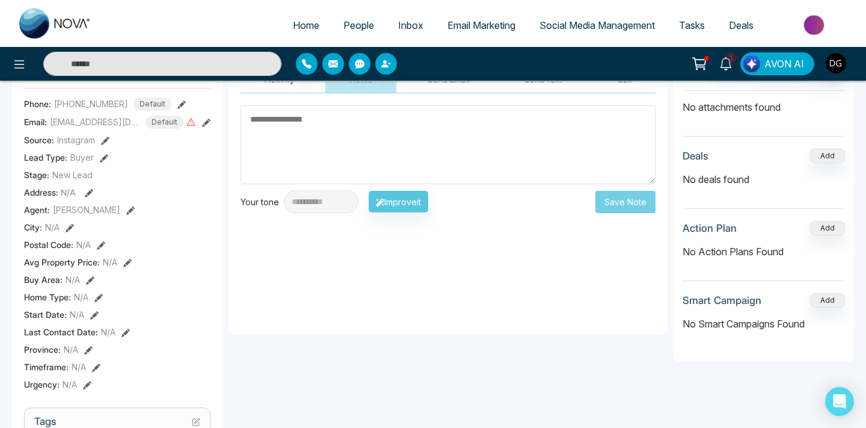
scroll to position [174, 0]
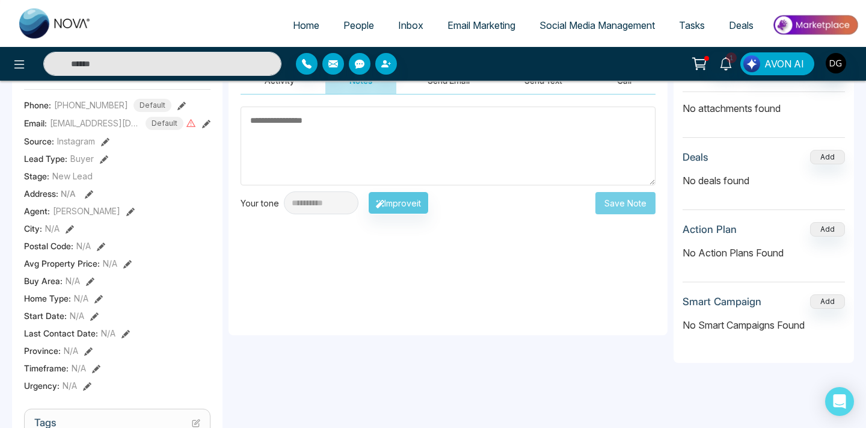
click at [363, 147] on textarea at bounding box center [448, 145] width 415 height 79
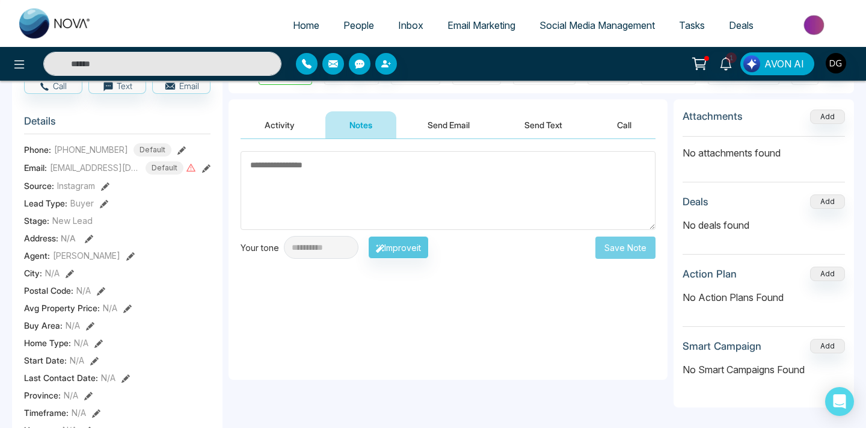
scroll to position [129, 0]
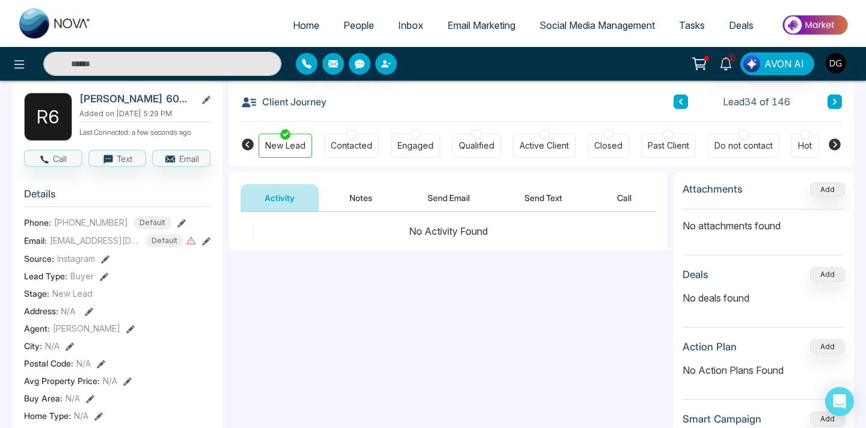
scroll to position [85, 0]
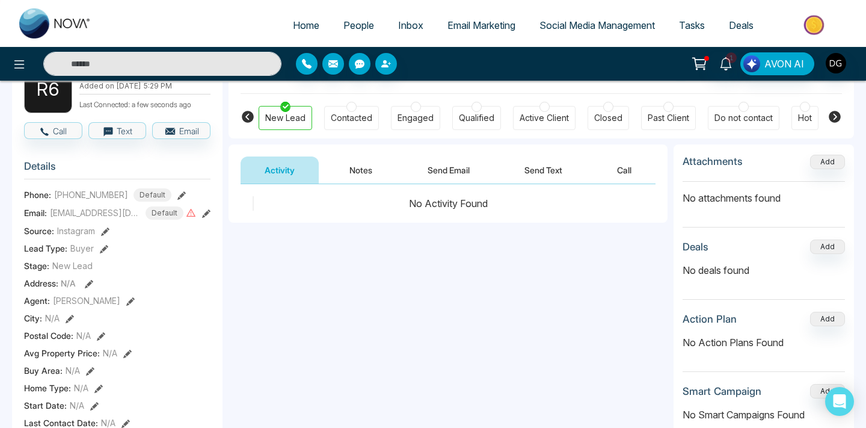
click at [359, 173] on button "Notes" at bounding box center [360, 169] width 71 height 27
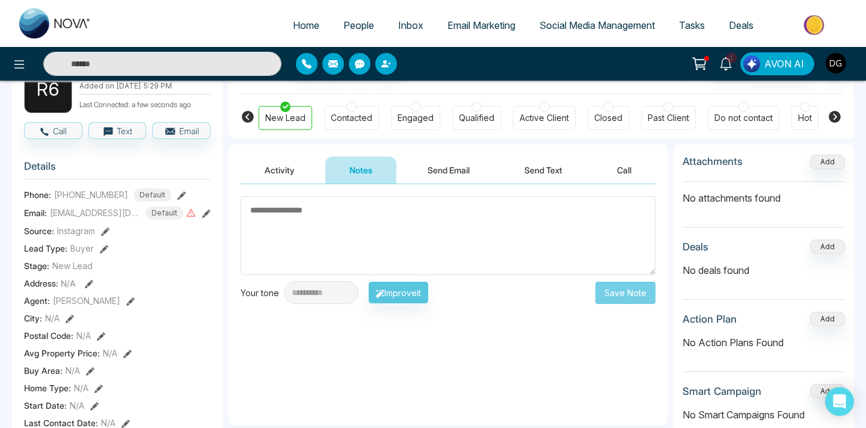
click at [364, 30] on span "People" at bounding box center [358, 25] width 31 height 12
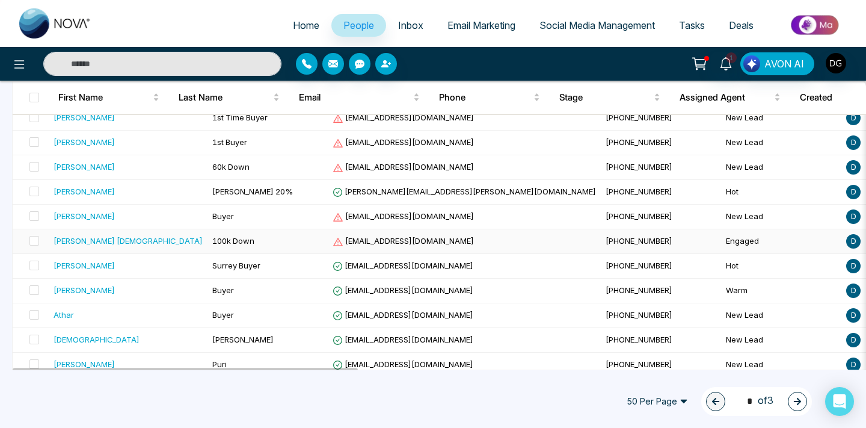
scroll to position [899, 0]
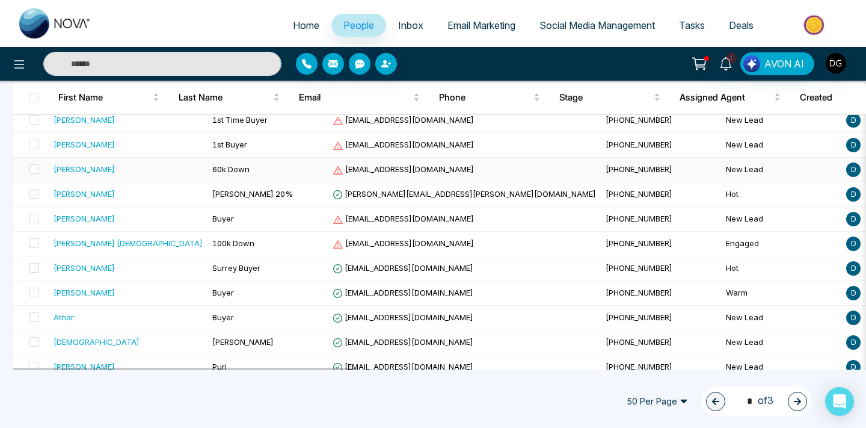
click at [241, 165] on td "60k Down" at bounding box center [267, 170] width 120 height 25
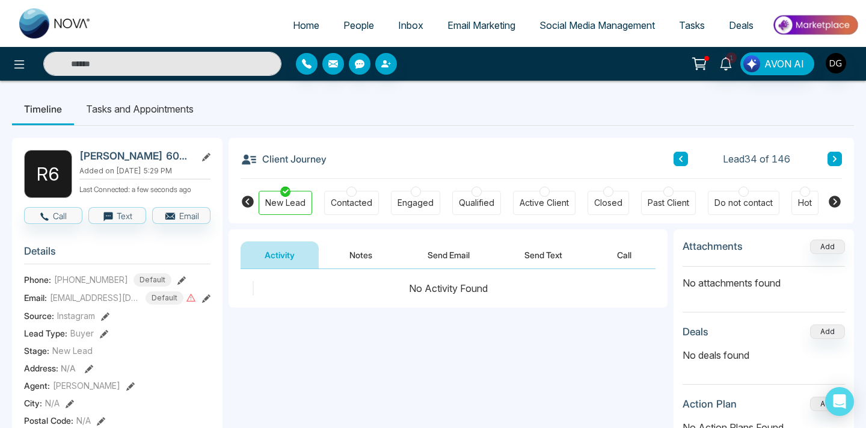
click at [361, 251] on button "Notes" at bounding box center [360, 254] width 71 height 27
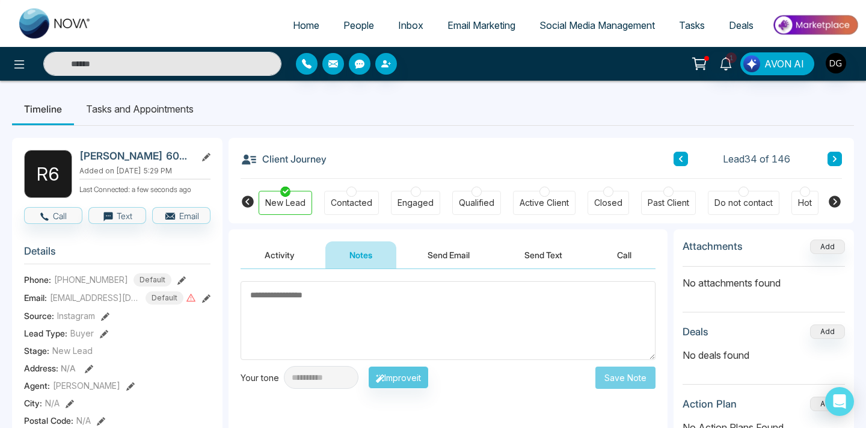
click at [320, 298] on textarea at bounding box center [448, 320] width 415 height 79
click at [323, 298] on textarea at bounding box center [448, 320] width 415 height 79
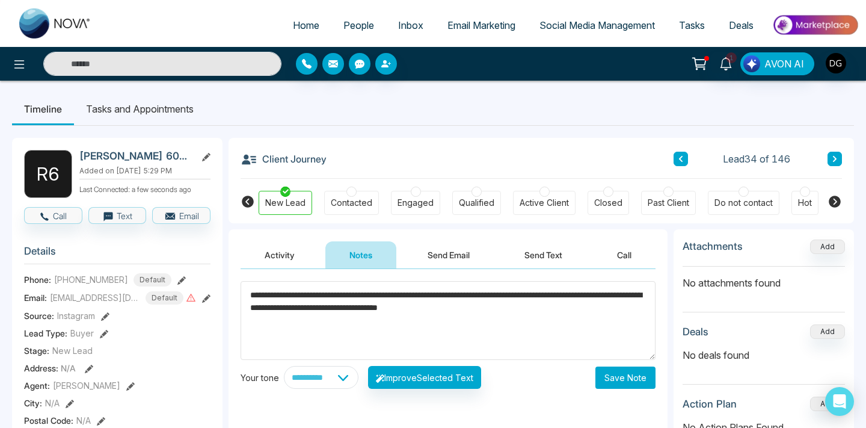
click at [568, 308] on textarea "**********" at bounding box center [448, 320] width 415 height 79
type textarea "**********"
click at [610, 373] on button "Save Note" at bounding box center [625, 377] width 60 height 22
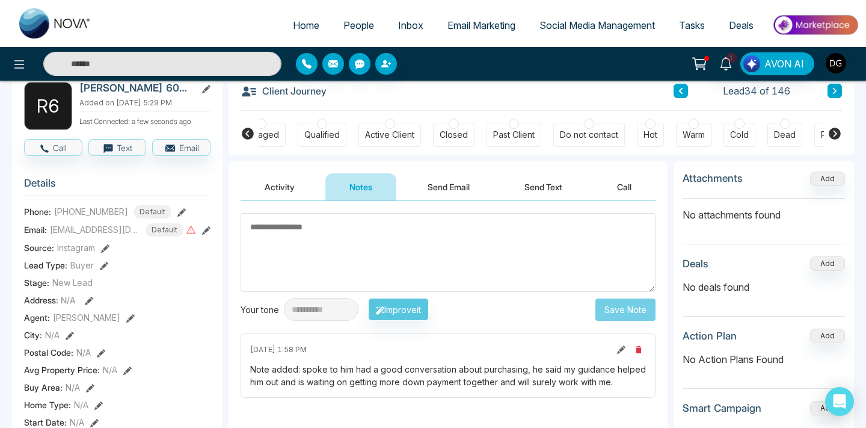
scroll to position [0, 171]
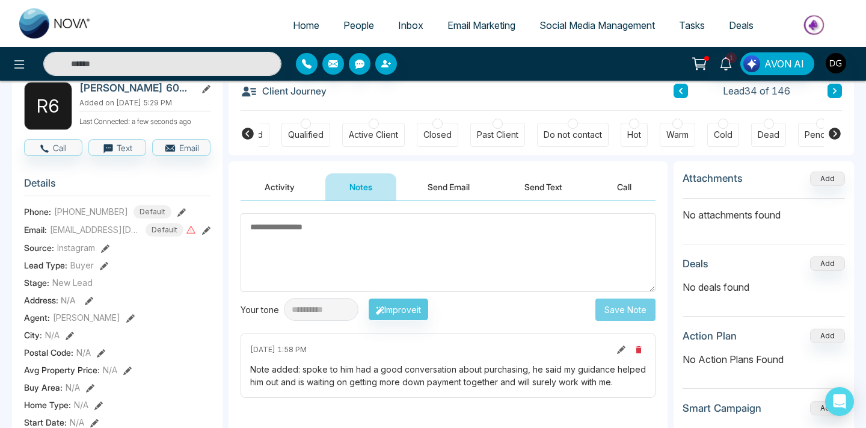
click at [672, 127] on div "Warm" at bounding box center [677, 135] width 35 height 24
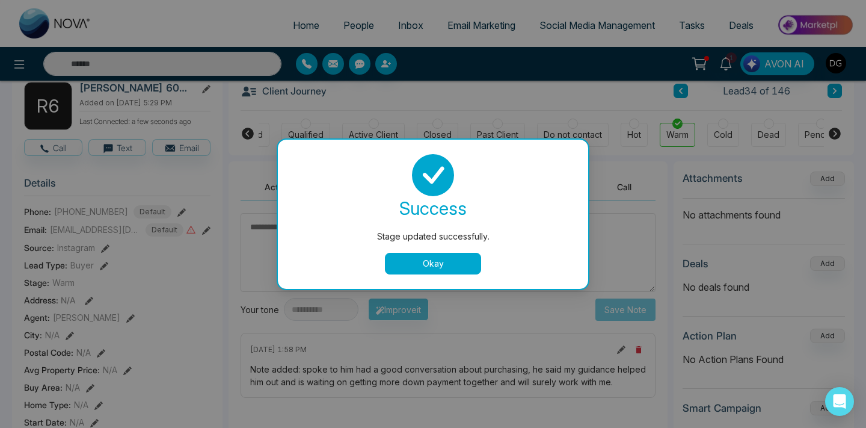
click at [391, 263] on button "Okay" at bounding box center [433, 264] width 96 height 22
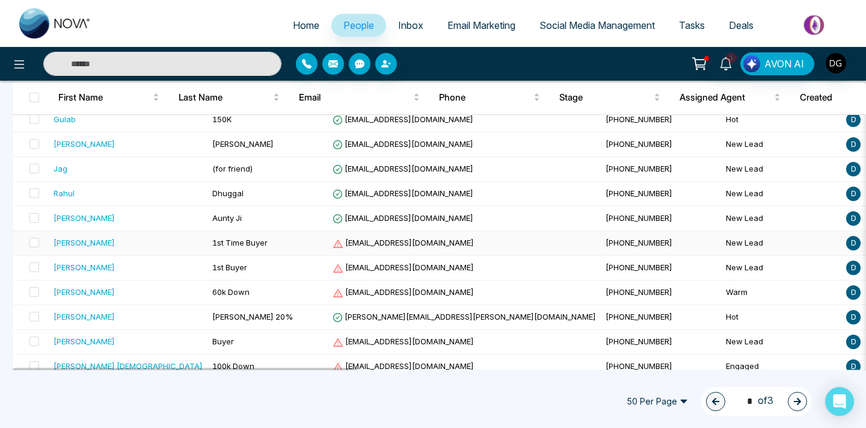
scroll to position [780, 0]
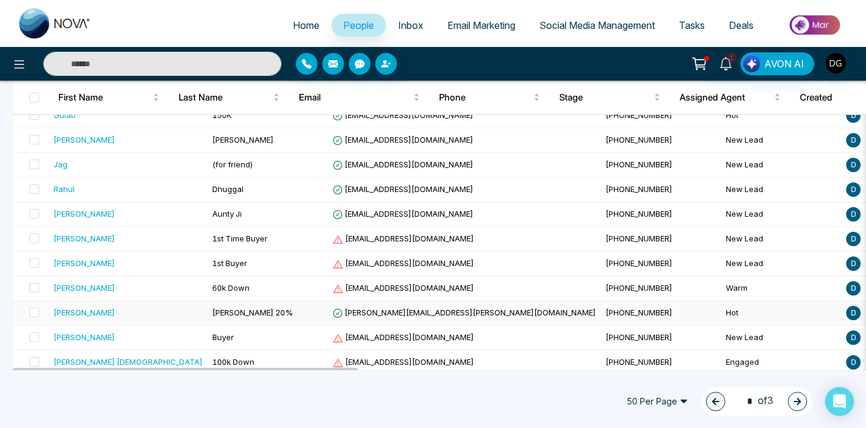
click at [133, 317] on div "[PERSON_NAME]" at bounding box center [128, 312] width 149 height 12
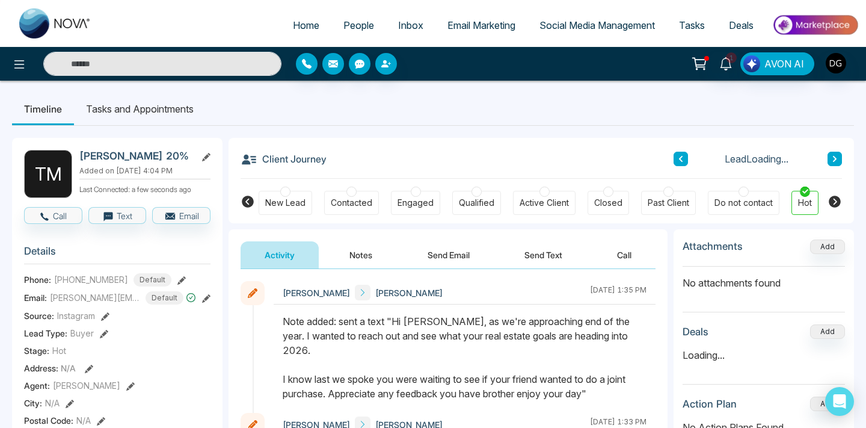
click at [287, 192] on div at bounding box center [285, 191] width 10 height 10
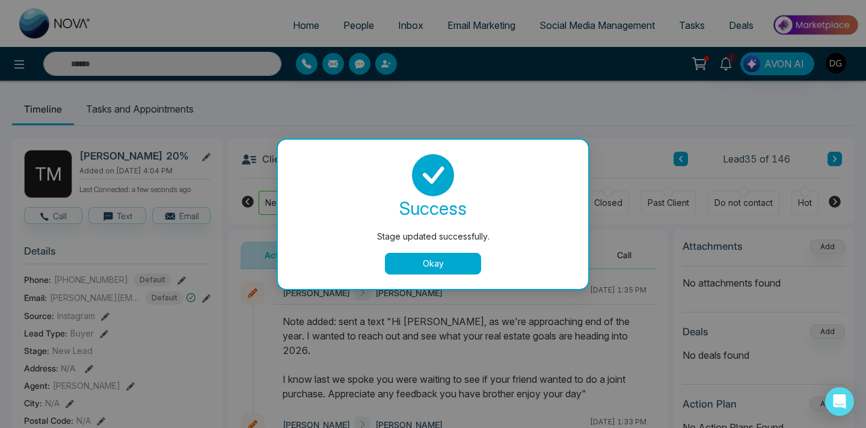
click at [440, 270] on button "Okay" at bounding box center [433, 264] width 96 height 22
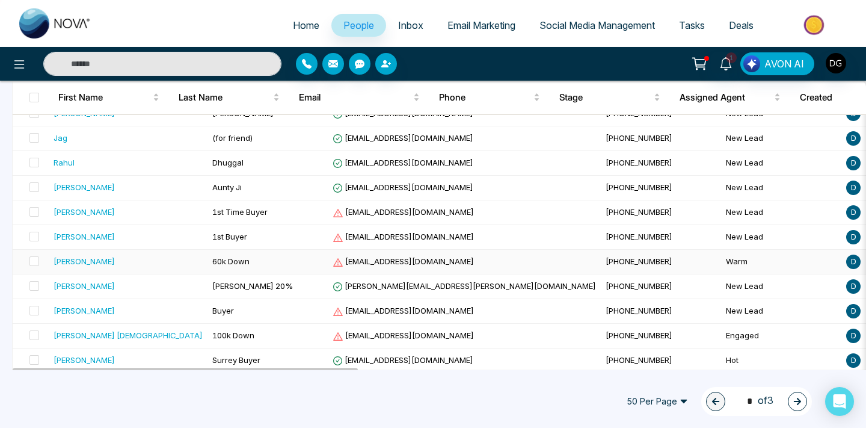
scroll to position [805, 0]
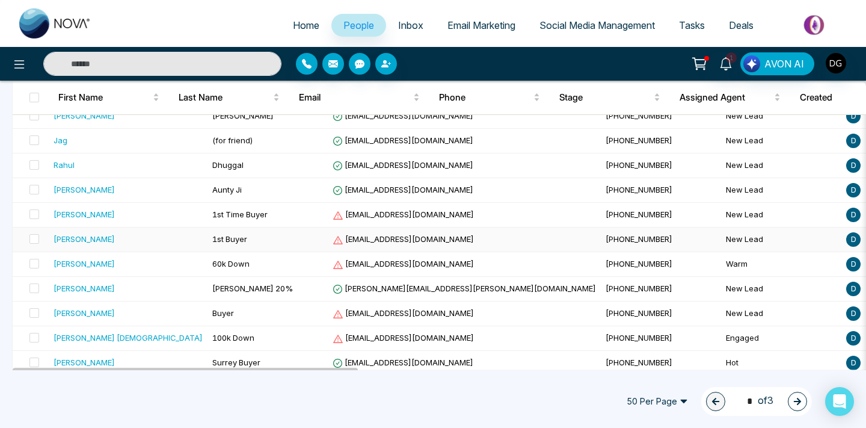
click at [149, 233] on div "[PERSON_NAME]" at bounding box center [128, 239] width 149 height 12
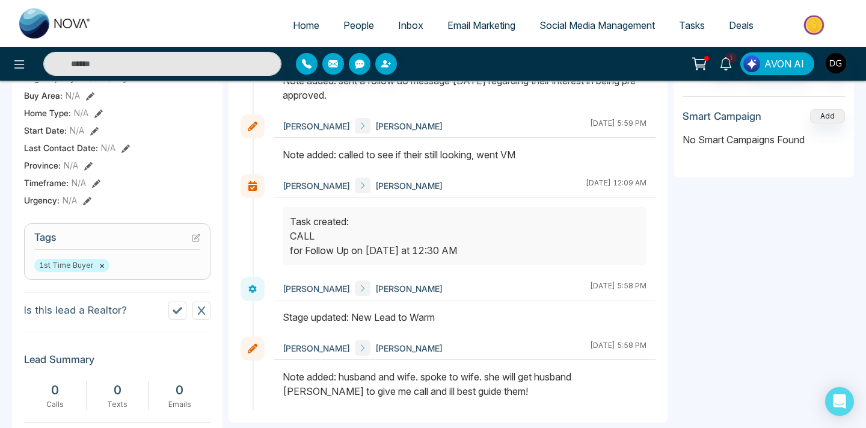
scroll to position [410, 0]
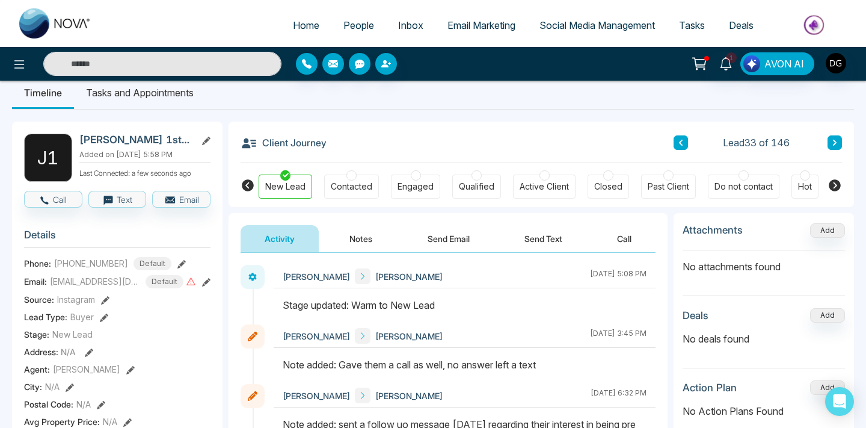
scroll to position [14, 0]
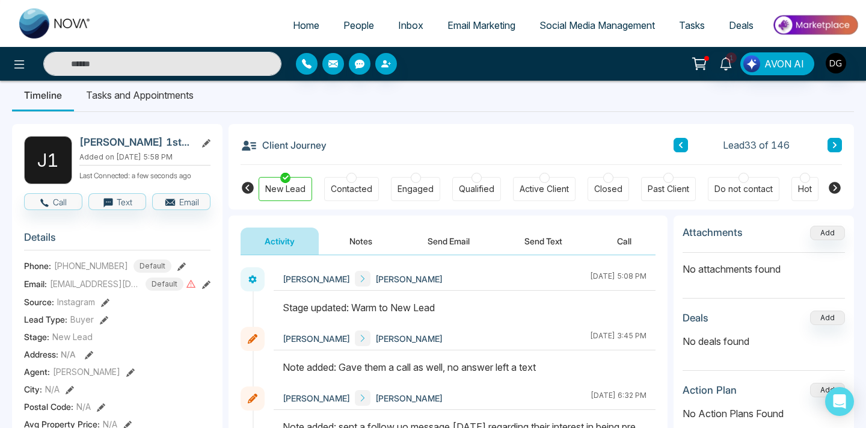
click at [360, 241] on button "Notes" at bounding box center [360, 240] width 71 height 27
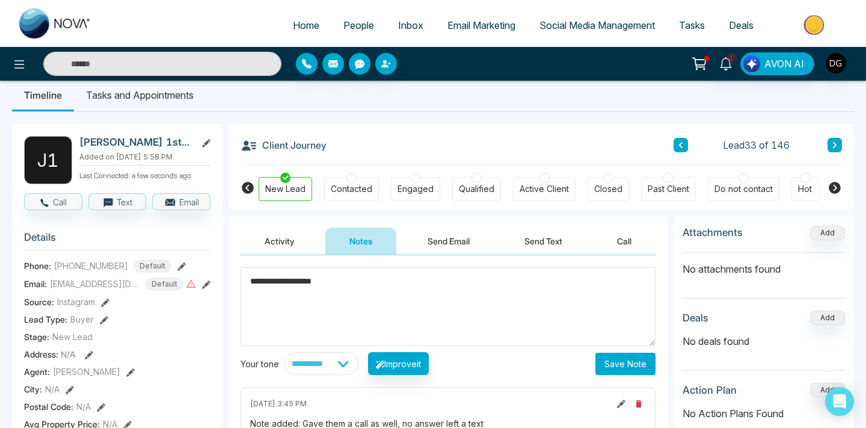
type textarea "**********"
click at [634, 365] on button "Save Note" at bounding box center [625, 363] width 60 height 22
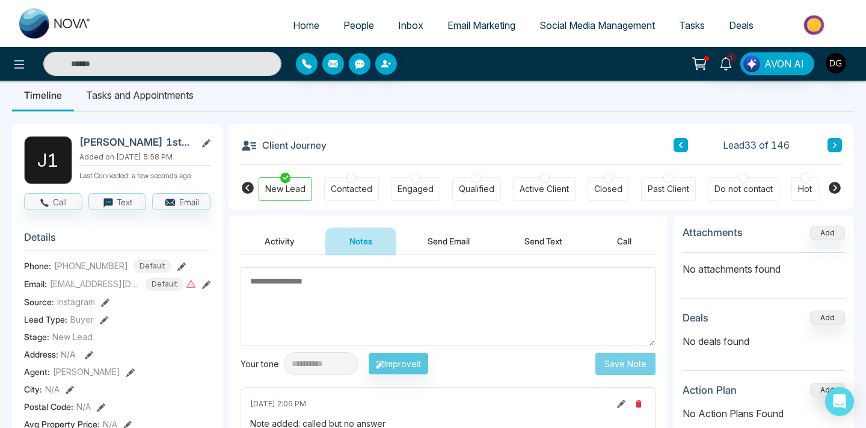
click at [375, 281] on textarea at bounding box center [448, 306] width 415 height 79
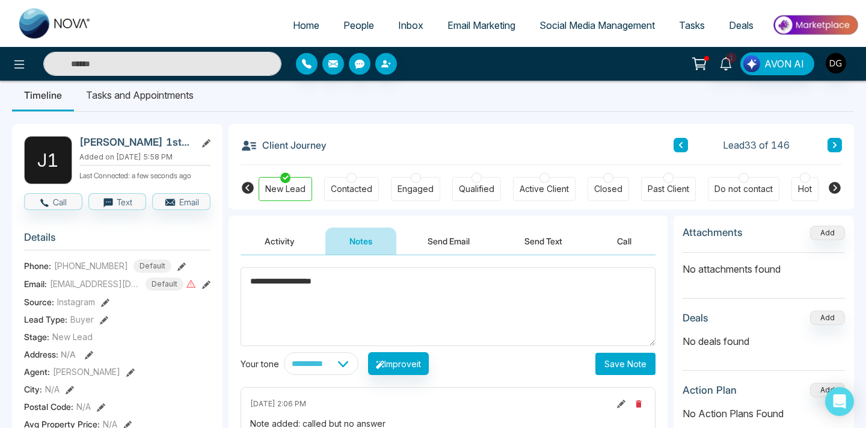
paste textarea "**********"
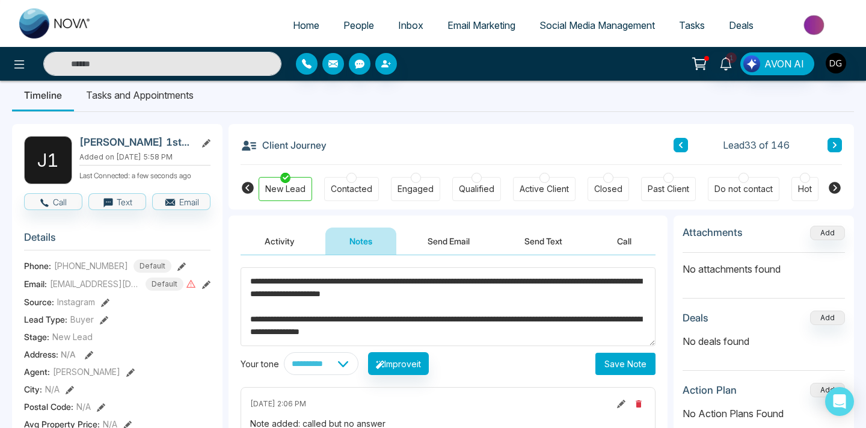
click at [384, 284] on textarea "**********" at bounding box center [448, 306] width 415 height 79
click at [326, 282] on textarea "**********" at bounding box center [448, 306] width 415 height 79
drag, startPoint x: 249, startPoint y: 319, endPoint x: 527, endPoint y: 348, distance: 279.3
click at [527, 348] on div "**********" at bounding box center [448, 321] width 415 height 108
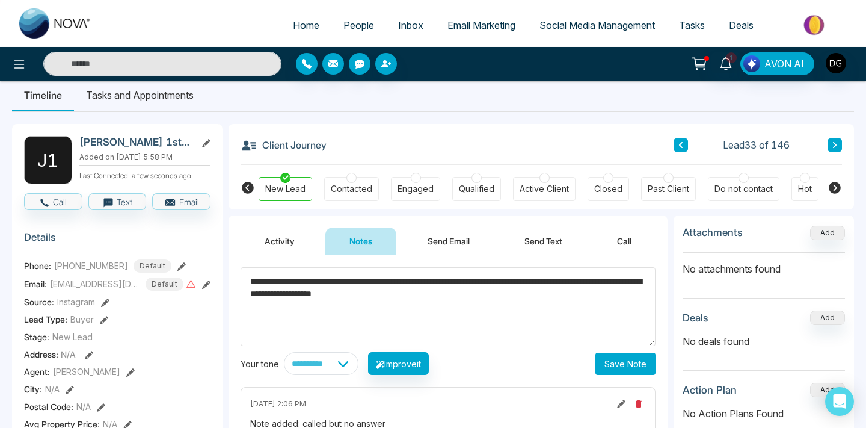
type textarea "**********"
click at [639, 369] on button "Save Note" at bounding box center [625, 363] width 60 height 22
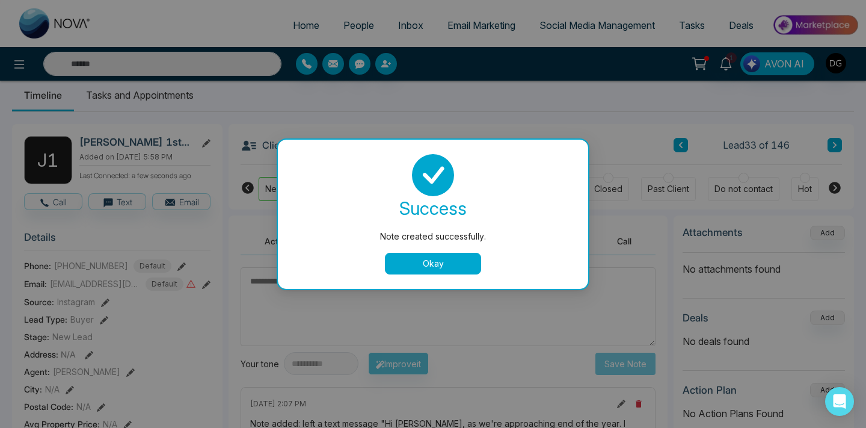
click at [464, 267] on button "Okay" at bounding box center [433, 264] width 96 height 22
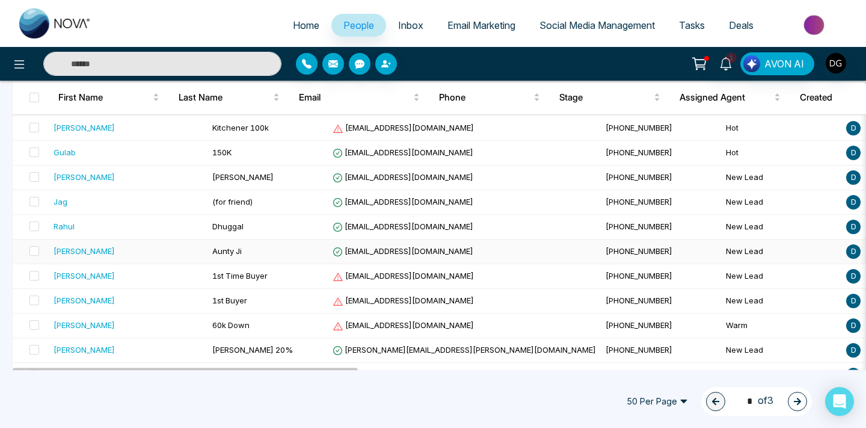
scroll to position [760, 0]
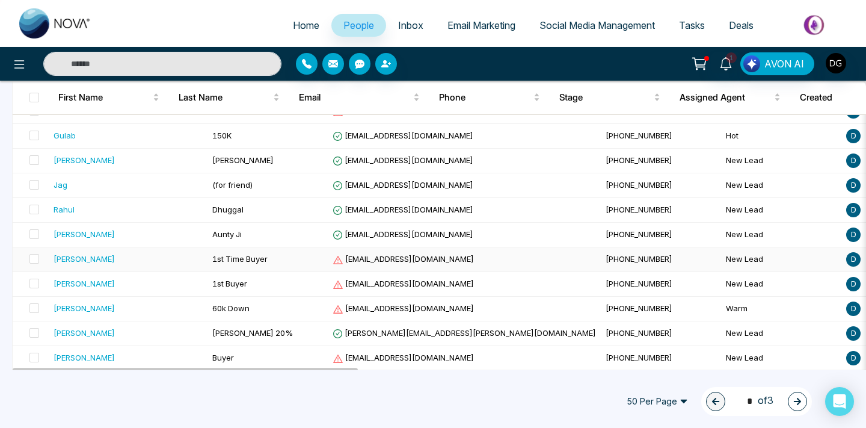
click at [166, 263] on td "[PERSON_NAME]" at bounding box center [128, 259] width 159 height 25
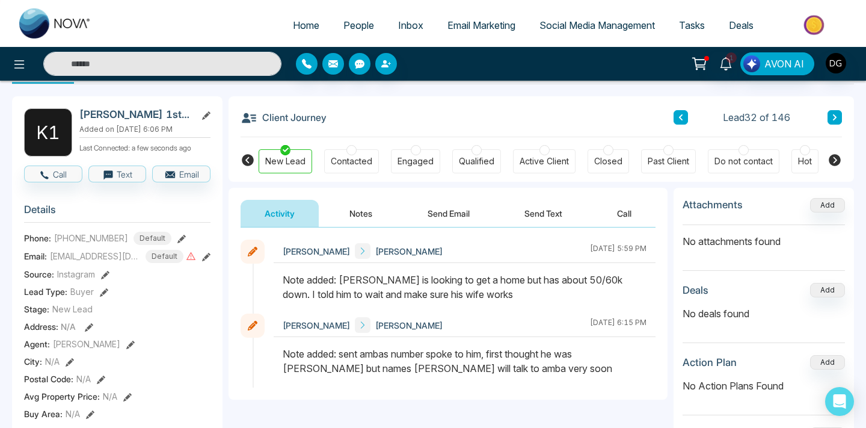
scroll to position [42, 0]
click at [358, 214] on button "Notes" at bounding box center [360, 212] width 71 height 27
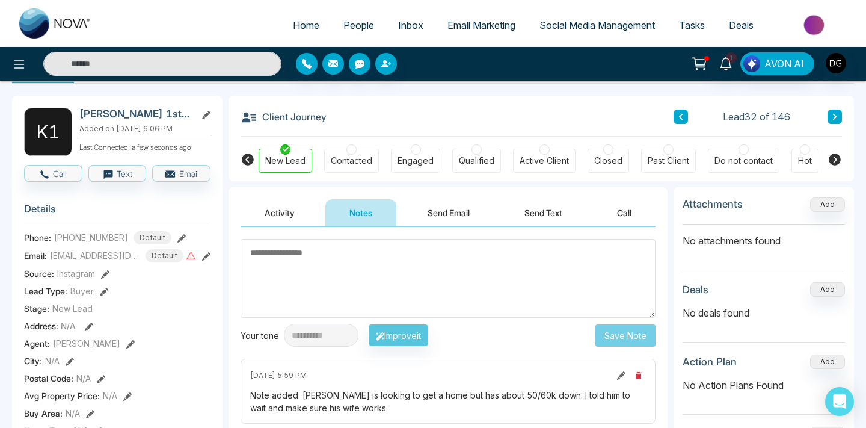
click at [290, 210] on button "Activity" at bounding box center [280, 212] width 78 height 27
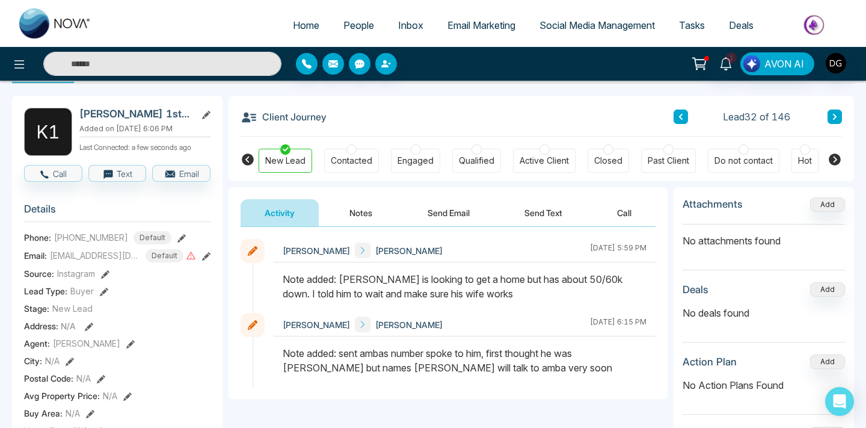
click at [359, 209] on button "Notes" at bounding box center [360, 212] width 71 height 27
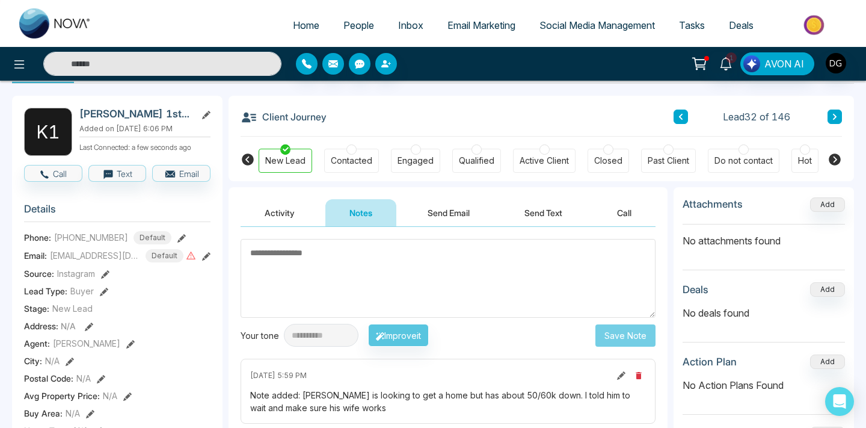
click at [280, 213] on button "Activity" at bounding box center [280, 212] width 78 height 27
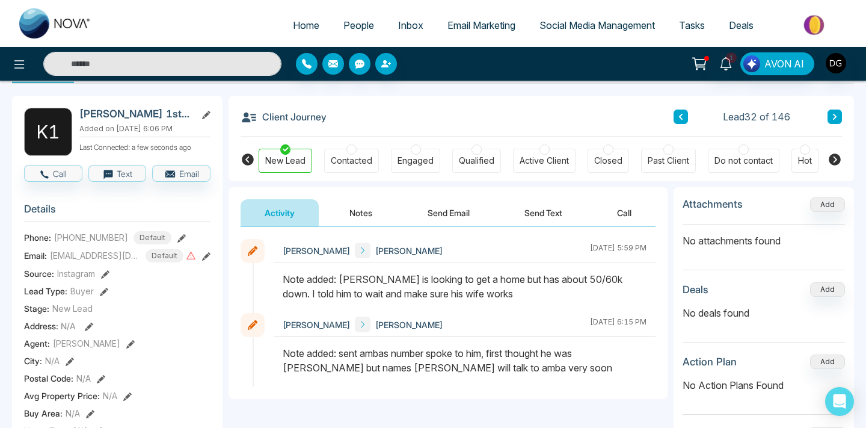
click at [360, 208] on button "Notes" at bounding box center [360, 212] width 71 height 27
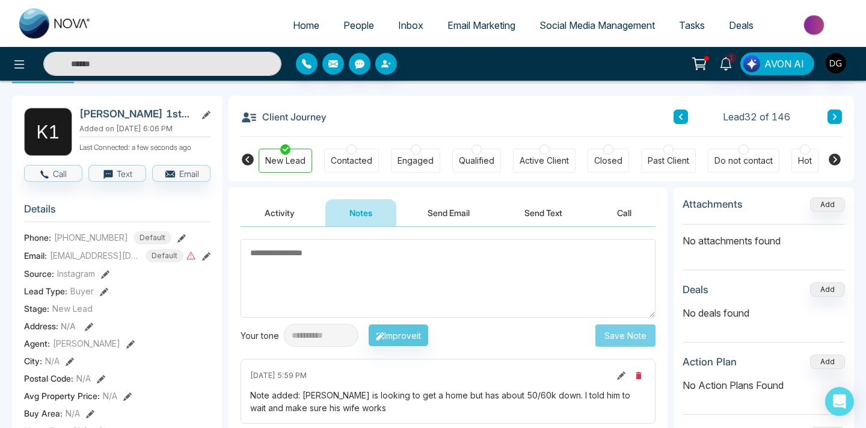
click at [275, 207] on button "Activity" at bounding box center [280, 212] width 78 height 27
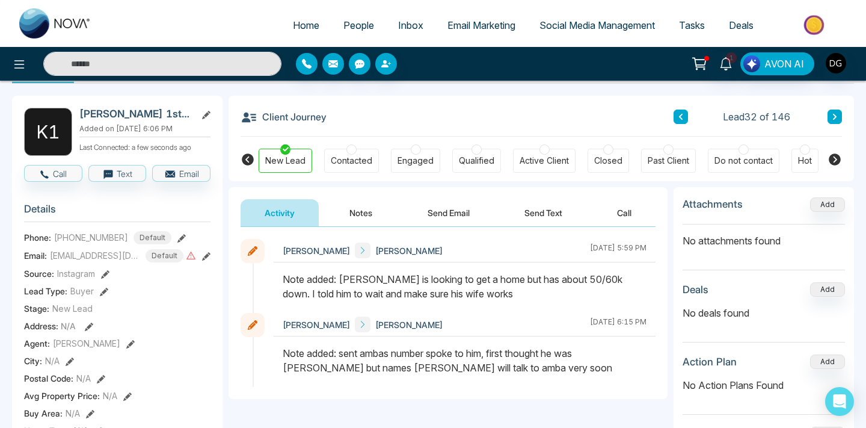
click at [358, 209] on button "Notes" at bounding box center [360, 212] width 71 height 27
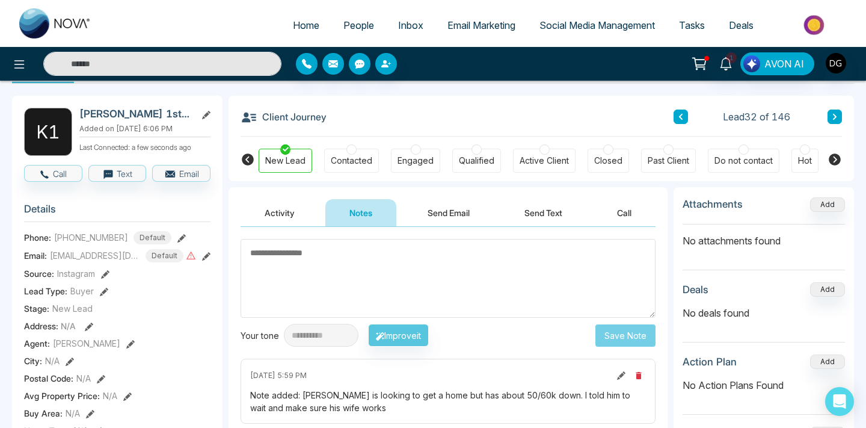
click at [280, 208] on button "Activity" at bounding box center [280, 212] width 78 height 27
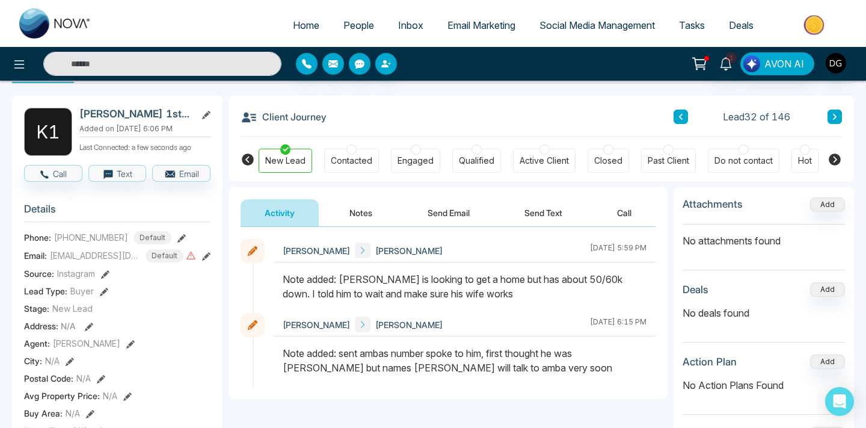
click at [360, 208] on button "Notes" at bounding box center [360, 212] width 71 height 27
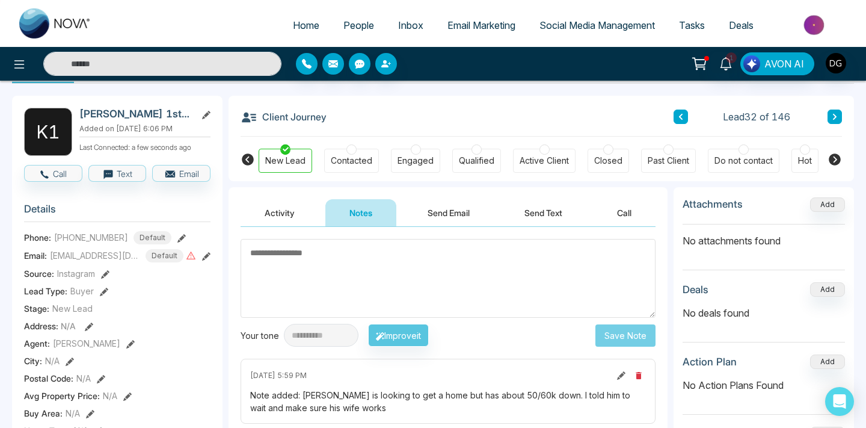
click at [280, 209] on button "Activity" at bounding box center [280, 212] width 78 height 27
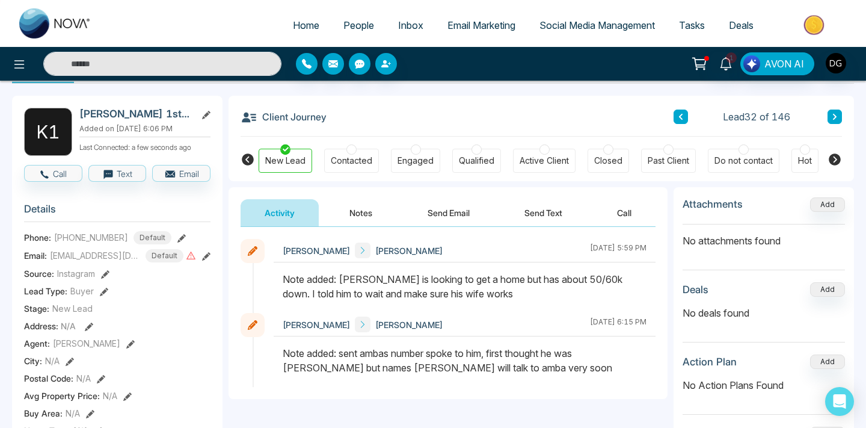
click at [360, 208] on button "Notes" at bounding box center [360, 212] width 71 height 27
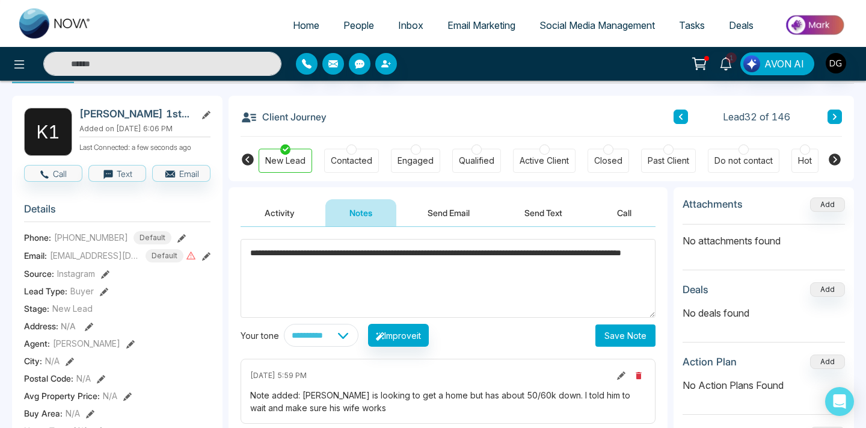
type textarea "**********"
click at [619, 324] on button "Save Note" at bounding box center [625, 335] width 60 height 22
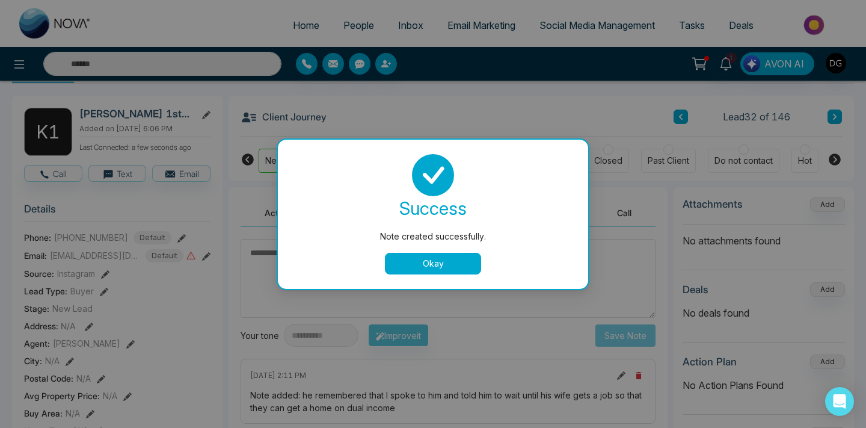
click at [429, 260] on button "Okay" at bounding box center [433, 264] width 96 height 22
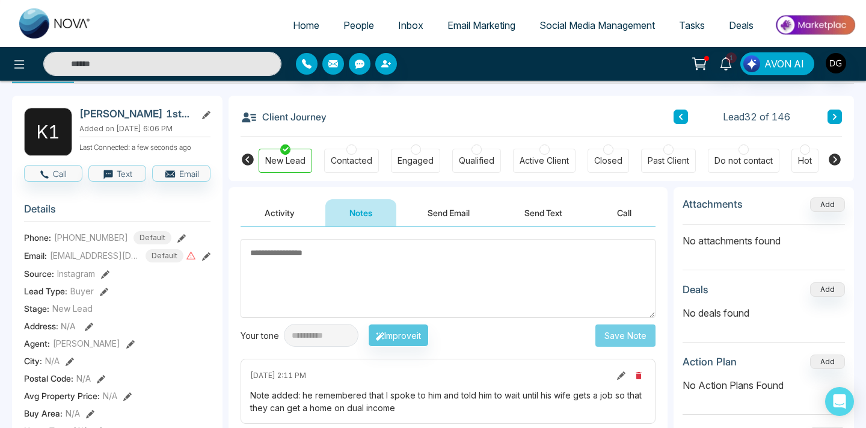
scroll to position [121, 0]
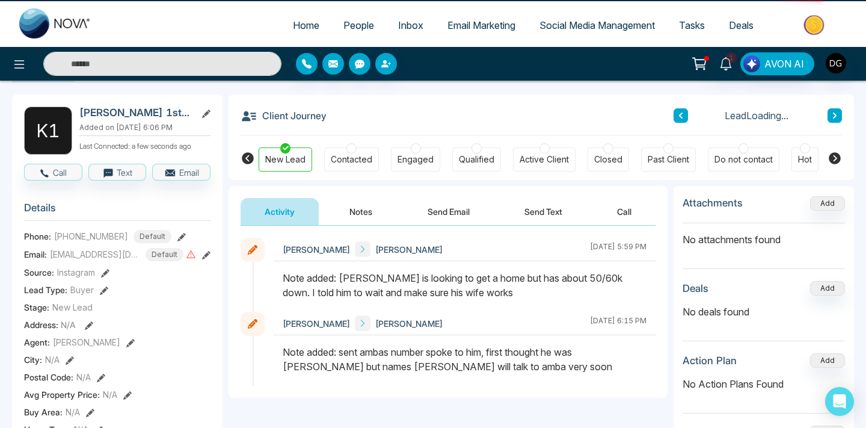
scroll to position [42, 0]
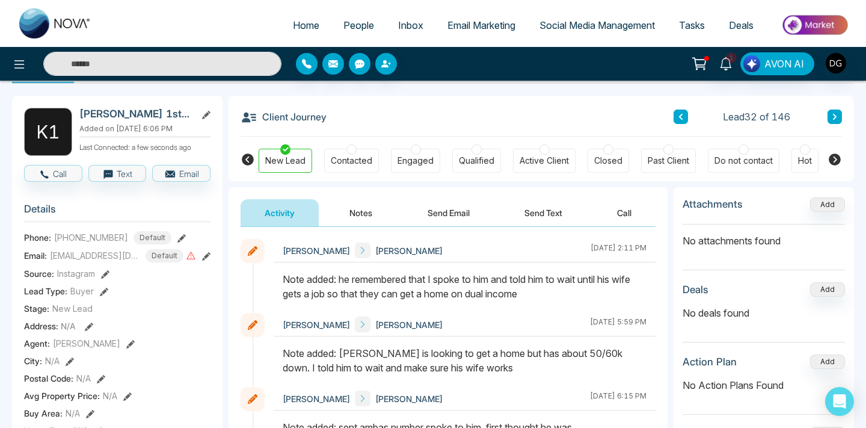
click at [344, 22] on span "People" at bounding box center [358, 25] width 31 height 12
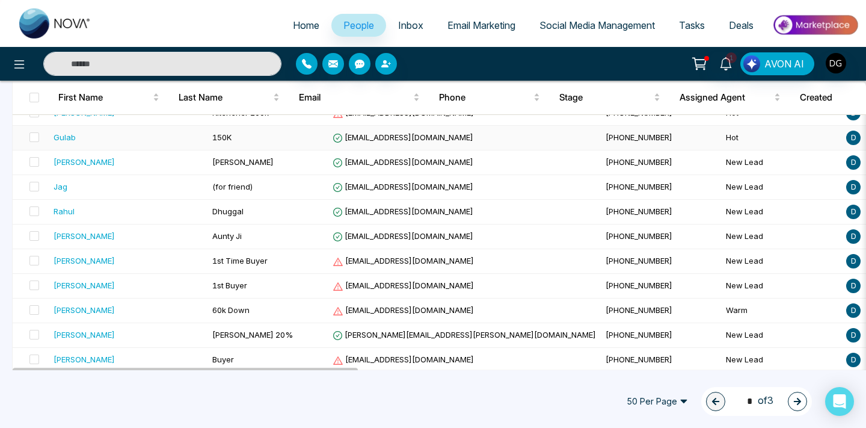
scroll to position [759, 0]
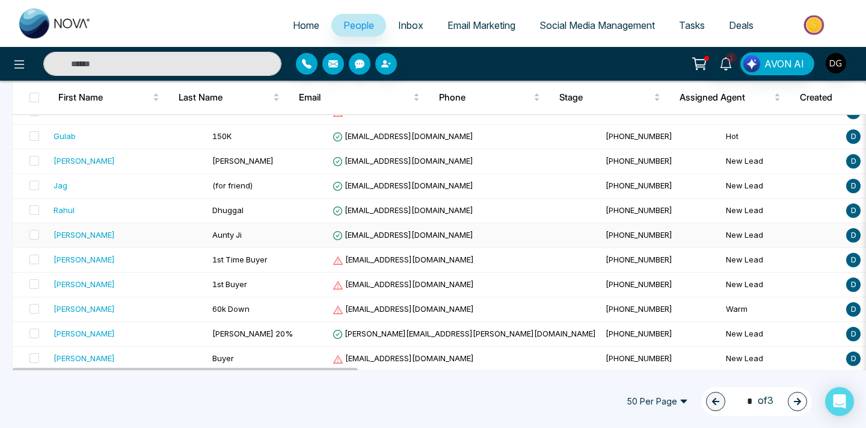
click at [139, 233] on div "[PERSON_NAME]" at bounding box center [128, 234] width 149 height 12
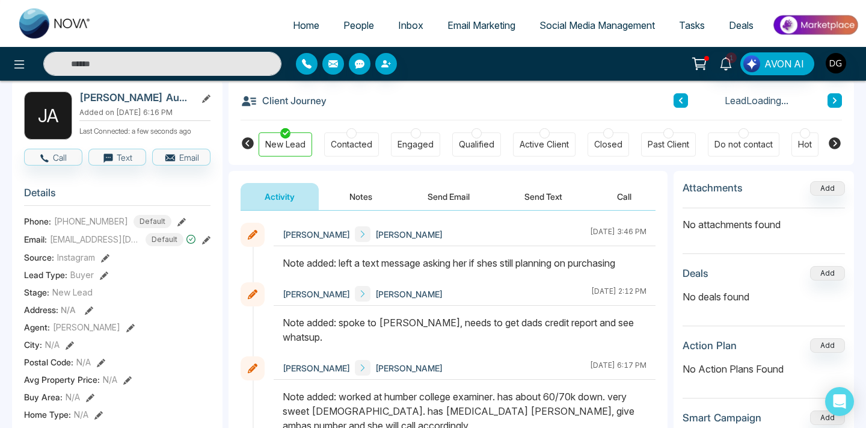
scroll to position [60, 0]
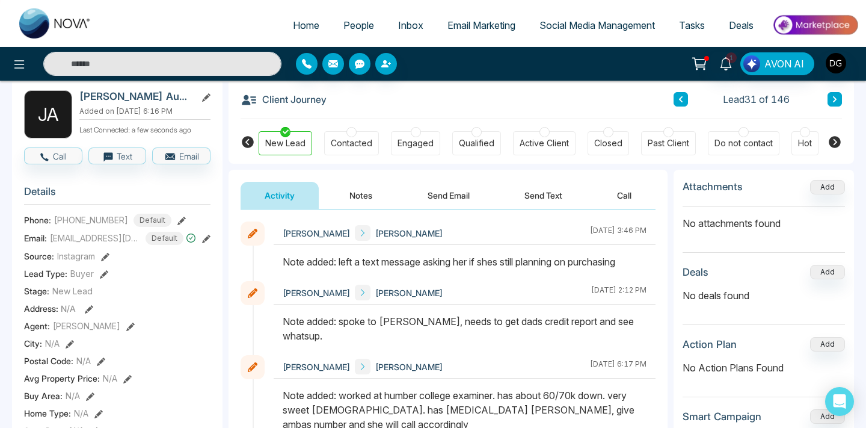
click at [361, 195] on button "Notes" at bounding box center [360, 195] width 71 height 27
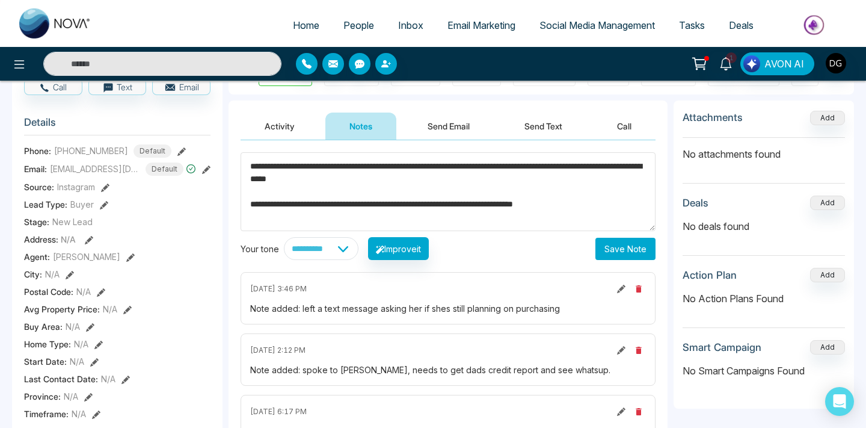
scroll to position [144, 0]
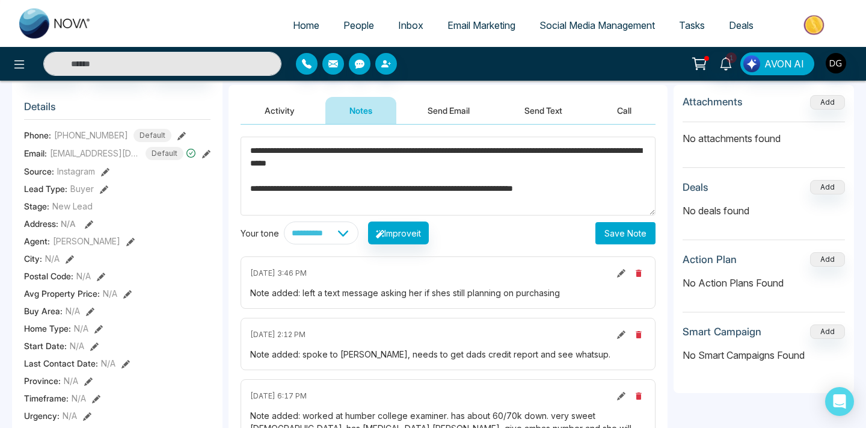
click at [251, 143] on textarea "**********" at bounding box center [448, 175] width 415 height 79
click at [619, 191] on textarea "**********" at bounding box center [448, 175] width 415 height 79
type textarea "**********"
click at [625, 235] on button "Save Note" at bounding box center [625, 233] width 60 height 22
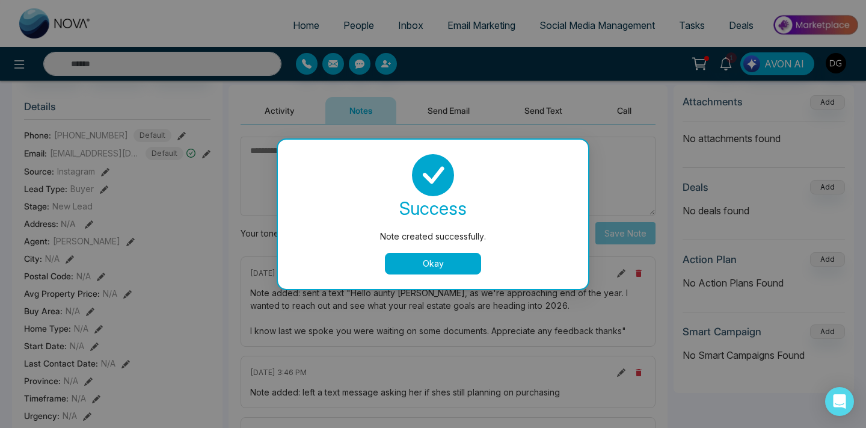
click at [429, 262] on button "Okay" at bounding box center [433, 264] width 96 height 22
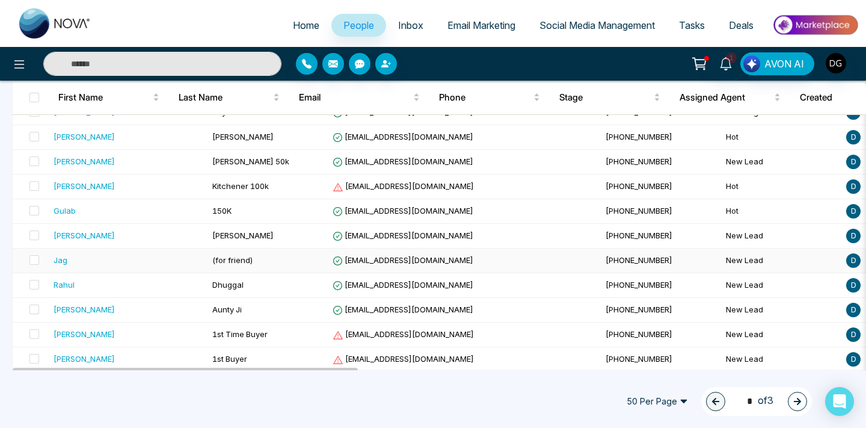
scroll to position [723, 0]
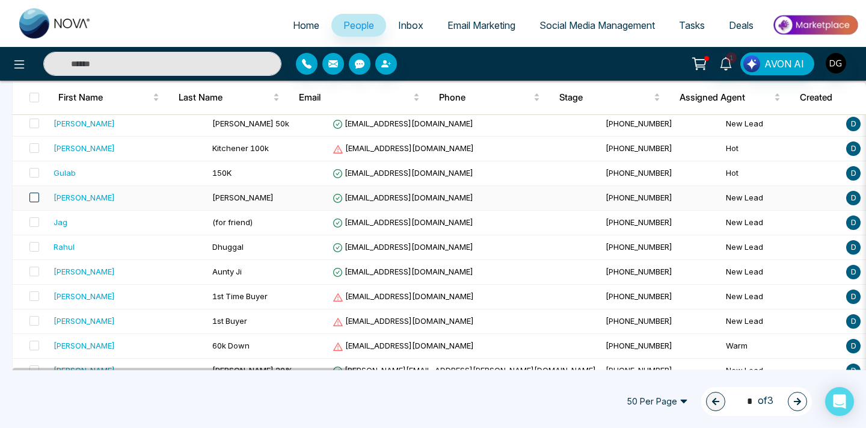
click at [35, 199] on span at bounding box center [34, 197] width 10 height 10
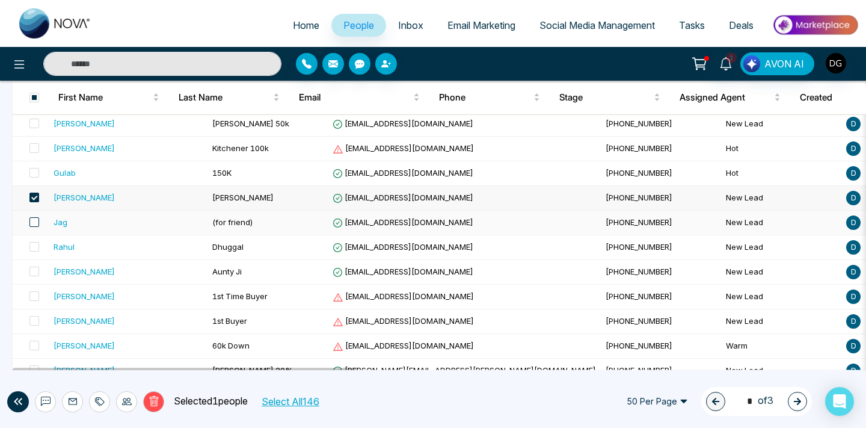
click at [34, 220] on span at bounding box center [34, 222] width 10 height 10
click at [35, 245] on span at bounding box center [34, 247] width 10 height 10
click at [30, 197] on span at bounding box center [34, 197] width 10 height 10
click at [34, 219] on span at bounding box center [34, 222] width 10 height 10
click at [32, 242] on span at bounding box center [34, 247] width 10 height 10
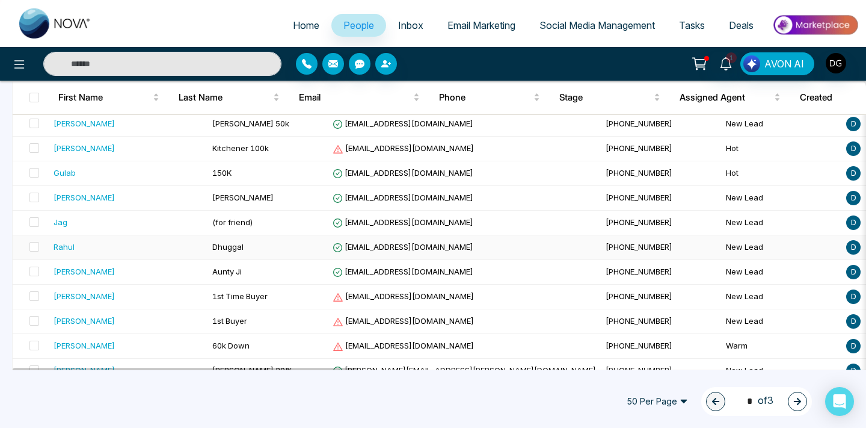
click at [81, 250] on div "Rahul" at bounding box center [128, 247] width 149 height 12
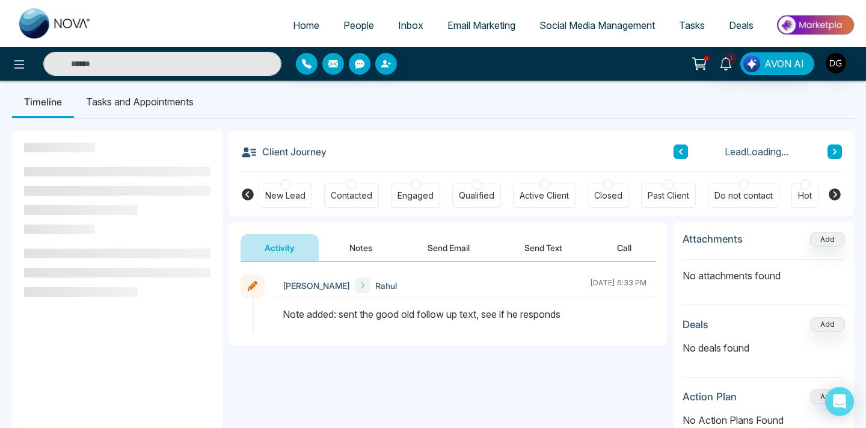
scroll to position [8, 0]
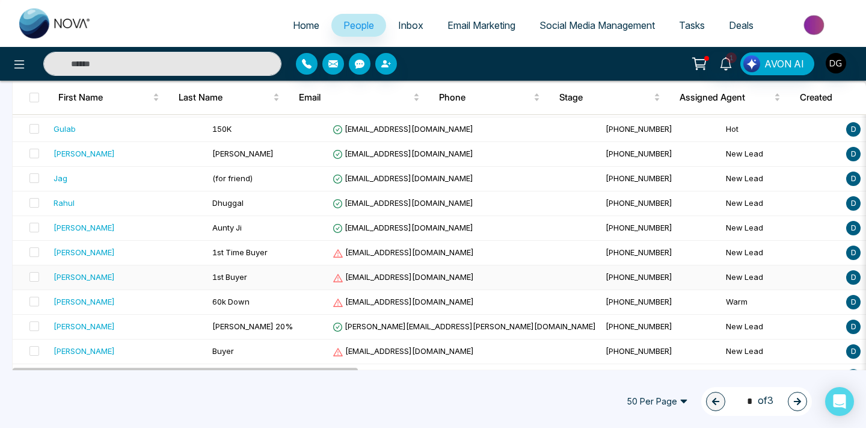
scroll to position [755, 0]
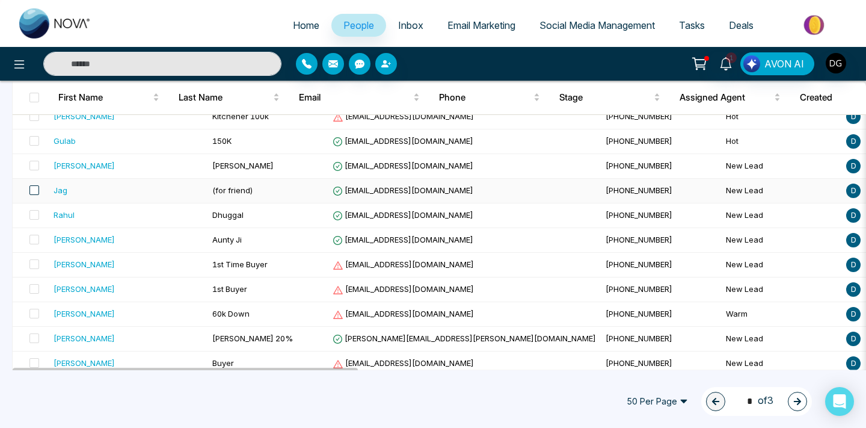
click at [33, 191] on span at bounding box center [34, 190] width 10 height 10
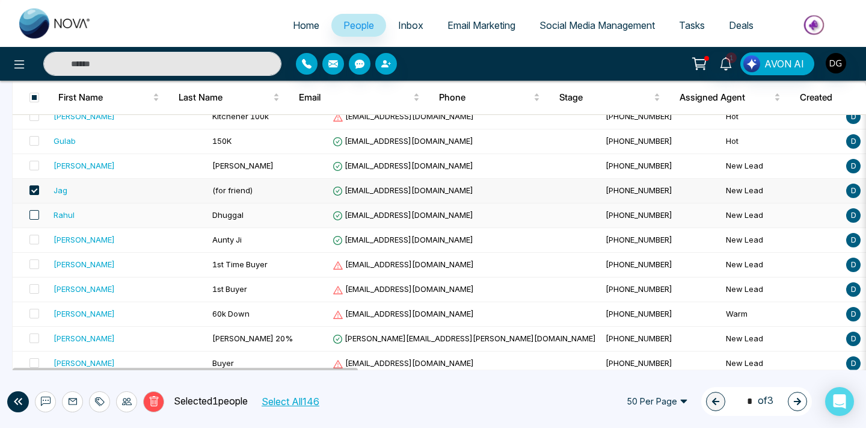
click at [35, 218] on span at bounding box center [34, 215] width 10 height 10
click at [34, 238] on span at bounding box center [34, 240] width 10 height 10
click at [152, 402] on icon at bounding box center [154, 401] width 11 height 11
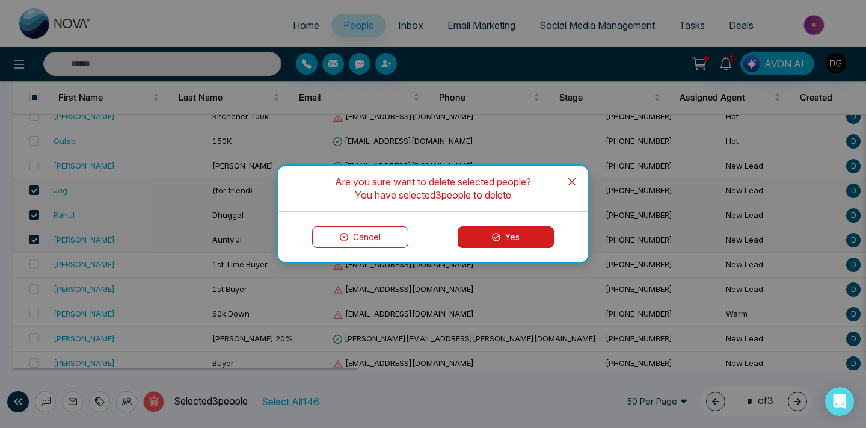
click at [489, 239] on button "Yes" at bounding box center [506, 237] width 96 height 22
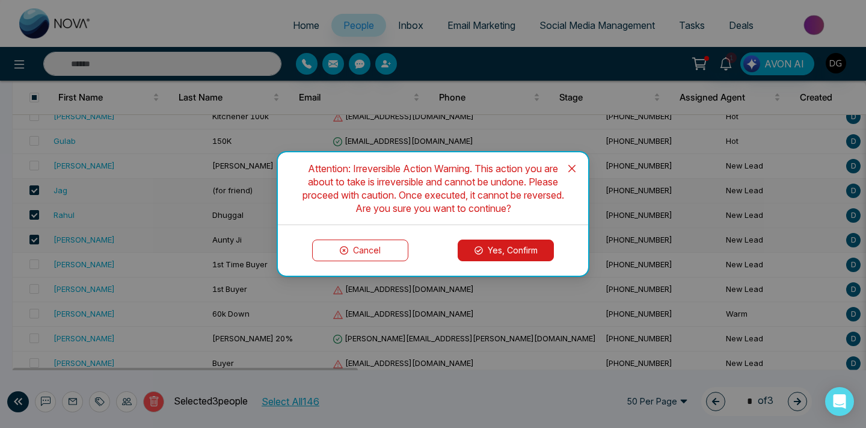
click at [486, 245] on button "Yes, Confirm" at bounding box center [506, 250] width 96 height 22
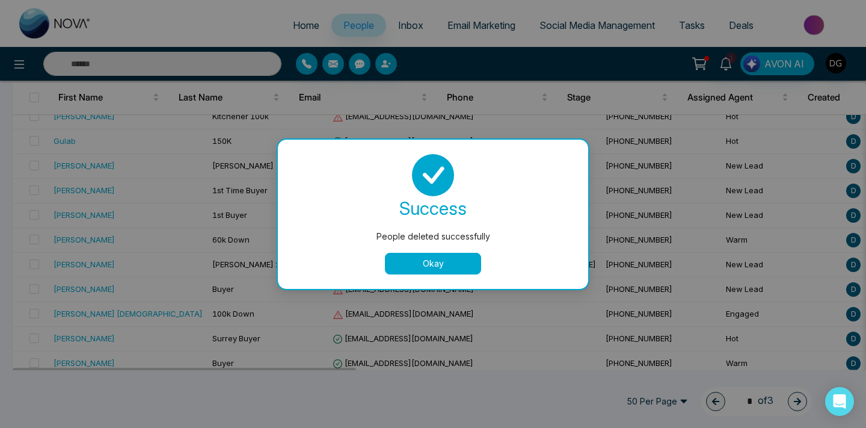
click at [420, 266] on button "Okay" at bounding box center [433, 264] width 96 height 22
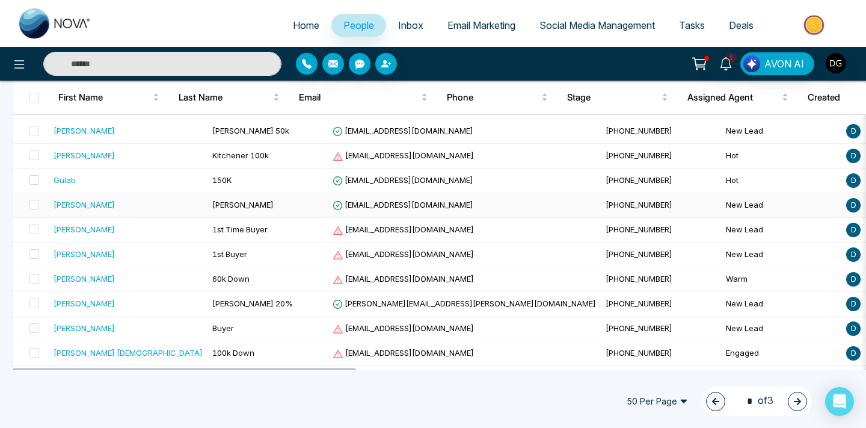
scroll to position [719, 0]
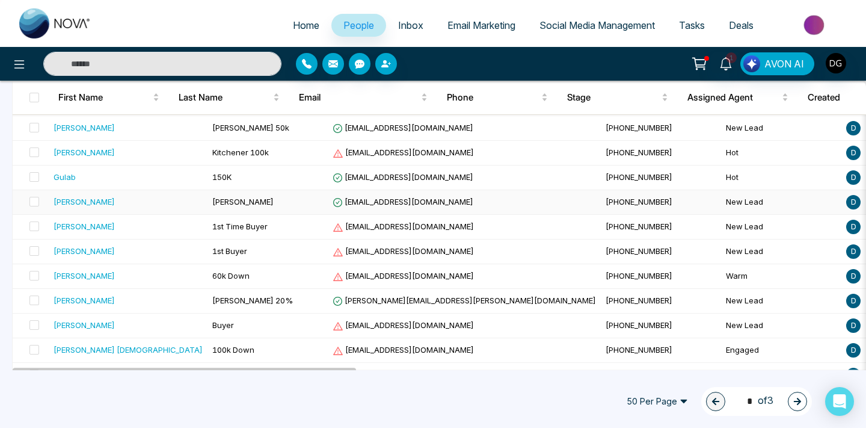
click at [114, 207] on td "Navneet" at bounding box center [128, 202] width 159 height 25
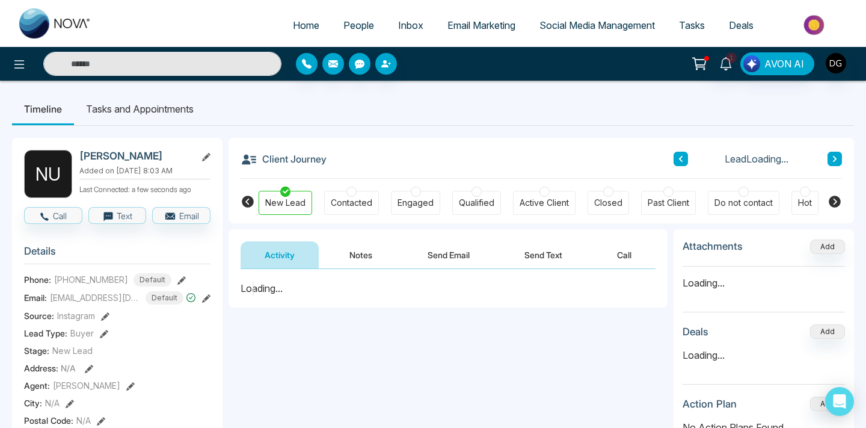
click at [355, 254] on button "Notes" at bounding box center [360, 254] width 71 height 27
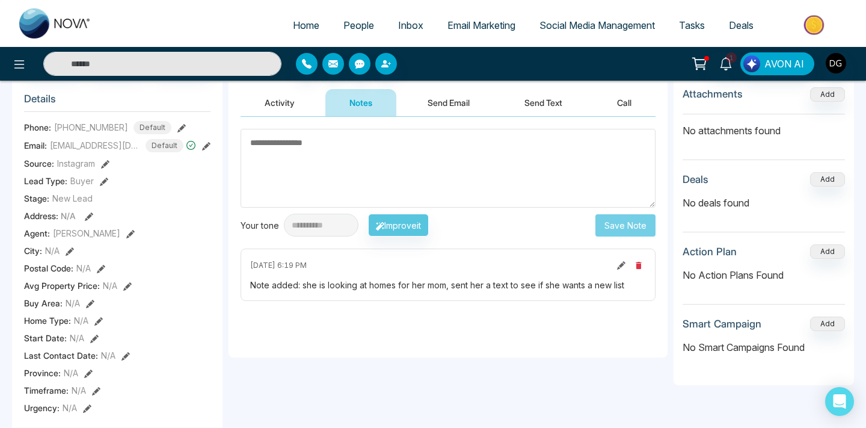
scroll to position [153, 0]
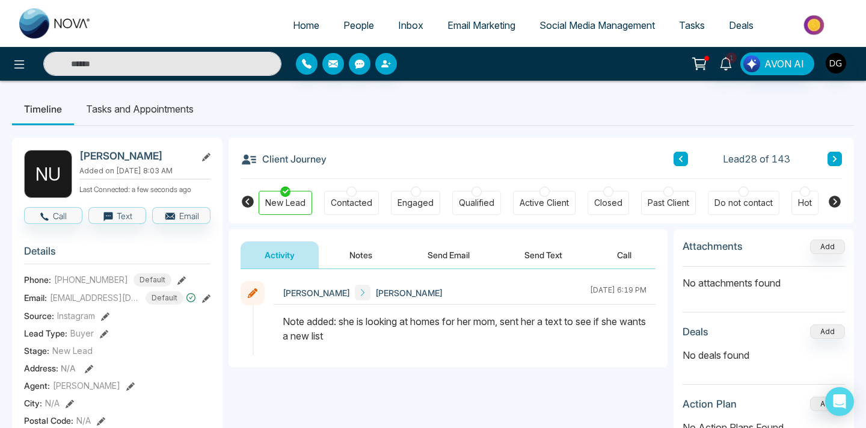
click at [354, 36] on link "People" at bounding box center [358, 25] width 55 height 23
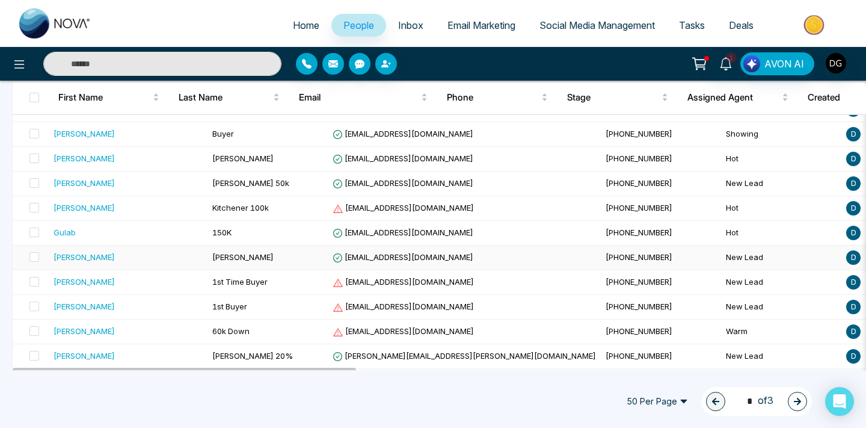
scroll to position [665, 0]
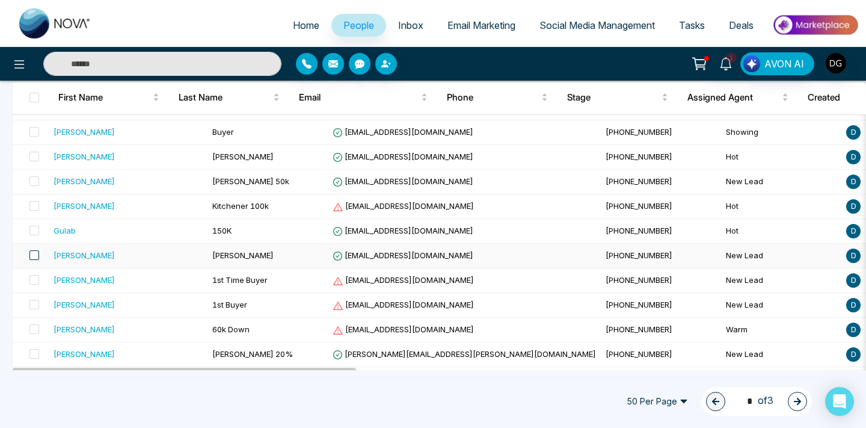
click at [32, 257] on span at bounding box center [34, 255] width 10 height 10
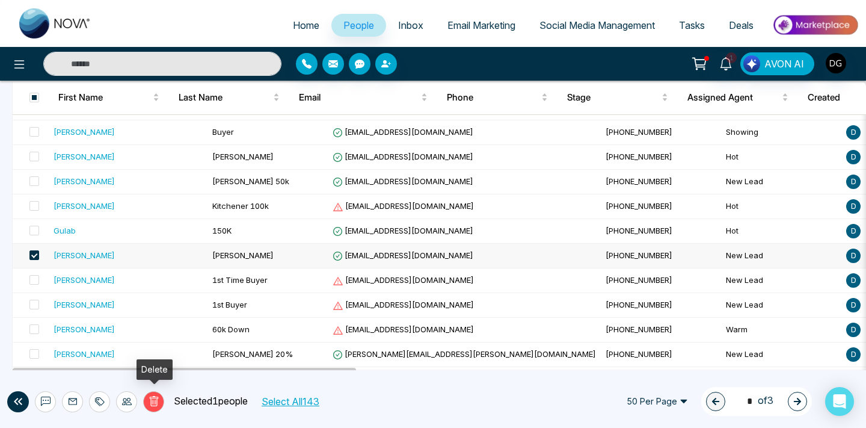
click at [160, 397] on button "Delete" at bounding box center [153, 401] width 21 height 21
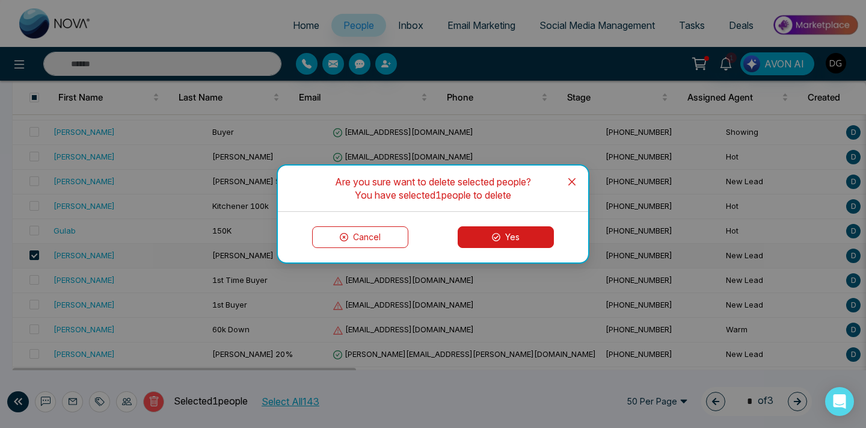
click at [486, 232] on button "Yes" at bounding box center [506, 237] width 96 height 22
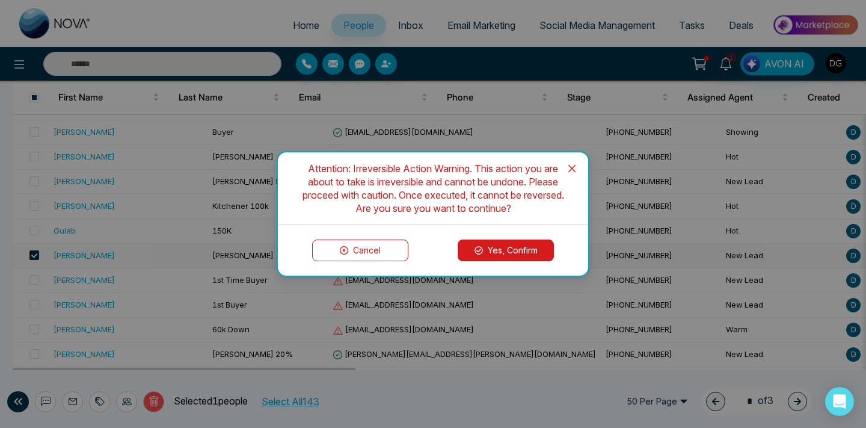
click at [491, 251] on button "Yes, Confirm" at bounding box center [506, 250] width 96 height 22
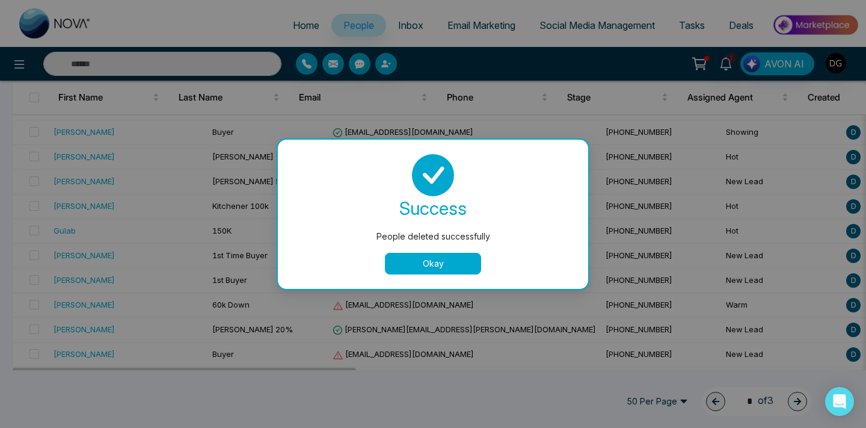
click at [411, 258] on button "Okay" at bounding box center [433, 264] width 96 height 22
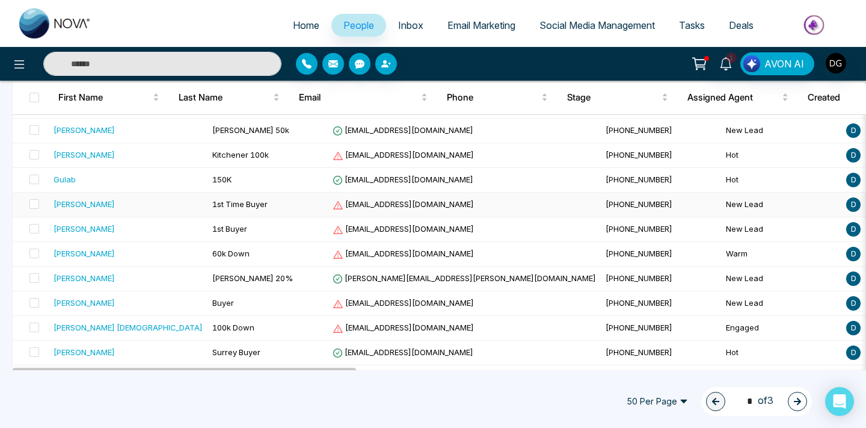
scroll to position [717, 0]
click at [207, 196] on td "1st Time Buyer" at bounding box center [267, 204] width 120 height 25
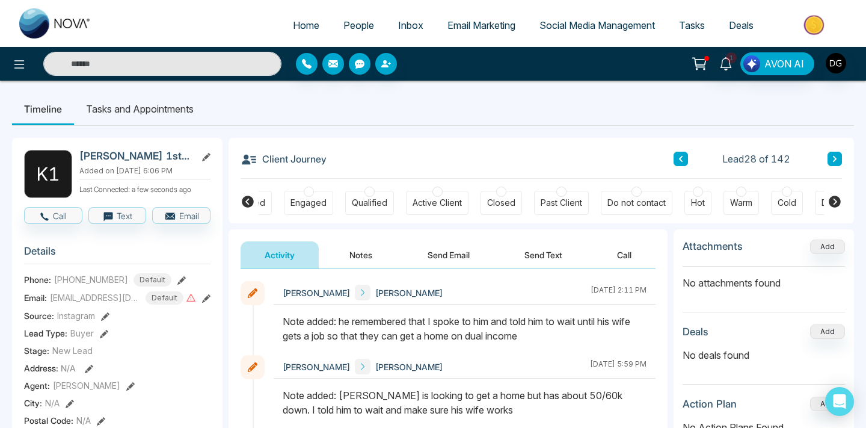
scroll to position [0, 124]
click at [728, 187] on div "New Lead Contacted Engaged Qualified Active Client Closed Past Client Do not co…" at bounding box center [541, 201] width 565 height 44
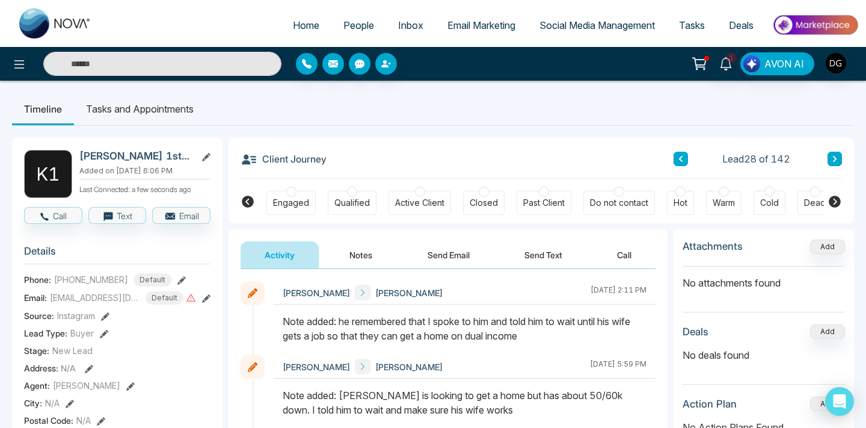
click at [728, 187] on div "New Lead Contacted Engaged Qualified Active Client Closed Past Client Do not co…" at bounding box center [541, 201] width 565 height 44
click at [725, 191] on div at bounding box center [724, 191] width 10 height 10
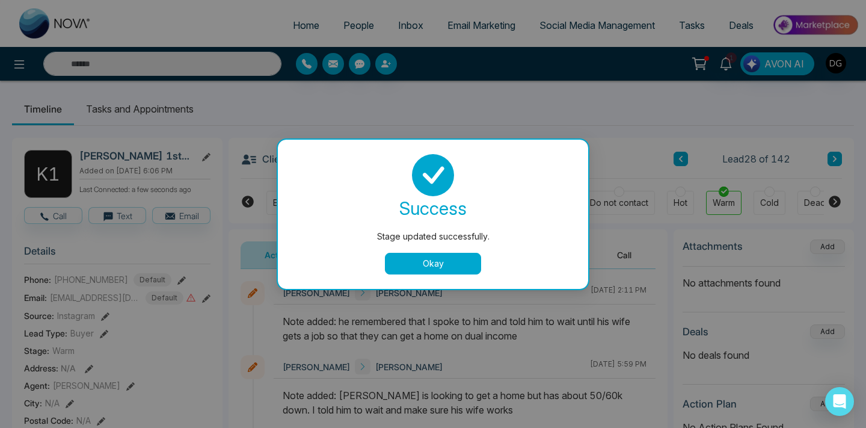
click at [411, 271] on button "Okay" at bounding box center [433, 264] width 96 height 22
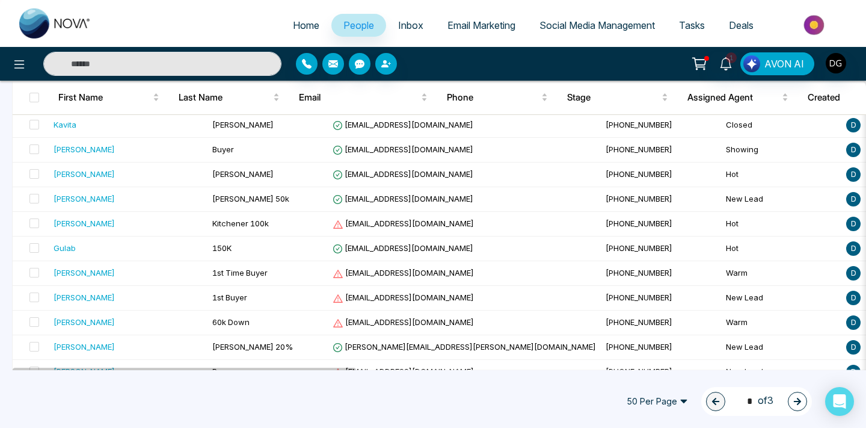
scroll to position [648, 0]
click at [89, 227] on div "[PERSON_NAME]" at bounding box center [128, 222] width 149 height 12
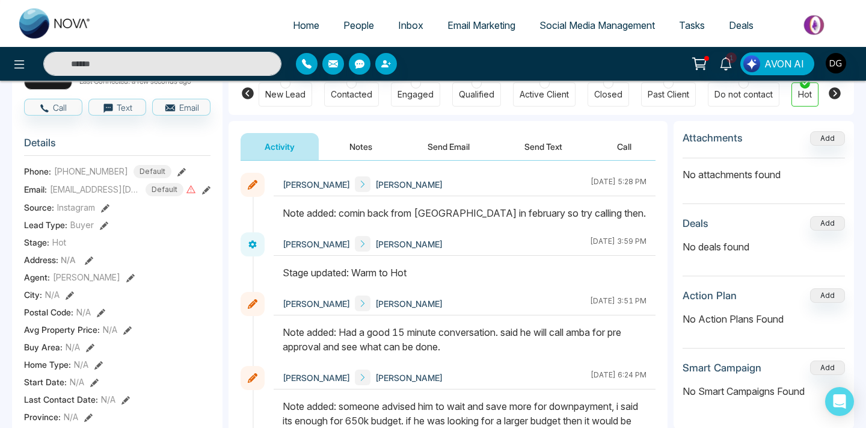
scroll to position [109, 0]
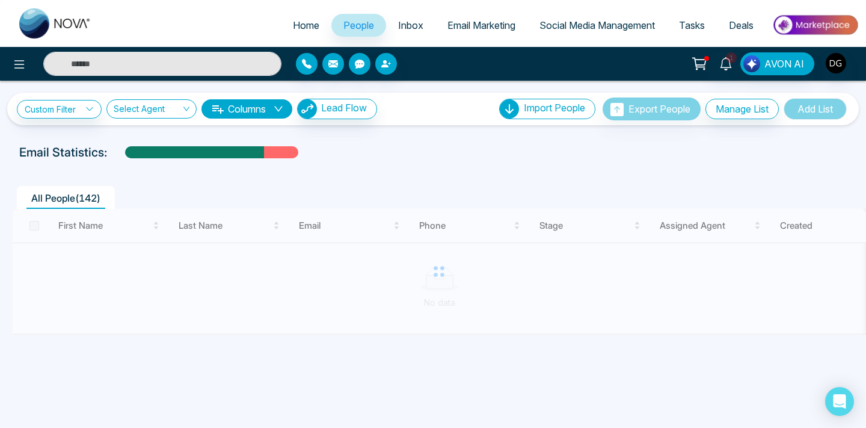
click at [174, 283] on div at bounding box center [439, 272] width 854 height 126
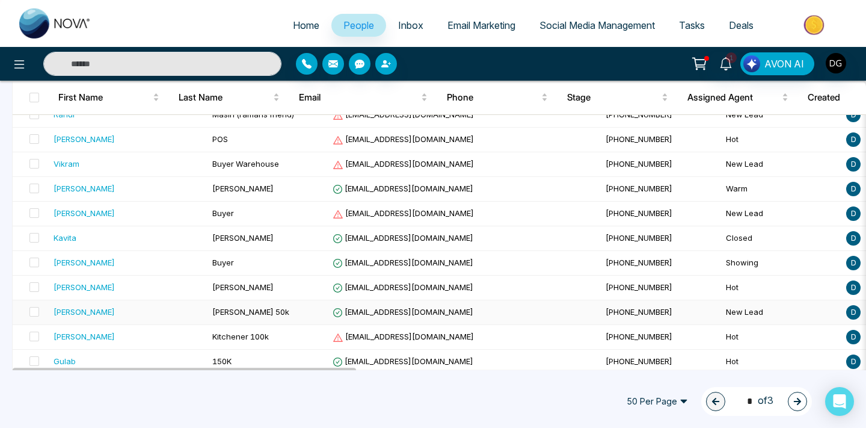
scroll to position [558, 0]
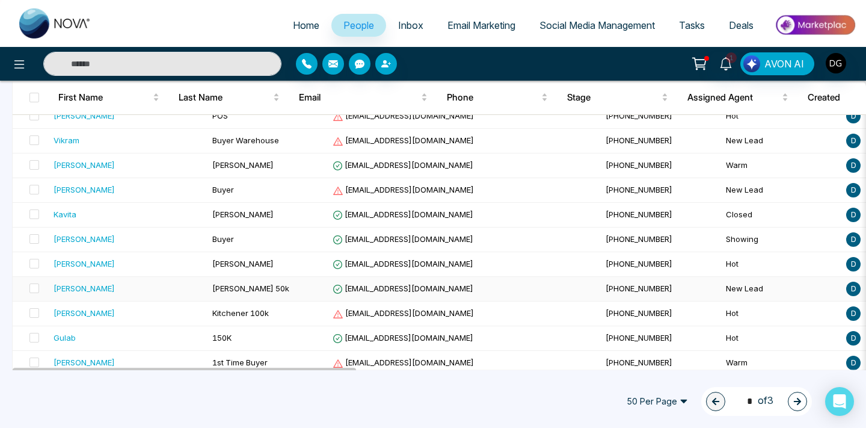
click at [130, 287] on div "[PERSON_NAME]" at bounding box center [128, 288] width 149 height 12
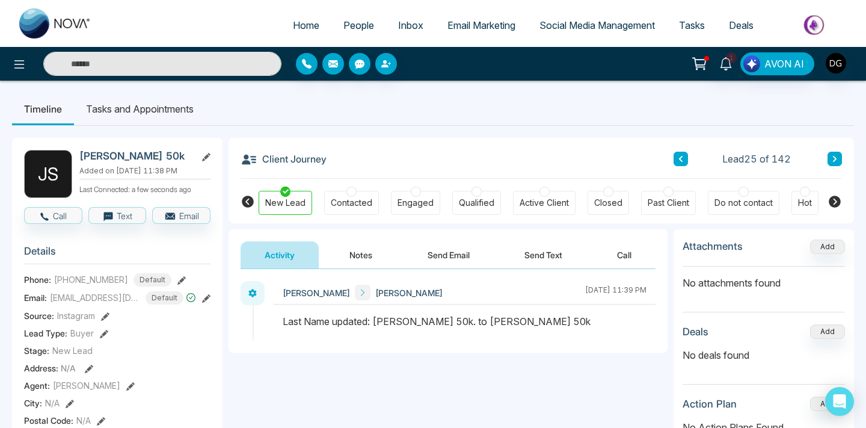
click at [358, 259] on button "Notes" at bounding box center [360, 254] width 71 height 27
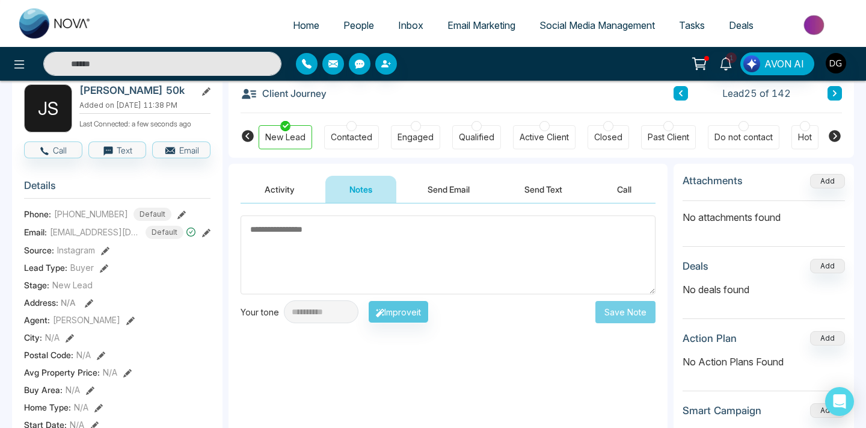
scroll to position [63, 0]
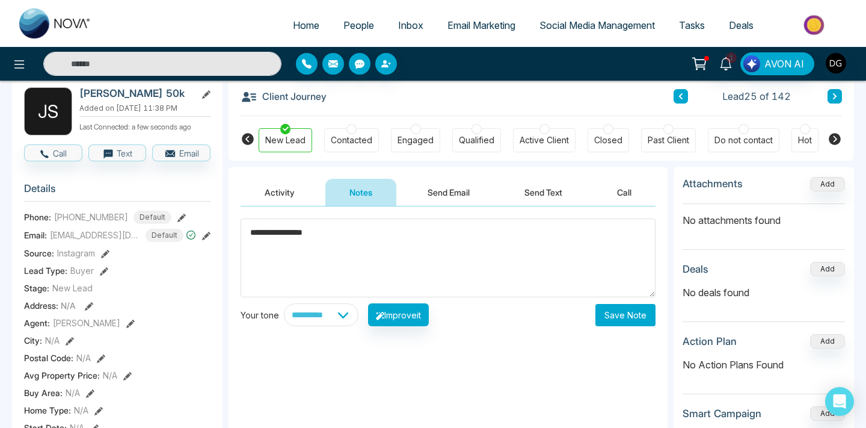
type textarea "**********"
click at [622, 309] on button "Save Note" at bounding box center [625, 315] width 60 height 22
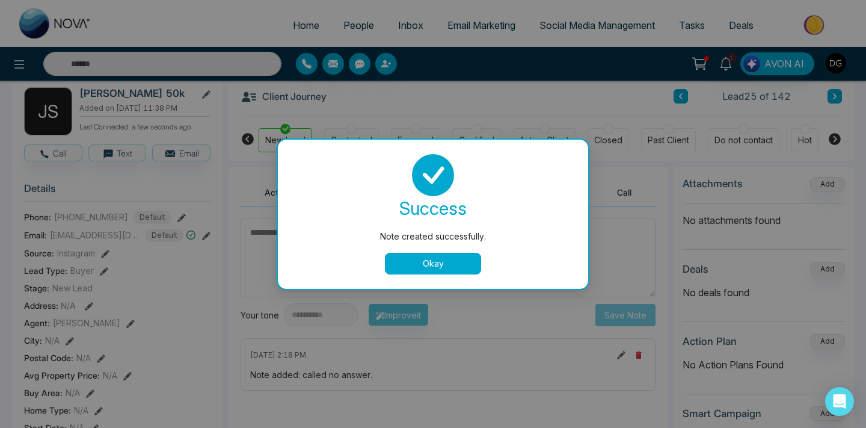
click at [466, 260] on button "Okay" at bounding box center [433, 264] width 96 height 22
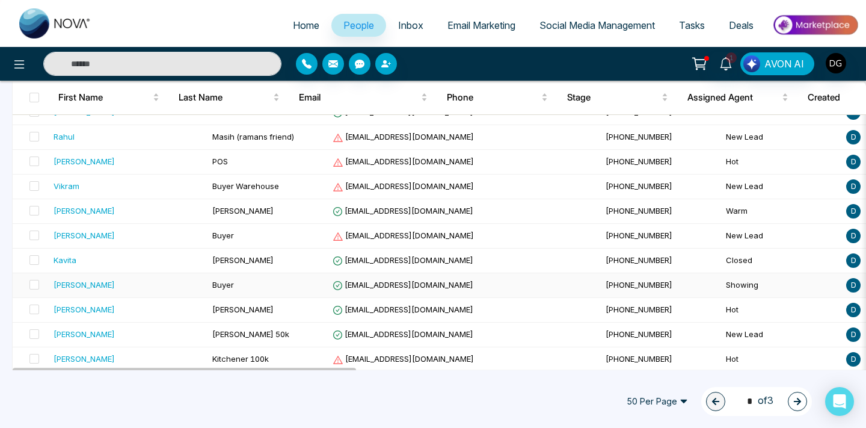
scroll to position [519, 0]
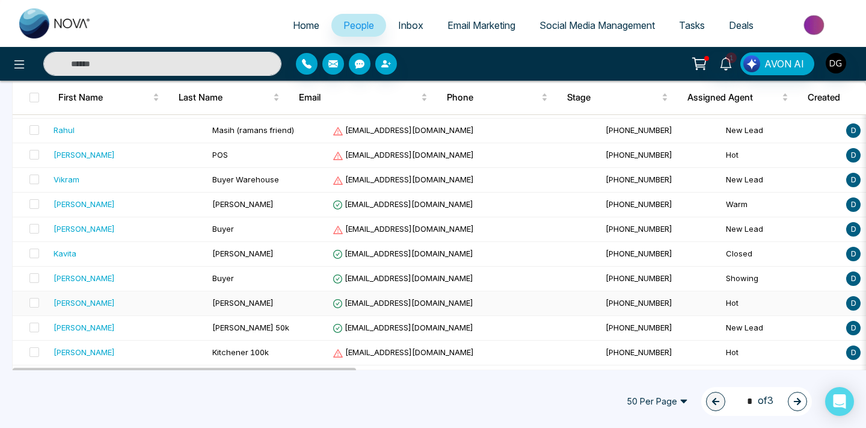
click at [147, 291] on td "[PERSON_NAME]" at bounding box center [128, 303] width 159 height 25
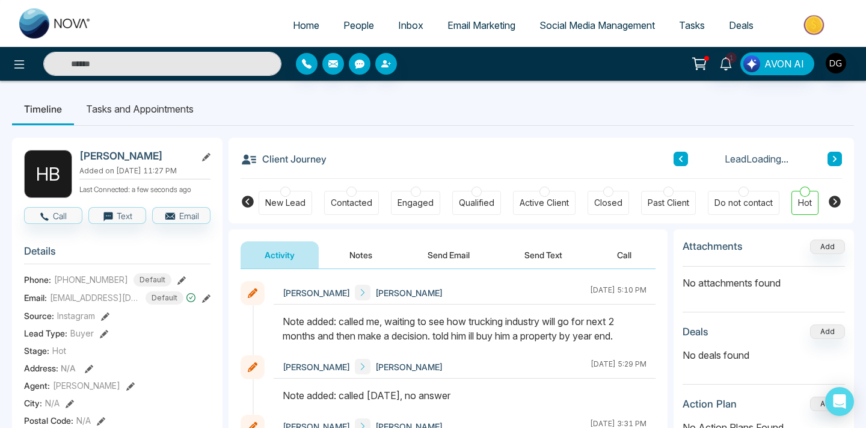
click at [367, 254] on button "Notes" at bounding box center [360, 254] width 71 height 27
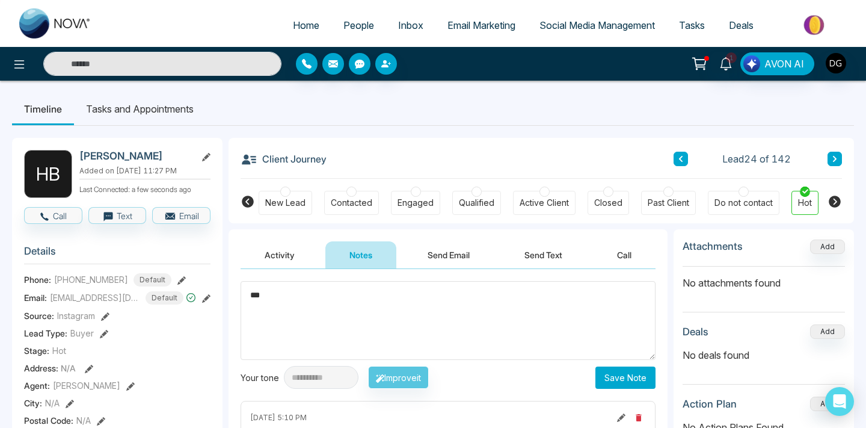
type textarea "***"
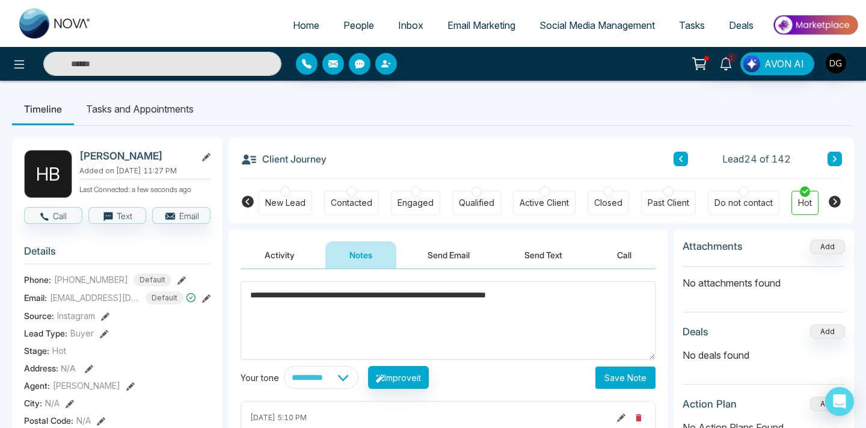
type textarea "**********"
click at [622, 371] on button "Save Note" at bounding box center [625, 377] width 60 height 22
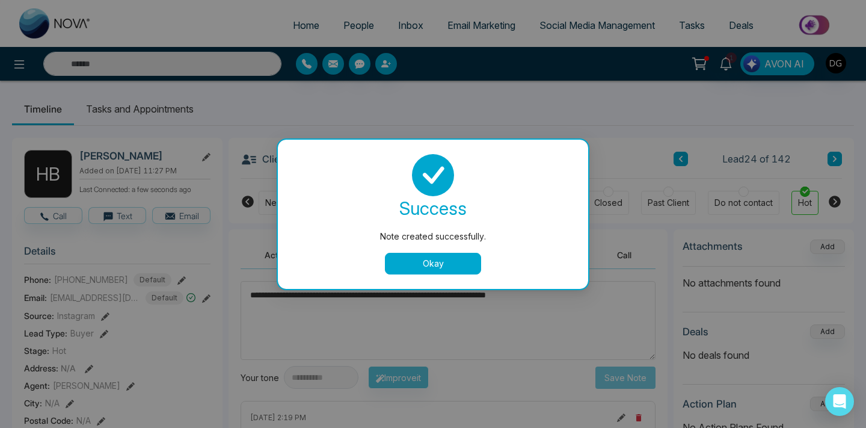
click at [443, 257] on button "Okay" at bounding box center [433, 264] width 96 height 22
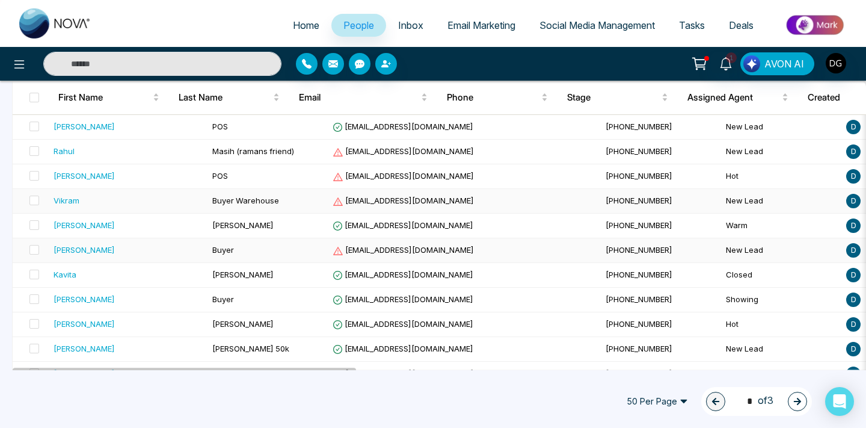
scroll to position [499, 0]
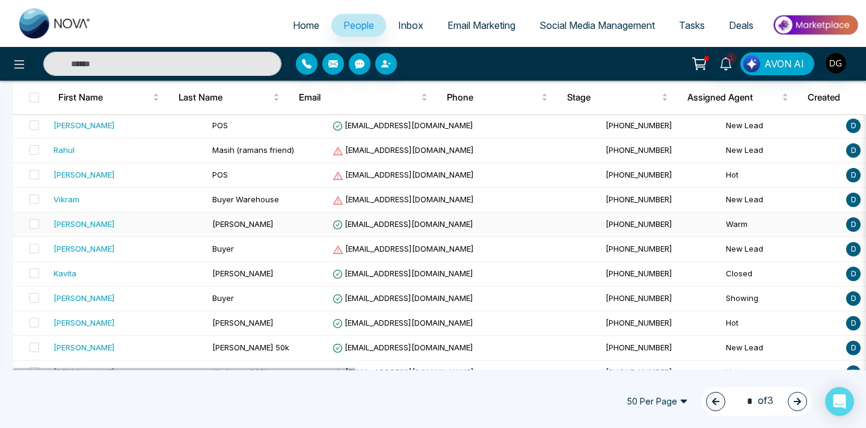
click at [118, 228] on div "[PERSON_NAME]" at bounding box center [128, 224] width 149 height 12
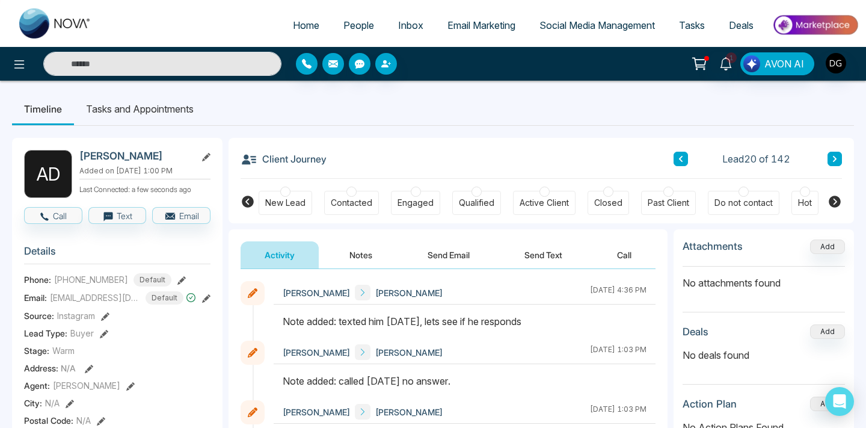
click at [354, 244] on button "Notes" at bounding box center [360, 254] width 71 height 27
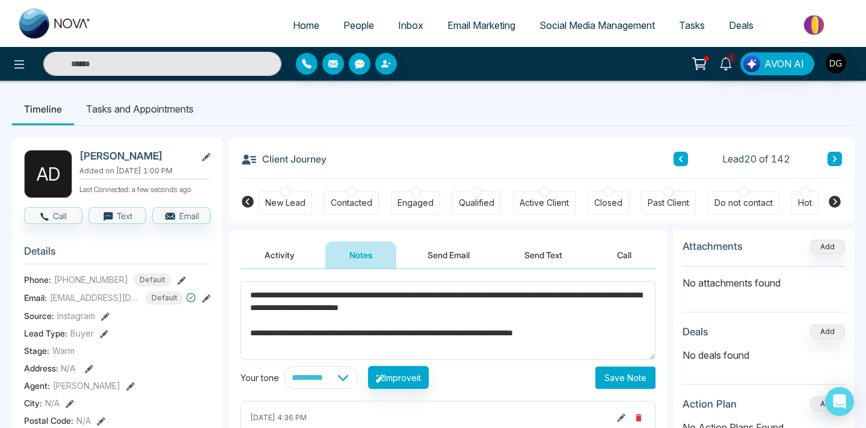
drag, startPoint x: 335, startPoint y: 293, endPoint x: 390, endPoint y: 295, distance: 55.3
click at [390, 295] on textarea "**********" at bounding box center [448, 320] width 415 height 79
click at [336, 296] on textarea "**********" at bounding box center [448, 320] width 415 height 79
click at [626, 331] on textarea "**********" at bounding box center [448, 320] width 415 height 79
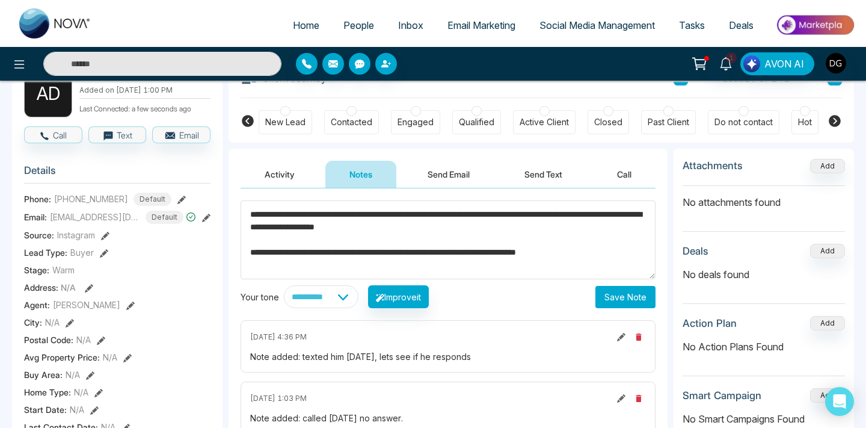
scroll to position [90, 0]
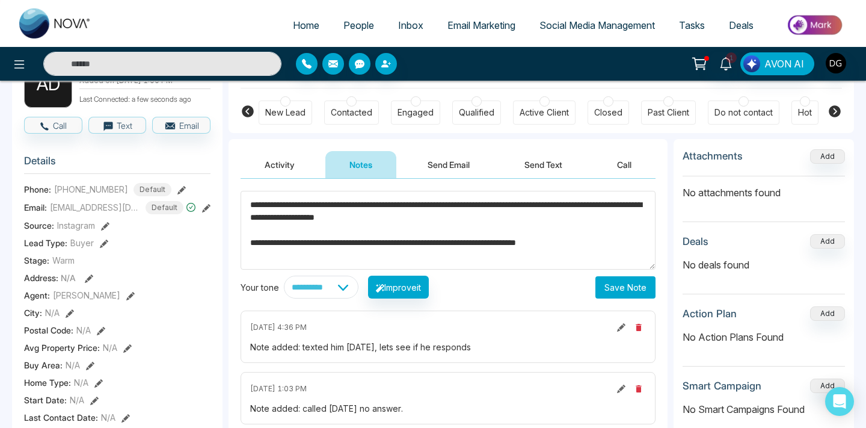
type textarea "**********"
click at [632, 278] on button "Save Note" at bounding box center [625, 287] width 60 height 22
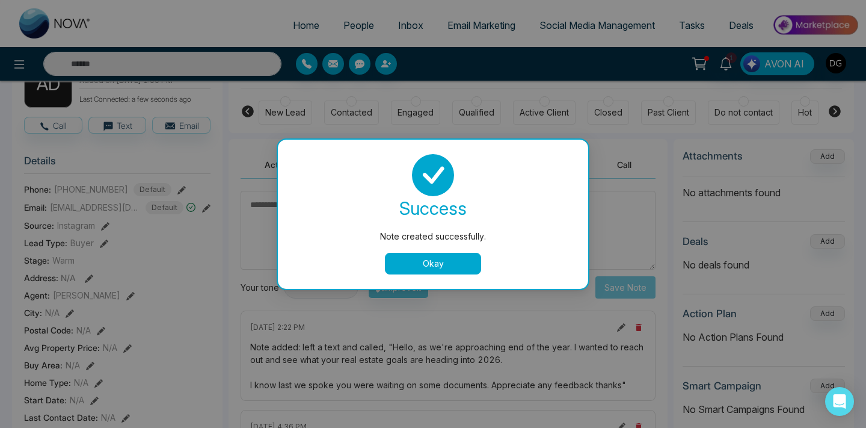
click at [439, 268] on button "Okay" at bounding box center [433, 264] width 96 height 22
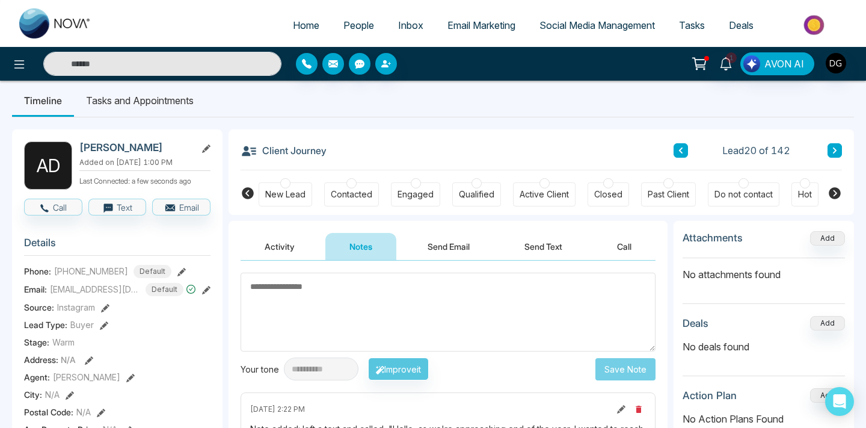
scroll to position [99, 0]
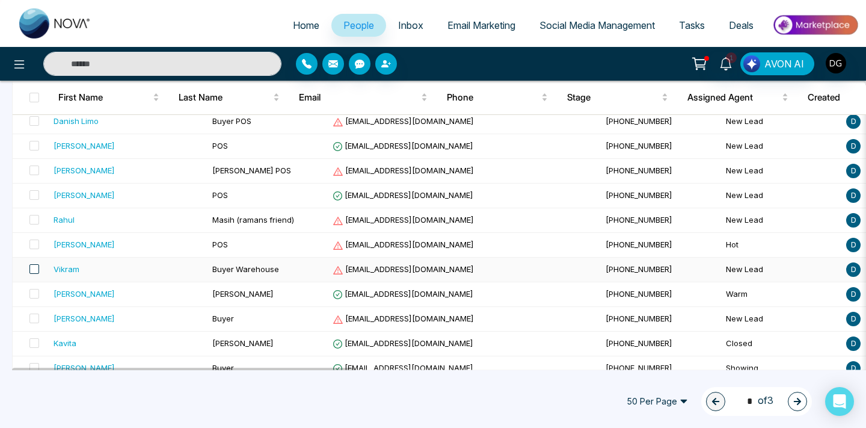
scroll to position [434, 0]
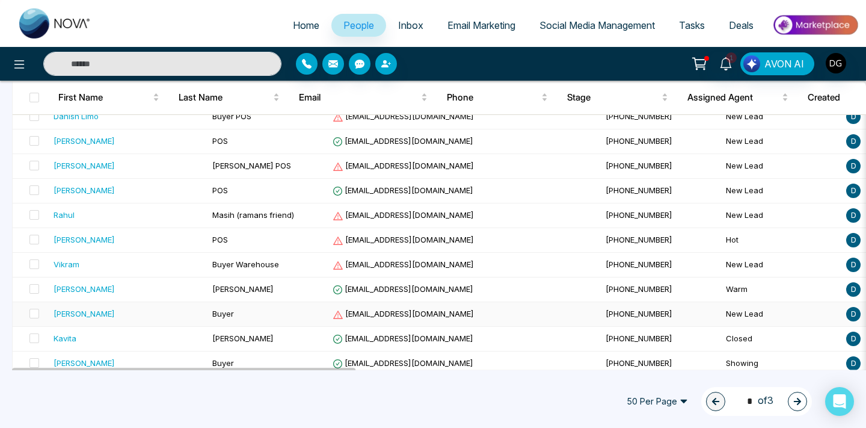
click at [104, 322] on td "[PERSON_NAME]" at bounding box center [128, 314] width 159 height 25
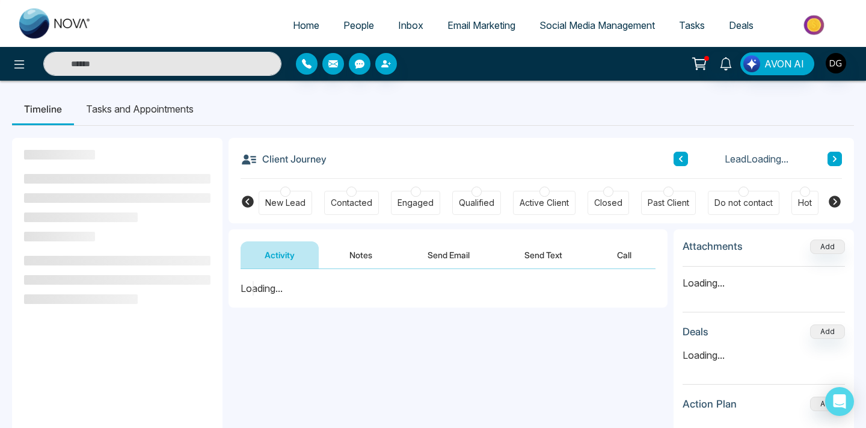
click at [360, 248] on button "Notes" at bounding box center [360, 254] width 71 height 27
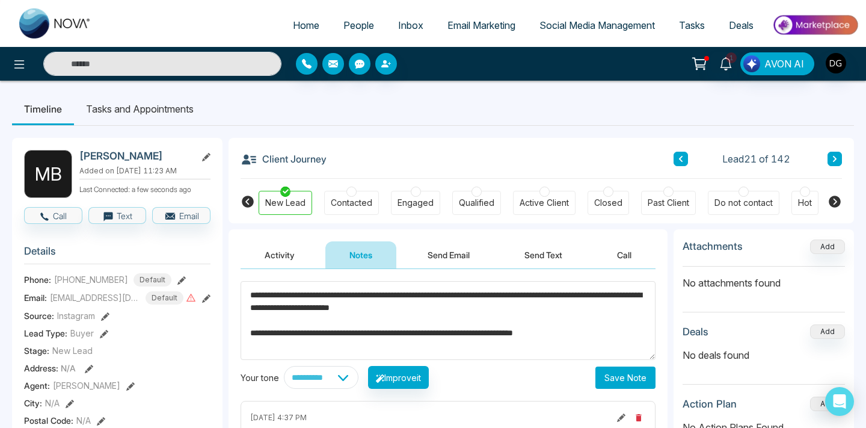
click at [376, 298] on textarea "**********" at bounding box center [448, 320] width 415 height 79
click at [325, 293] on textarea "**********" at bounding box center [448, 320] width 415 height 79
click at [626, 334] on textarea "**********" at bounding box center [448, 320] width 415 height 79
type textarea "**********"
click at [625, 383] on button "Save Note" at bounding box center [625, 377] width 60 height 22
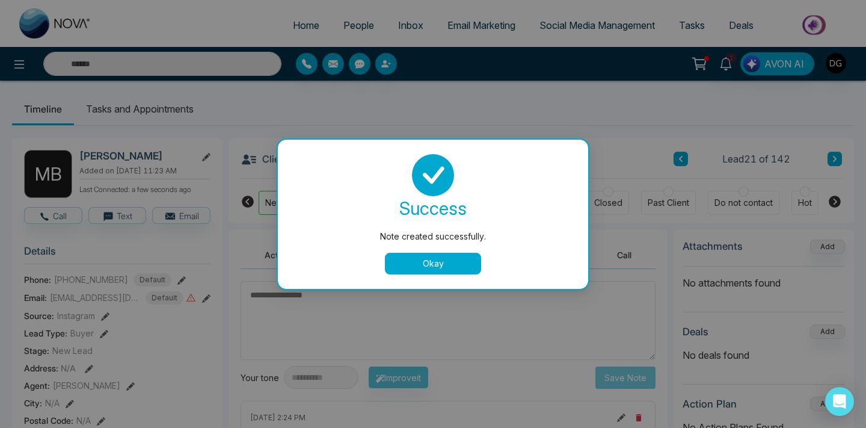
click at [438, 260] on button "Okay" at bounding box center [433, 264] width 96 height 22
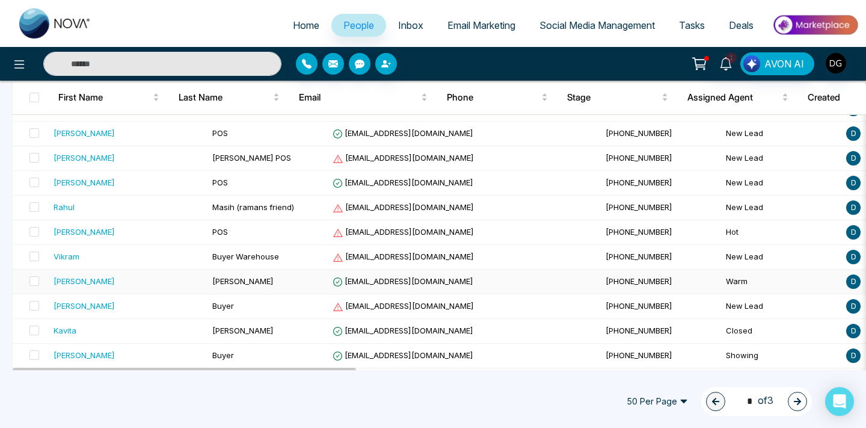
scroll to position [484, 0]
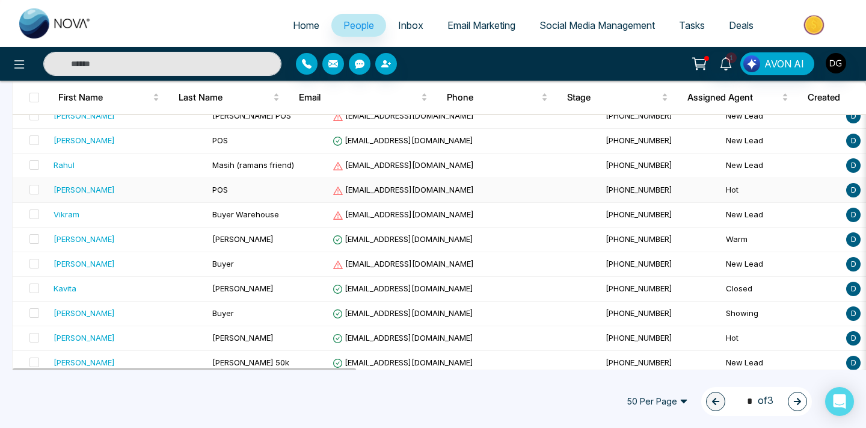
click at [127, 191] on div "[PERSON_NAME]" at bounding box center [128, 189] width 149 height 12
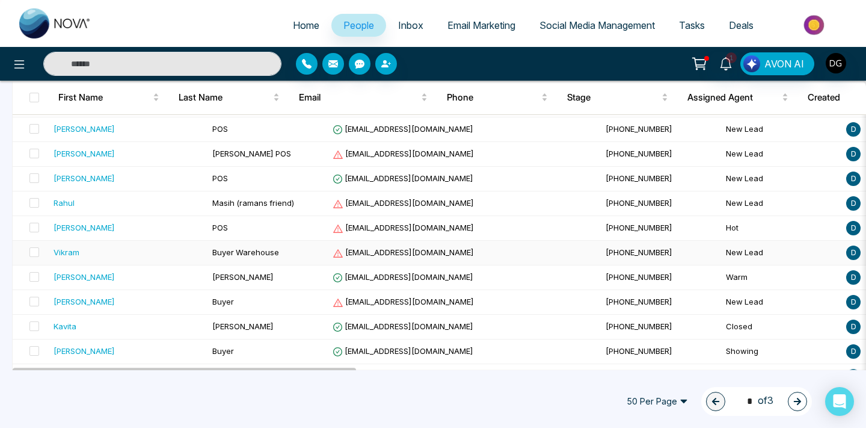
scroll to position [447, 0]
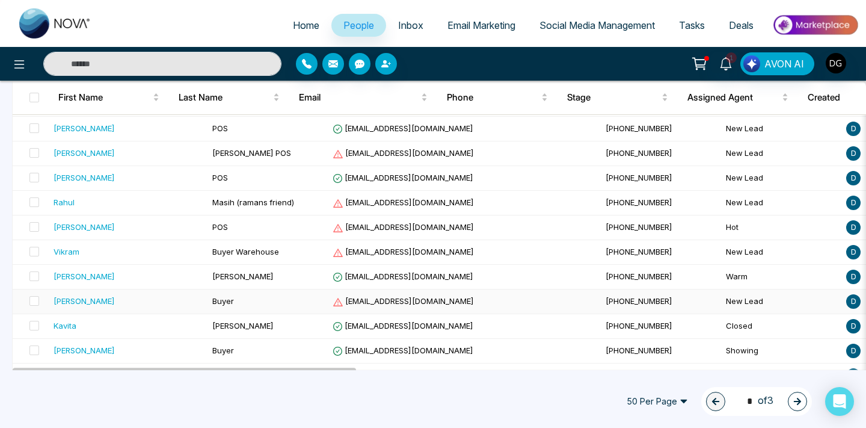
click at [101, 304] on div "[PERSON_NAME]" at bounding box center [128, 301] width 149 height 12
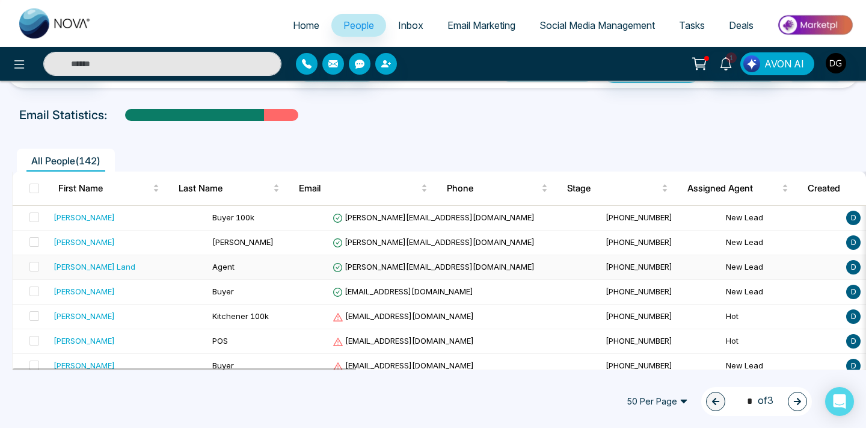
scroll to position [82, 0]
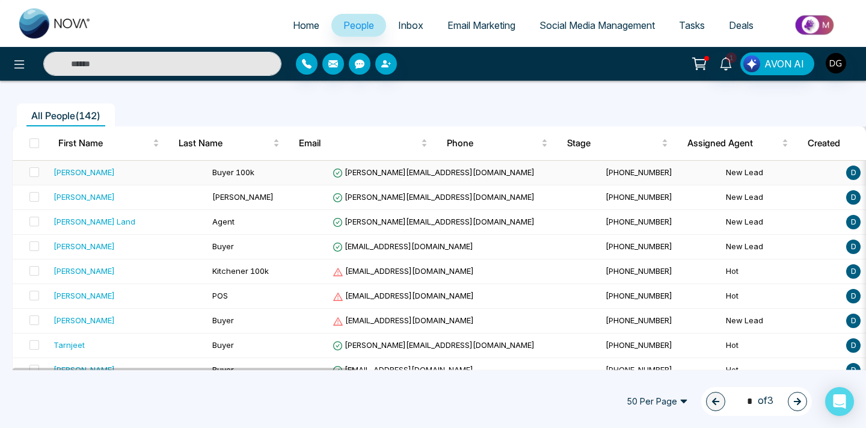
click at [141, 174] on div "[PERSON_NAME]" at bounding box center [128, 172] width 149 height 12
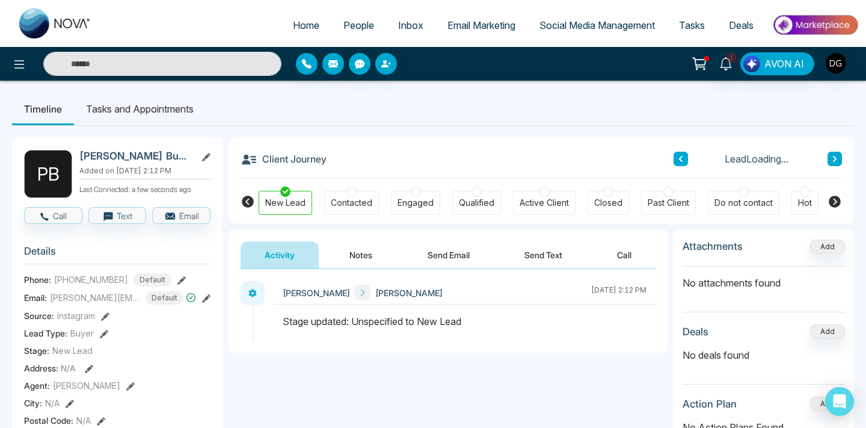
click at [360, 247] on button "Notes" at bounding box center [360, 254] width 71 height 27
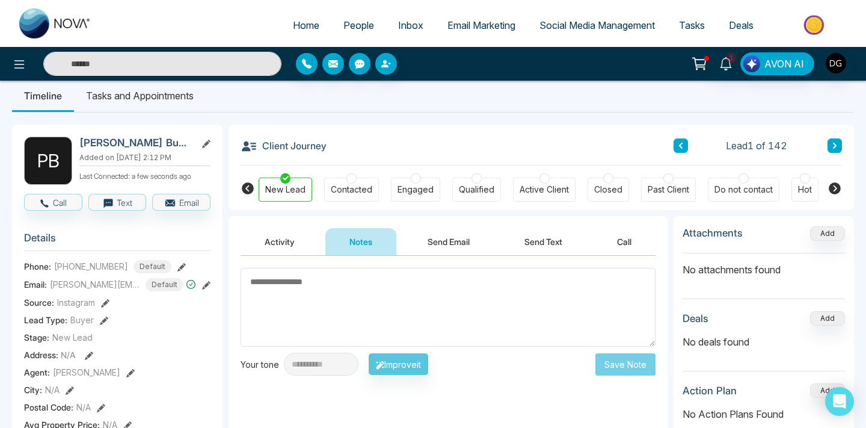
scroll to position [7, 0]
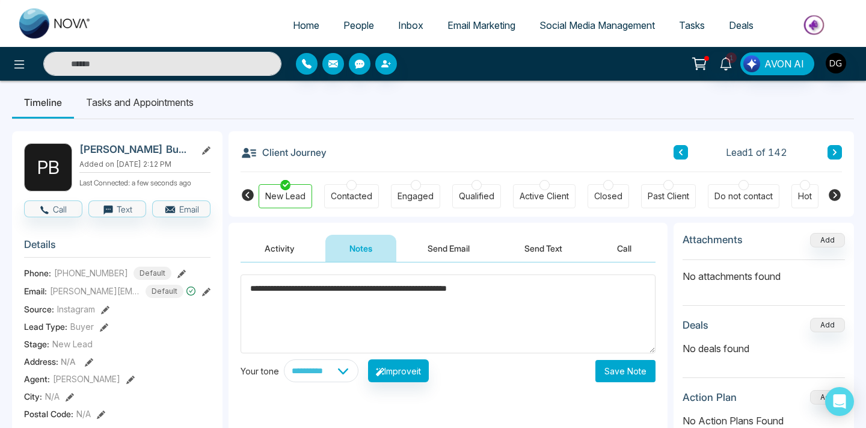
type textarea "**********"
click at [620, 360] on button "Save Note" at bounding box center [625, 371] width 60 height 22
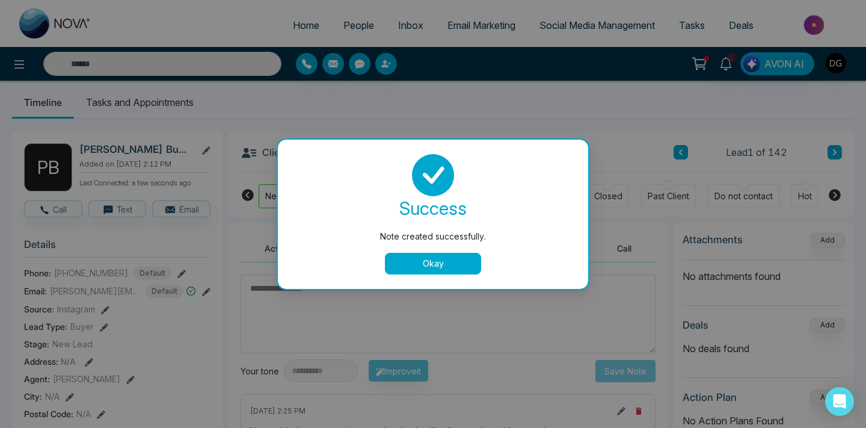
click at [483, 268] on div "Okay" at bounding box center [432, 264] width 281 height 22
click at [448, 262] on button "Okay" at bounding box center [433, 264] width 96 height 22
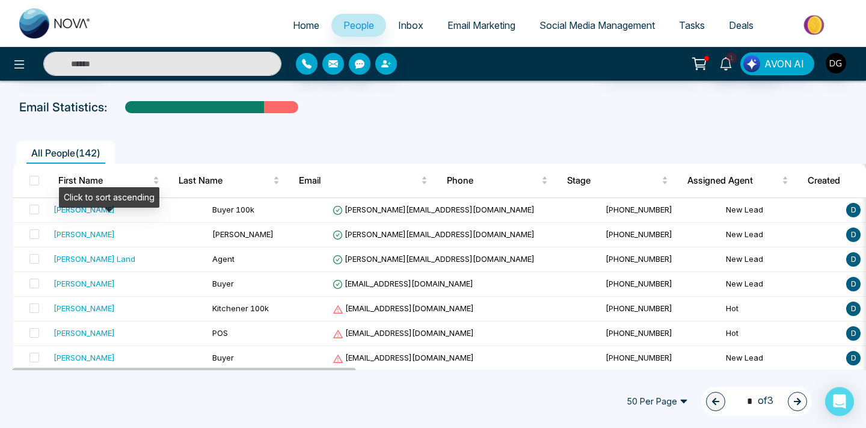
scroll to position [46, 0]
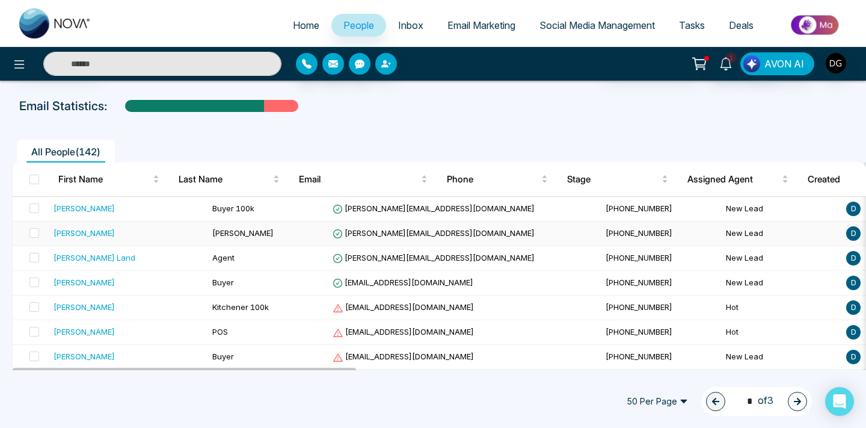
click at [136, 232] on div "[PERSON_NAME]" at bounding box center [128, 233] width 149 height 12
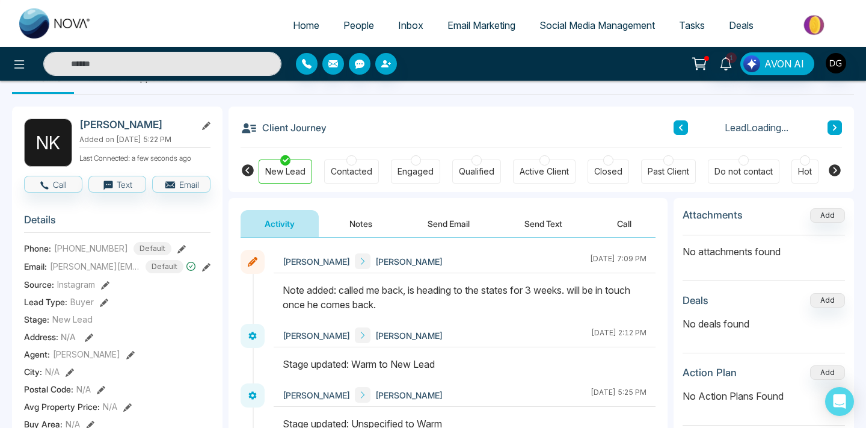
scroll to position [42, 0]
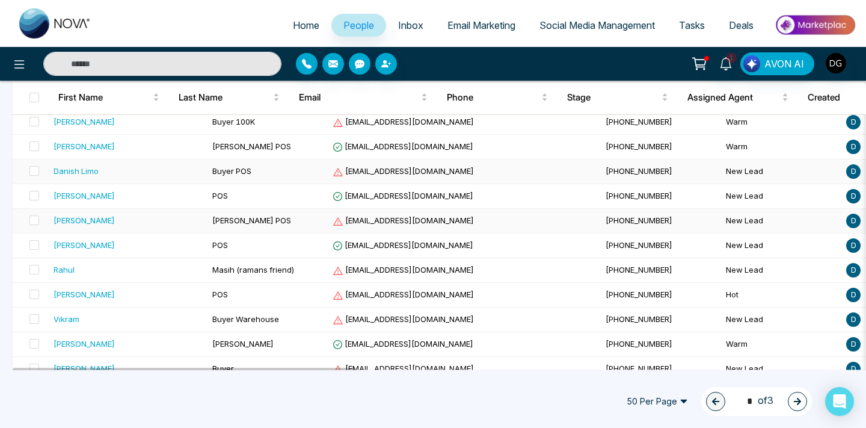
scroll to position [381, 0]
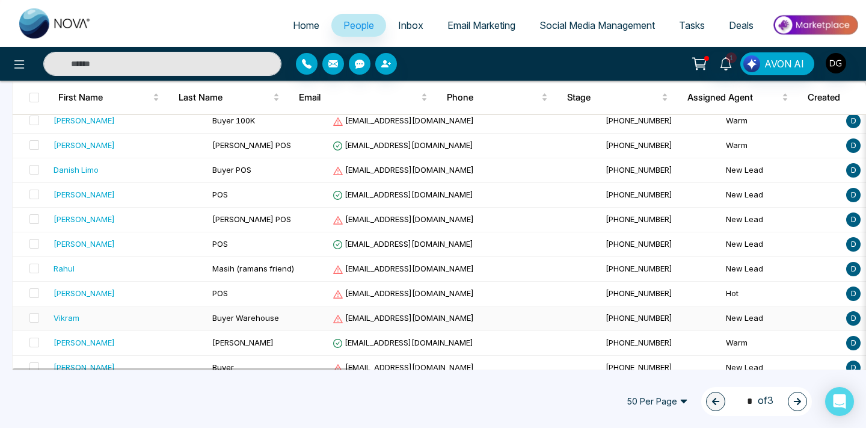
click at [117, 316] on div "Vikram" at bounding box center [128, 317] width 149 height 12
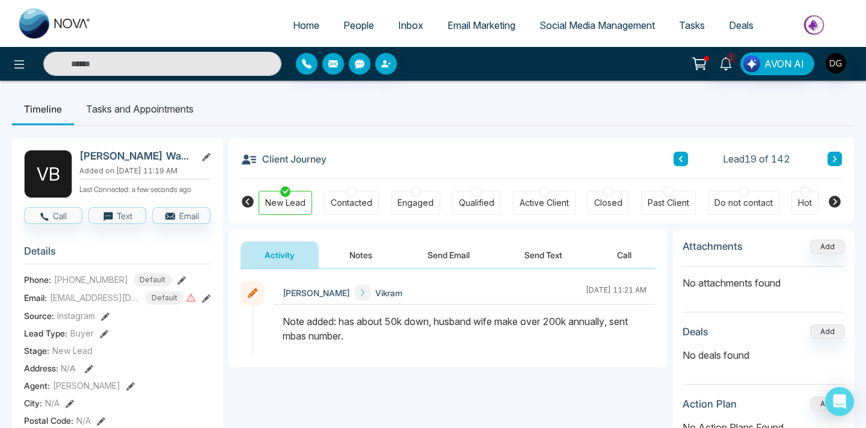
click at [351, 262] on button "Notes" at bounding box center [360, 254] width 71 height 27
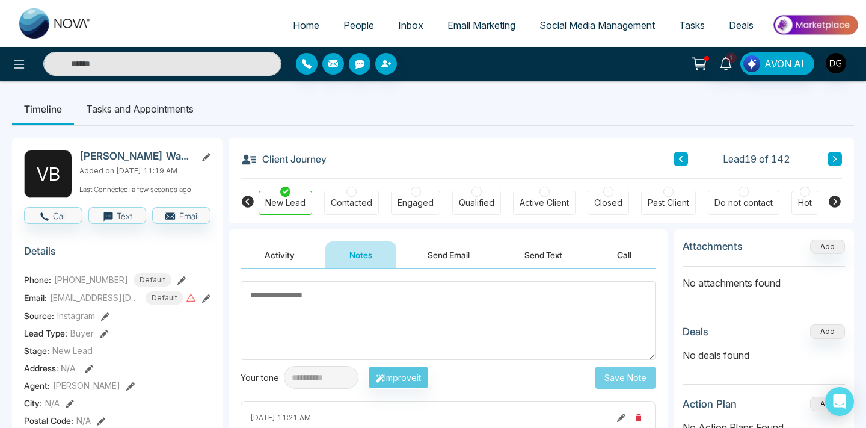
click at [286, 252] on button "Activity" at bounding box center [280, 254] width 78 height 27
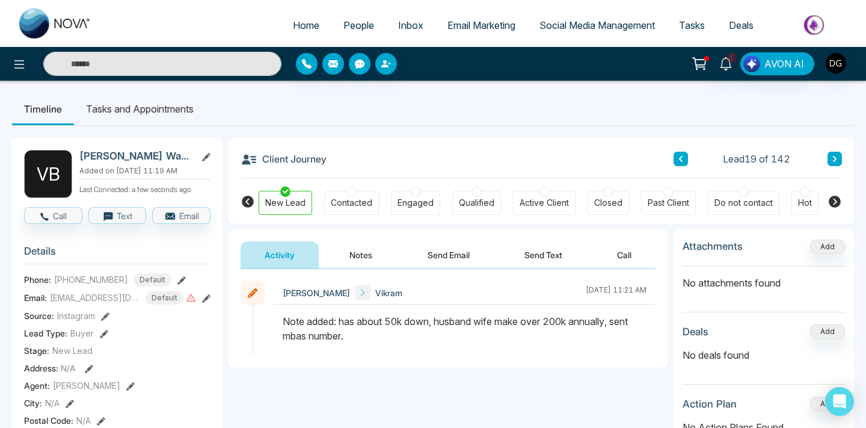
click at [363, 255] on button "Notes" at bounding box center [360, 254] width 71 height 27
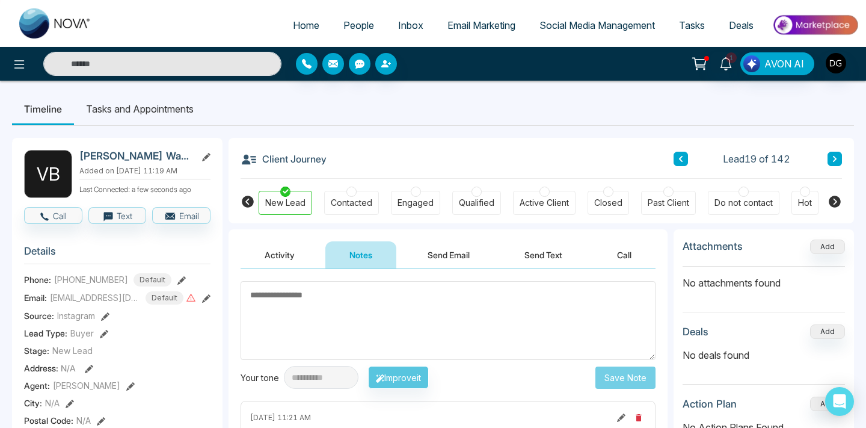
click at [279, 250] on button "Activity" at bounding box center [280, 254] width 78 height 27
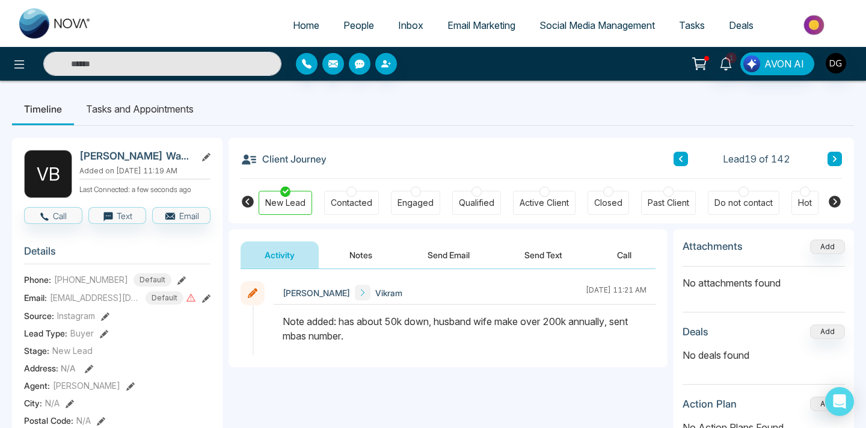
click at [360, 251] on button "Notes" at bounding box center [360, 254] width 71 height 27
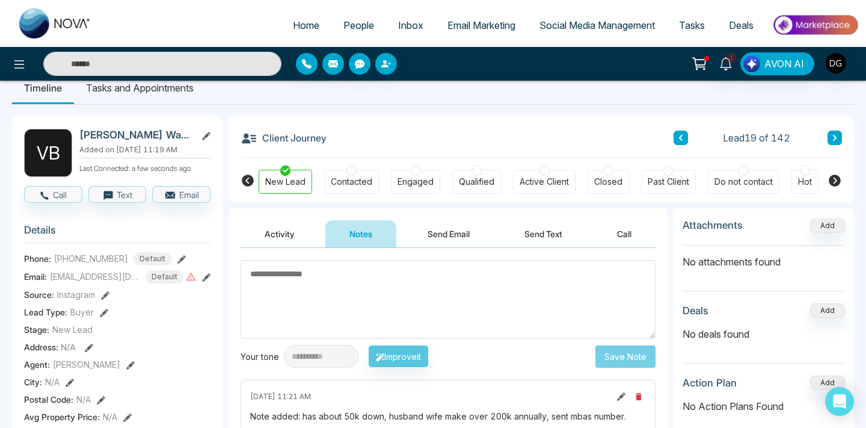
scroll to position [23, 0]
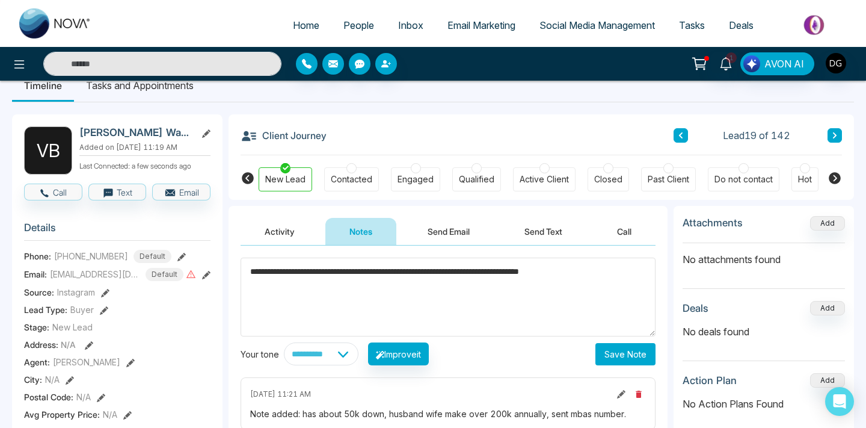
type textarea "**********"
click at [626, 358] on button "Save Note" at bounding box center [625, 354] width 60 height 22
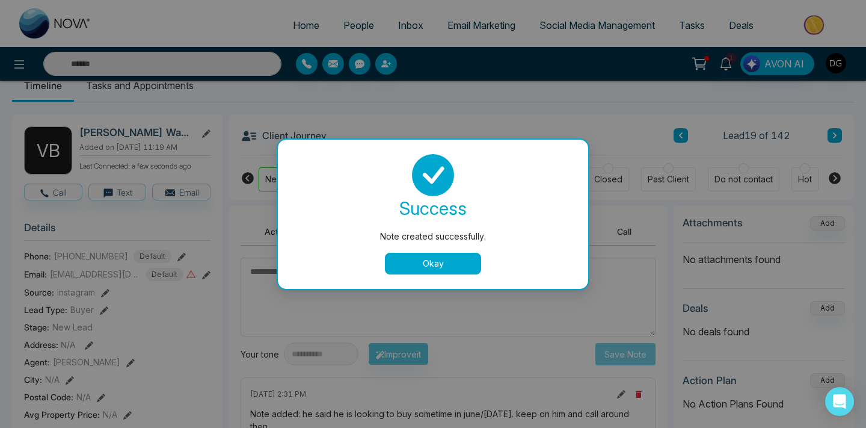
click at [429, 268] on button "Okay" at bounding box center [433, 264] width 96 height 22
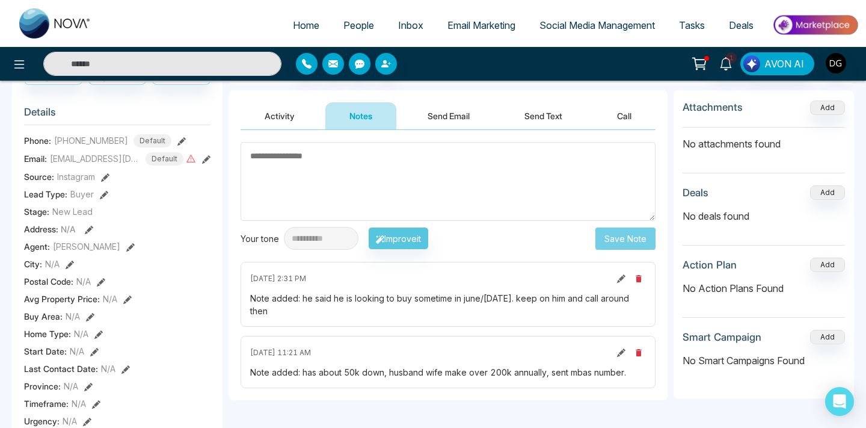
scroll to position [189, 0]
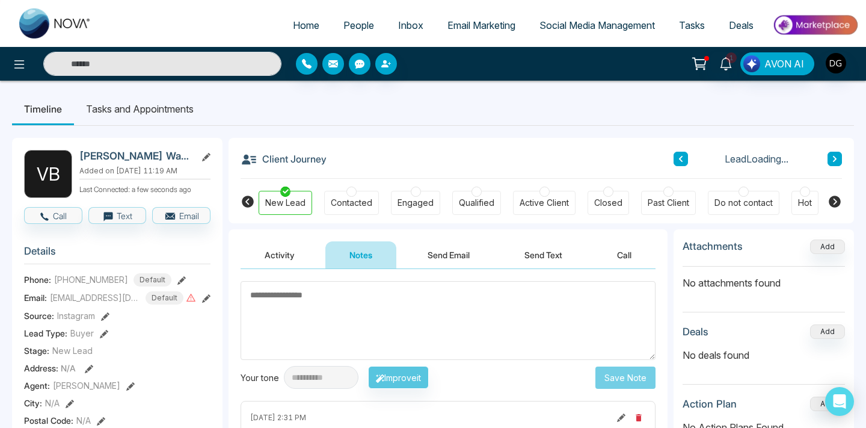
click at [345, 27] on span "People" at bounding box center [358, 25] width 31 height 12
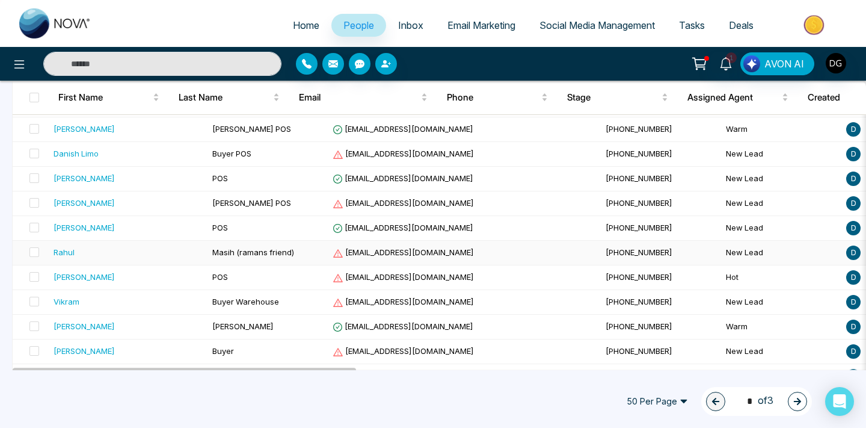
scroll to position [397, 0]
click at [120, 327] on div "[PERSON_NAME]" at bounding box center [128, 325] width 149 height 12
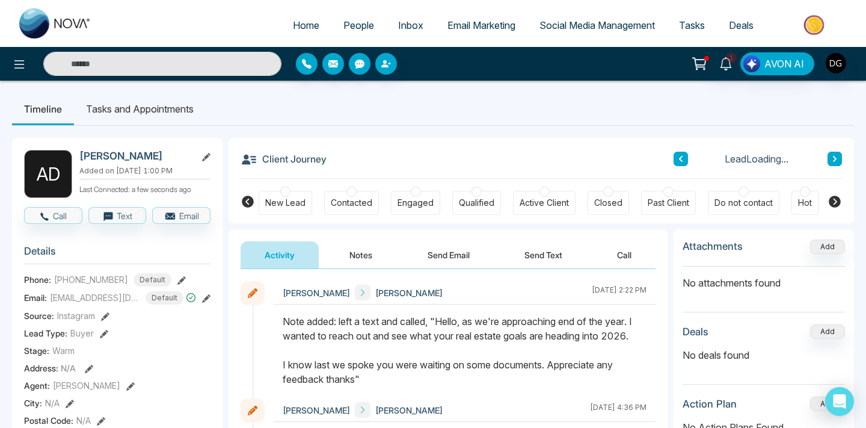
click at [287, 192] on div at bounding box center [285, 191] width 10 height 10
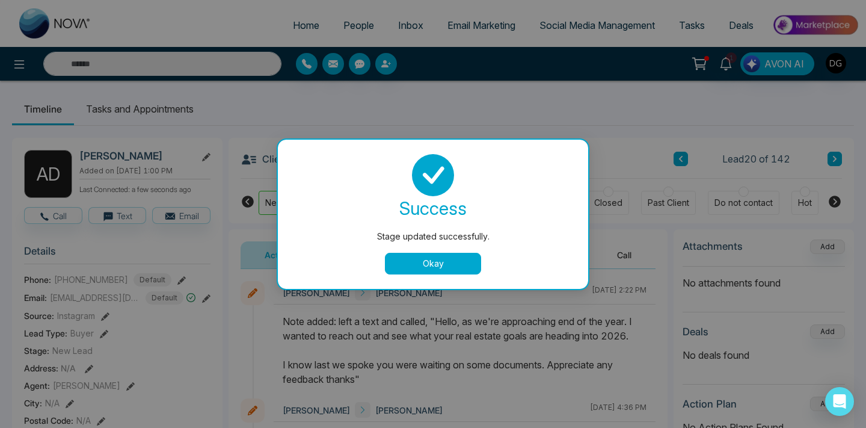
click at [388, 257] on button "Okay" at bounding box center [433, 264] width 96 height 22
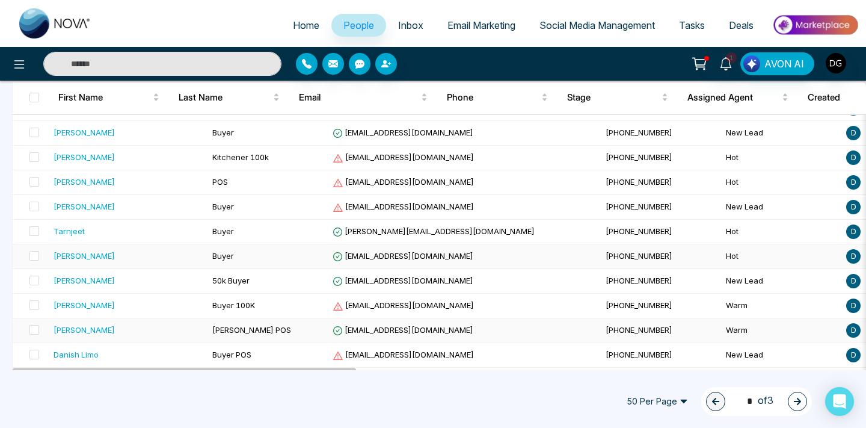
scroll to position [193, 0]
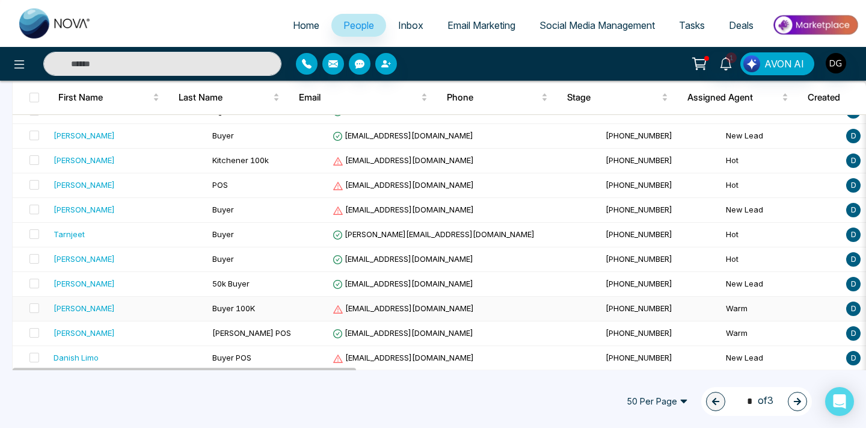
click at [154, 302] on div "[PERSON_NAME]" at bounding box center [128, 308] width 149 height 12
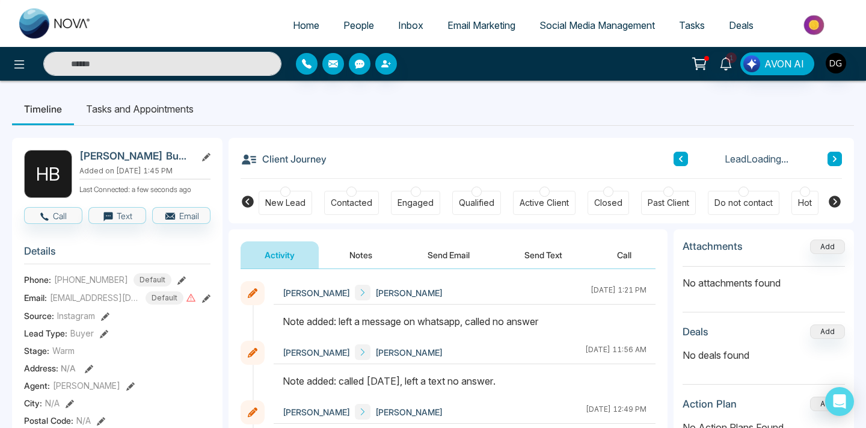
click at [351, 250] on button "Notes" at bounding box center [360, 254] width 71 height 27
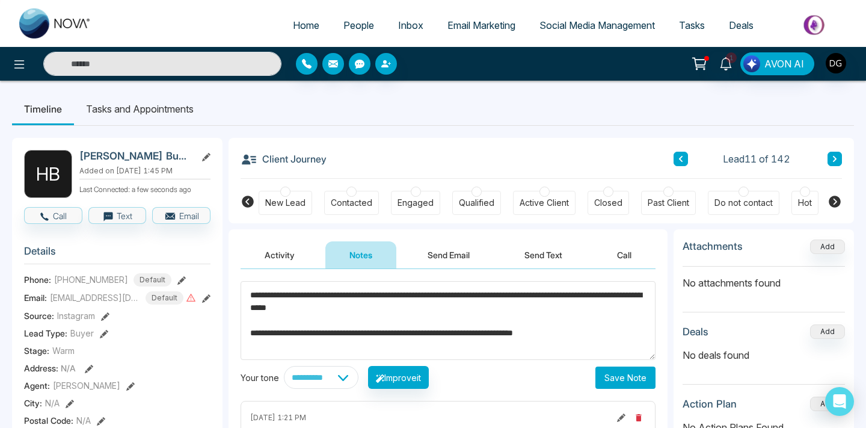
click at [302, 297] on textarea "**********" at bounding box center [448, 320] width 415 height 79
click at [251, 297] on textarea "**********" at bounding box center [448, 320] width 415 height 79
drag, startPoint x: 249, startPoint y: 335, endPoint x: 634, endPoint y: 340, distance: 385.5
click at [634, 340] on textarea "**********" at bounding box center [448, 320] width 415 height 79
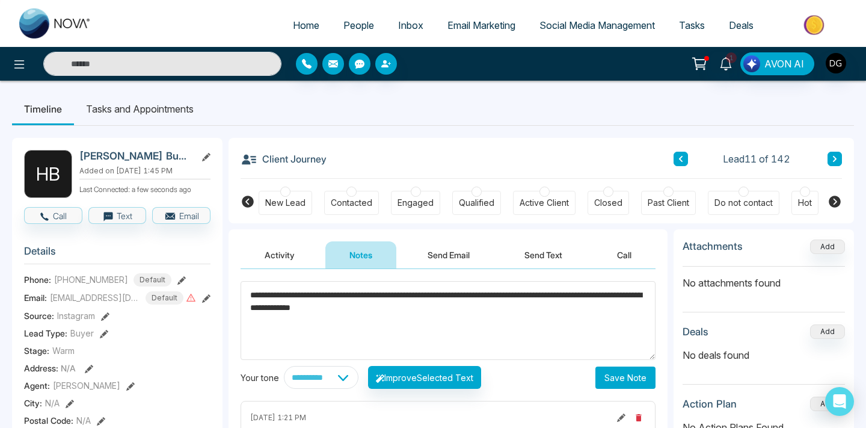
click at [409, 334] on textarea "**********" at bounding box center [448, 320] width 415 height 79
type textarea "**********"
click at [617, 375] on button "Save Note" at bounding box center [625, 377] width 60 height 22
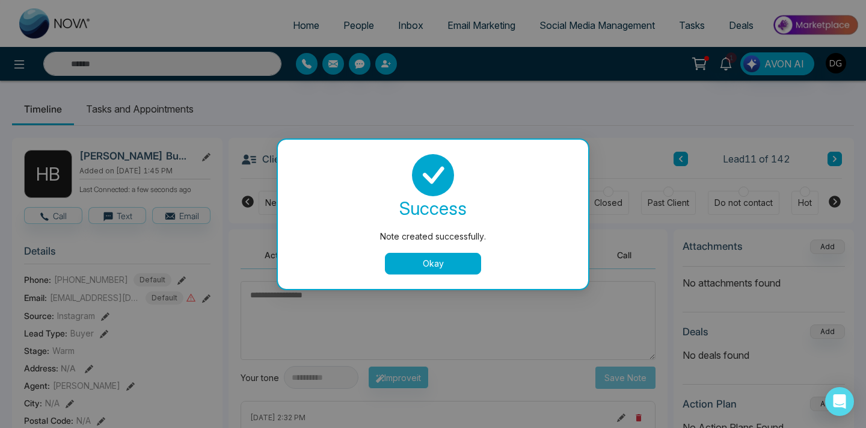
click at [450, 260] on button "Okay" at bounding box center [433, 264] width 96 height 22
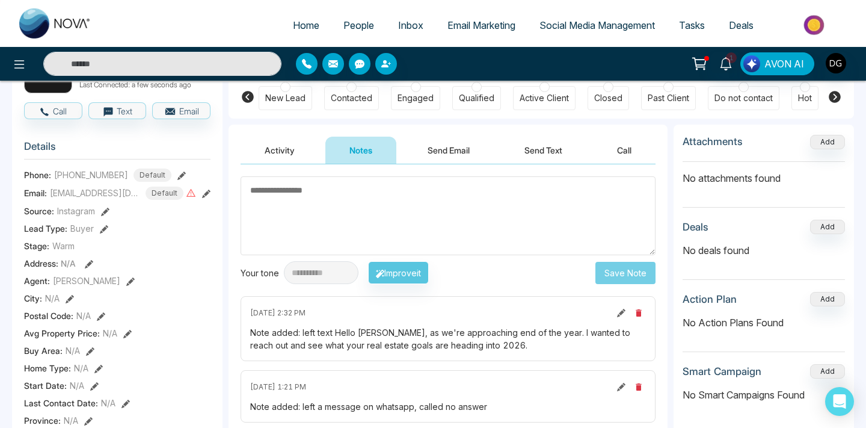
scroll to position [108, 0]
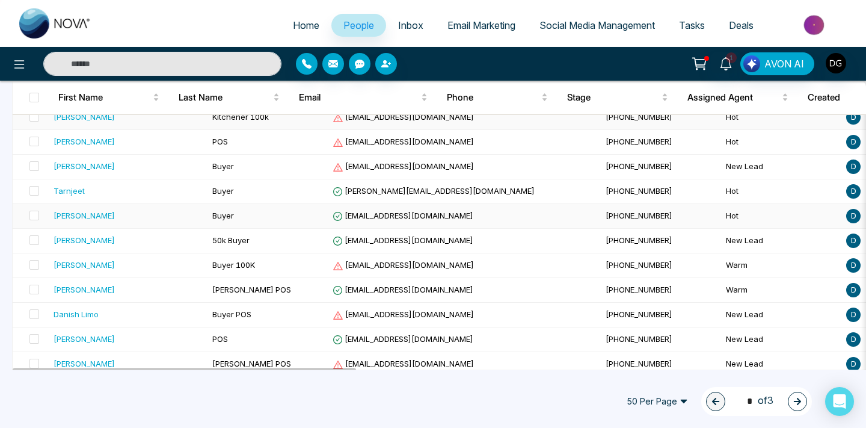
scroll to position [245, 0]
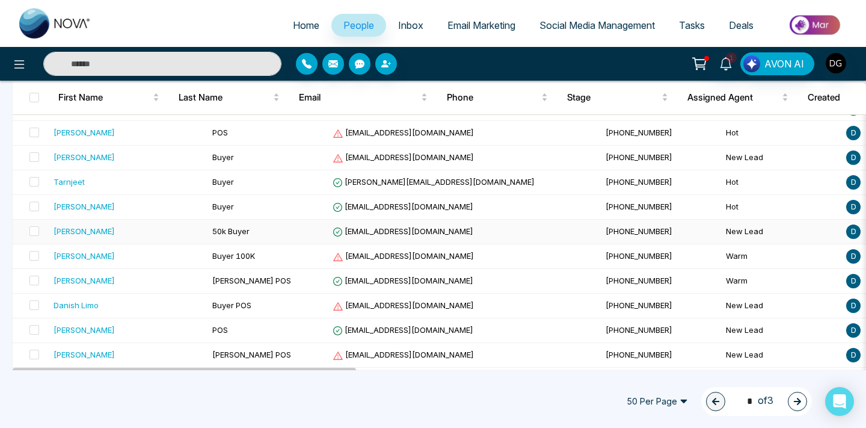
click at [135, 231] on div "[PERSON_NAME]" at bounding box center [128, 231] width 149 height 12
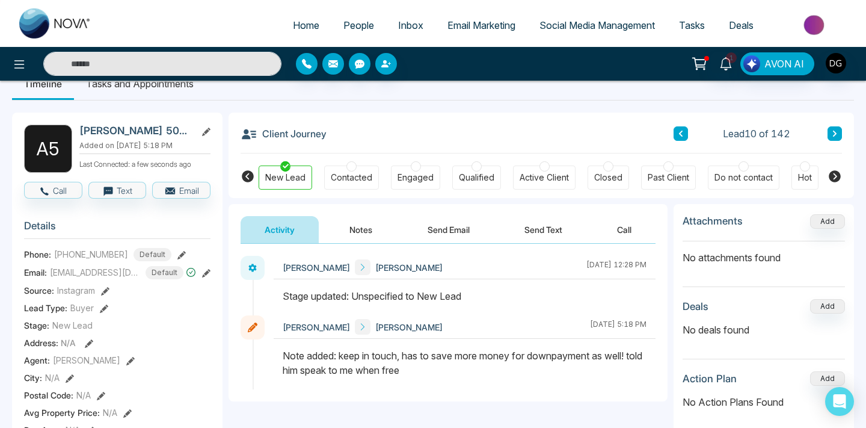
scroll to position [27, 0]
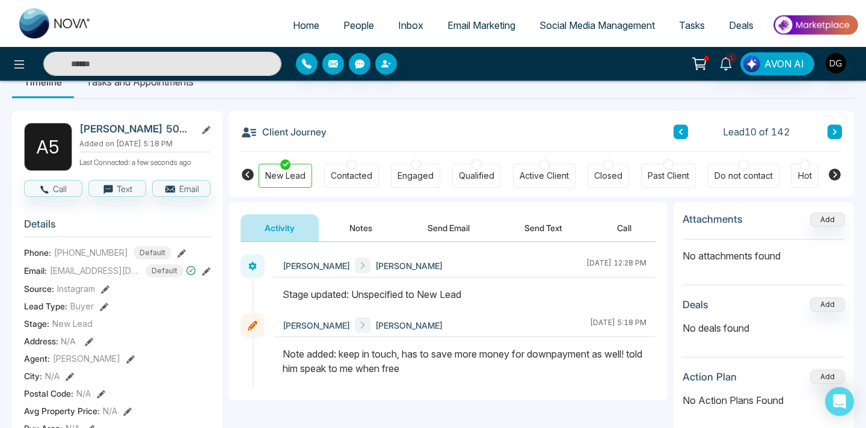
click at [359, 217] on button "Notes" at bounding box center [360, 227] width 71 height 27
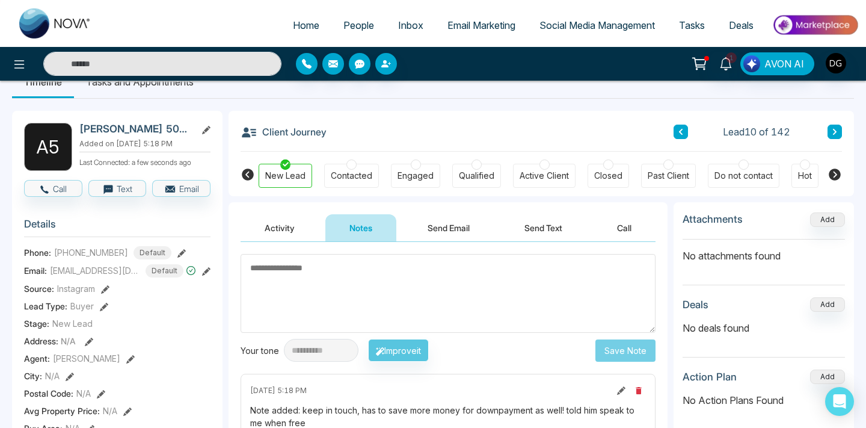
click at [349, 22] on span "People" at bounding box center [358, 25] width 31 height 12
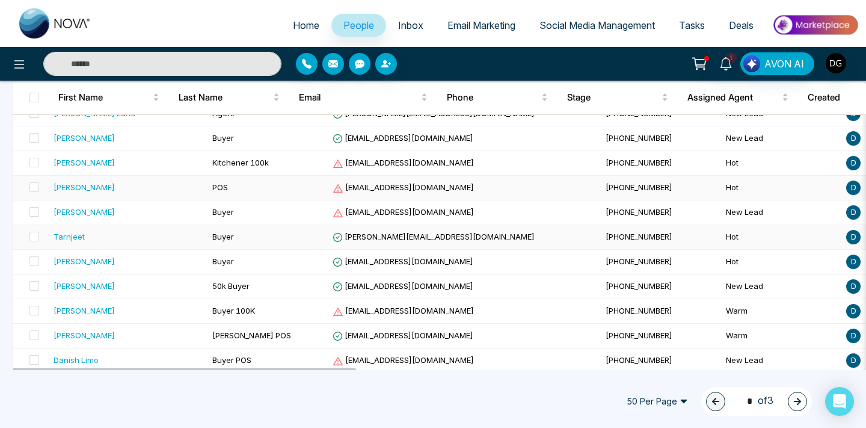
scroll to position [212, 0]
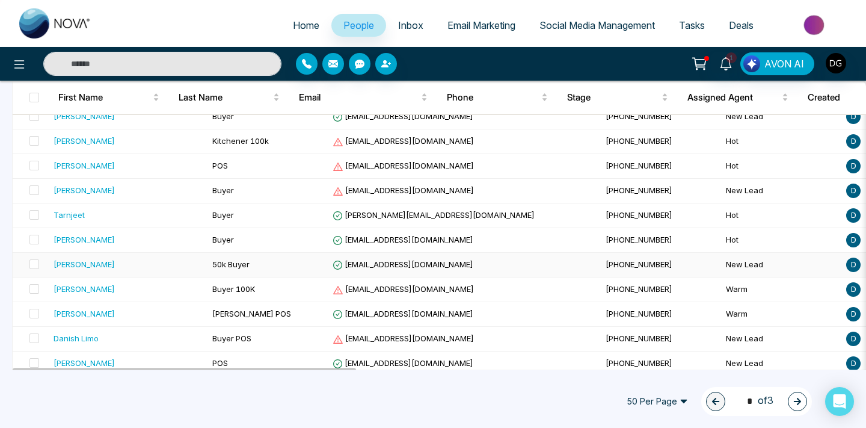
click at [161, 268] on div "[PERSON_NAME]" at bounding box center [128, 264] width 149 height 12
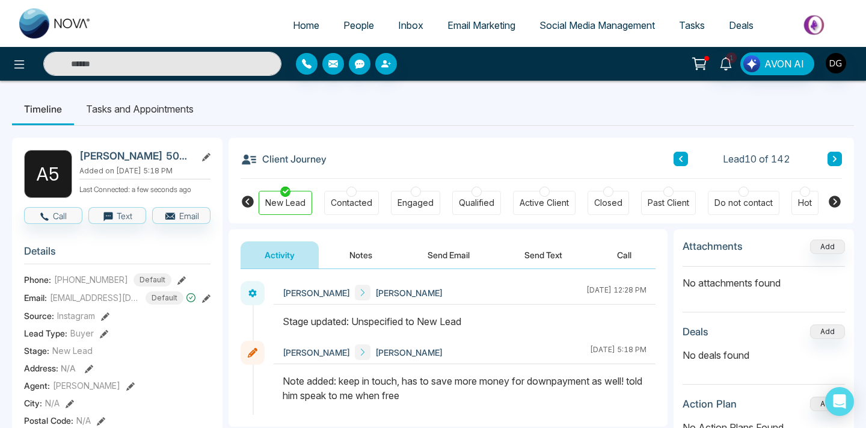
click at [362, 251] on button "Notes" at bounding box center [360, 254] width 71 height 27
click at [364, 253] on button "Notes" at bounding box center [360, 254] width 71 height 27
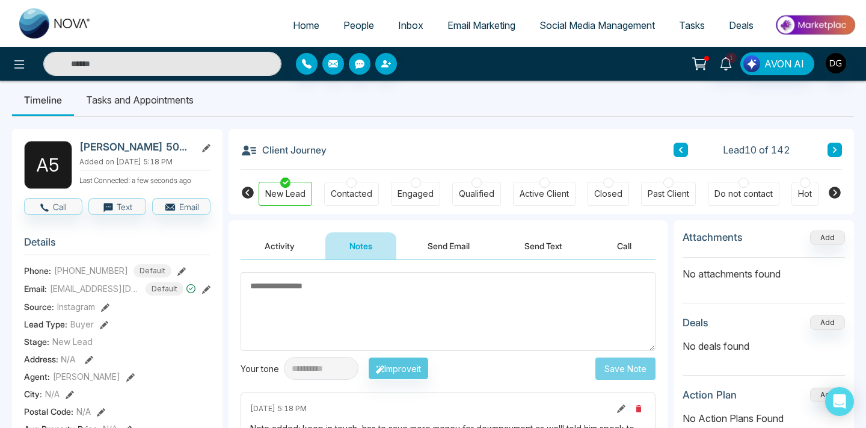
scroll to position [2, 0]
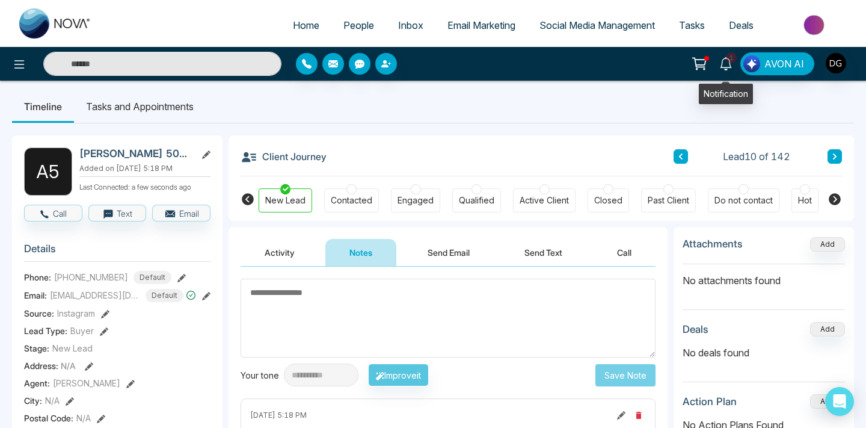
click at [726, 64] on icon at bounding box center [725, 63] width 13 height 13
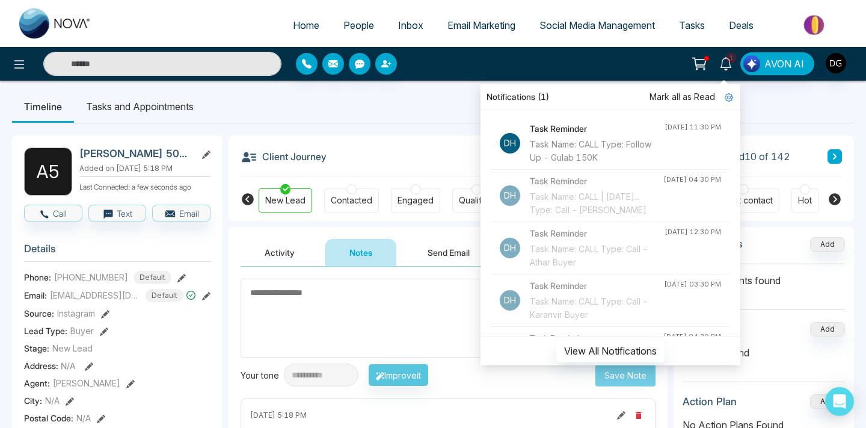
click at [406, 148] on div "Client Journey Lead 10 of 142" at bounding box center [541, 155] width 601 height 41
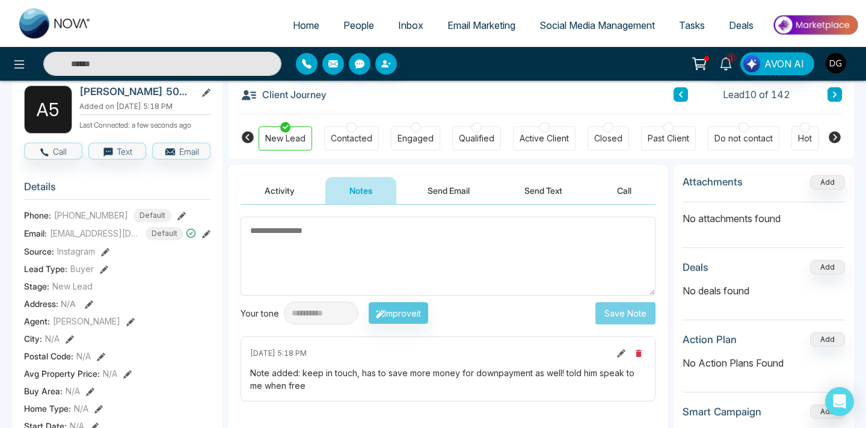
scroll to position [66, 0]
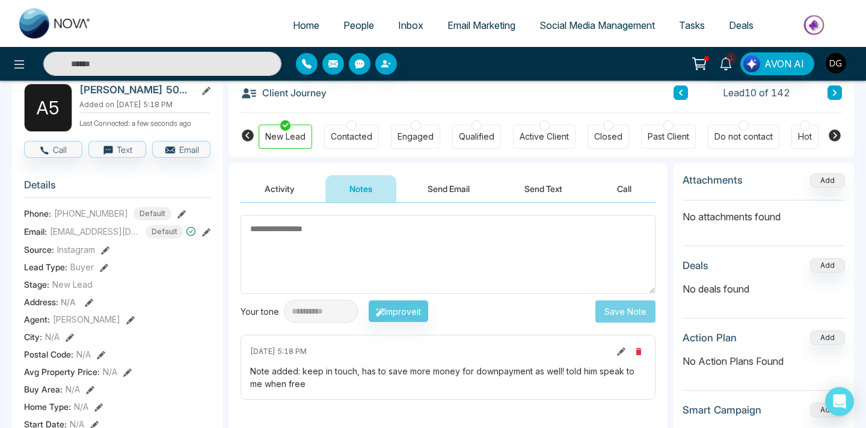
click at [301, 235] on textarea at bounding box center [448, 254] width 415 height 79
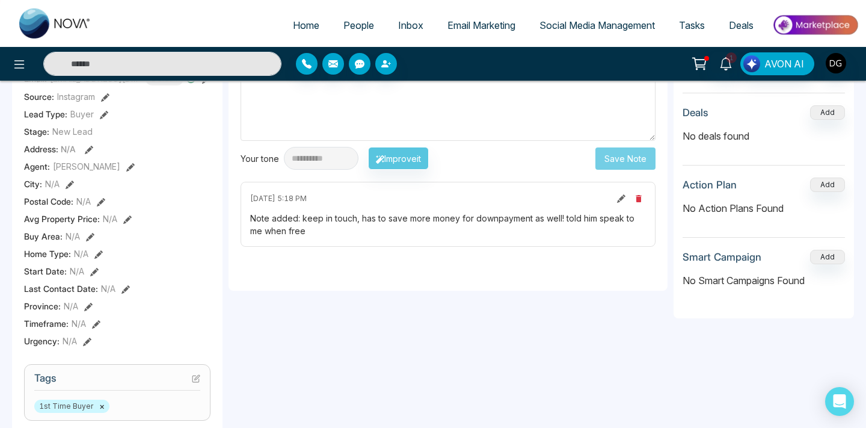
scroll to position [0, 0]
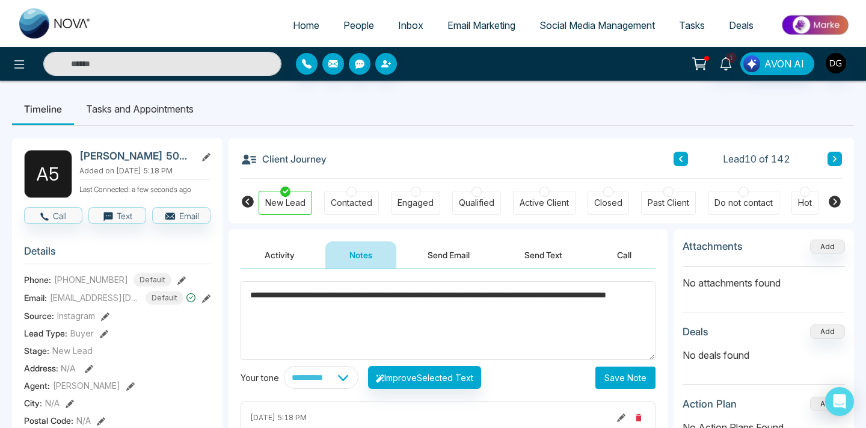
click at [364, 311] on textarea "**********" at bounding box center [448, 320] width 415 height 79
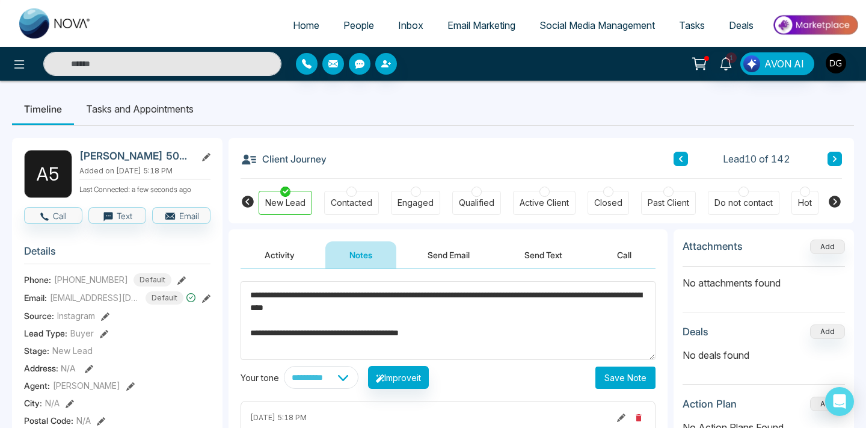
type textarea "**********"
click at [619, 376] on button "Save Note" at bounding box center [625, 377] width 60 height 22
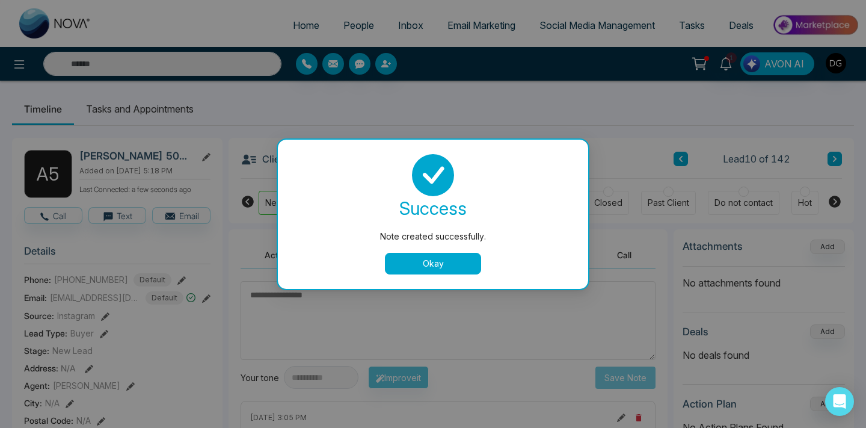
click at [439, 266] on button "Okay" at bounding box center [433, 264] width 96 height 22
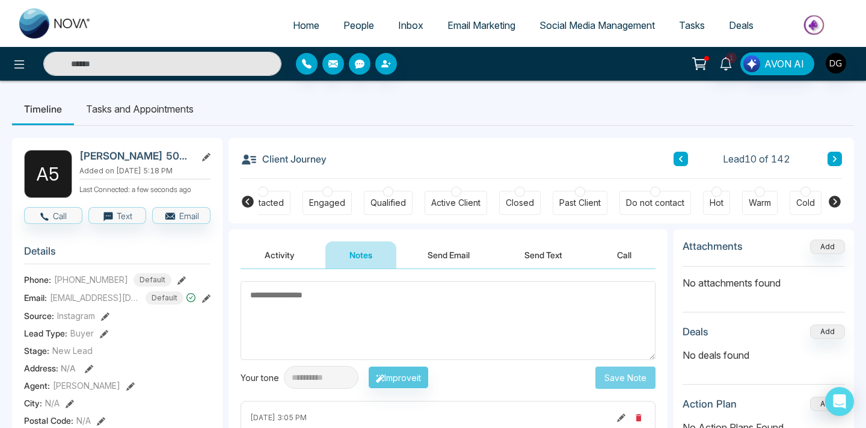
scroll to position [0, 91]
click at [747, 195] on div "Warm" at bounding box center [757, 203] width 35 height 24
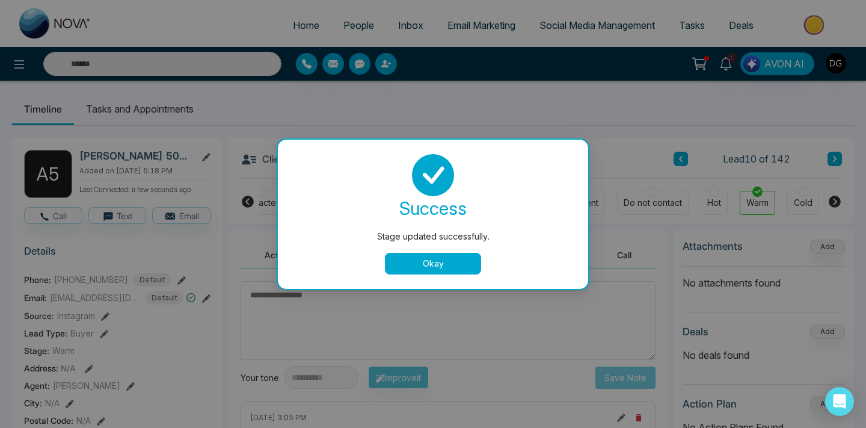
click at [450, 253] on button "Okay" at bounding box center [433, 264] width 96 height 22
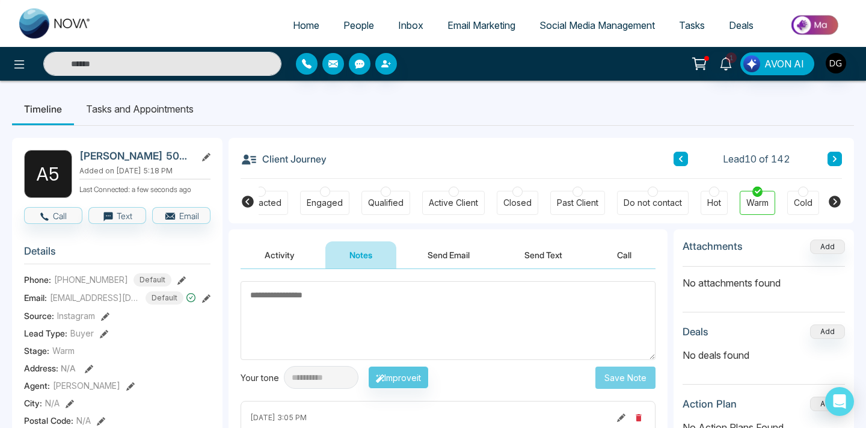
click at [343, 25] on span "People" at bounding box center [358, 25] width 31 height 12
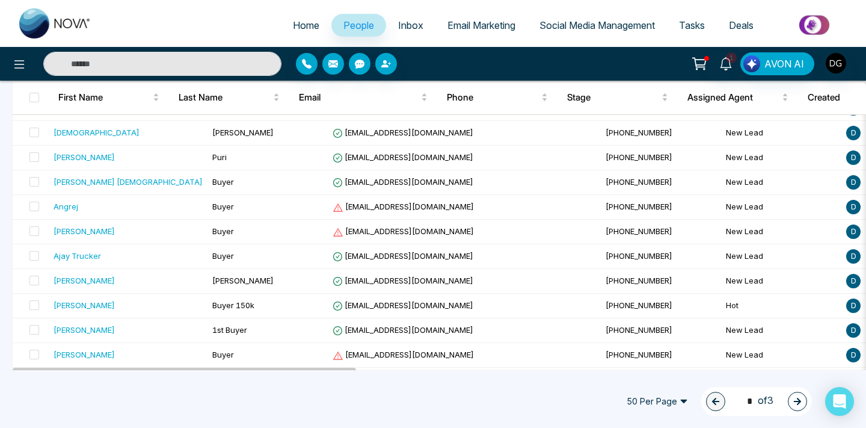
scroll to position [1109, 0]
